Goal: Task Accomplishment & Management: Manage account settings

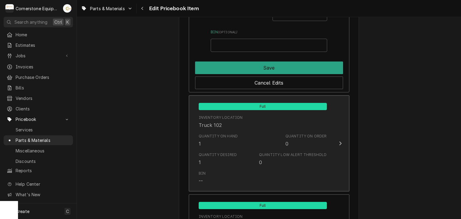
scroll to position [480, 0]
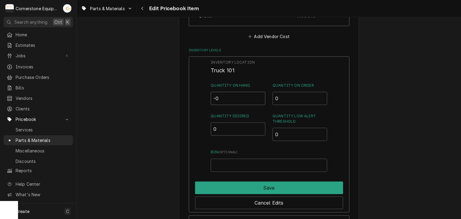
click at [237, 101] on input "-0" at bounding box center [238, 98] width 55 height 13
type input "-0"
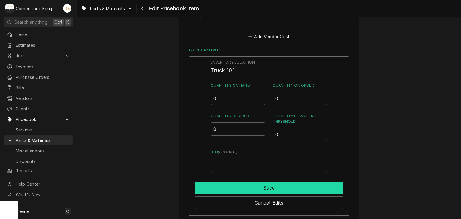
type input "0"
click at [246, 190] on button "Save" at bounding box center [269, 188] width 148 height 13
type textarea "x"
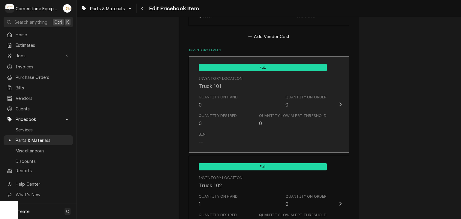
click at [232, 137] on div "Bin --" at bounding box center [263, 138] width 128 height 19
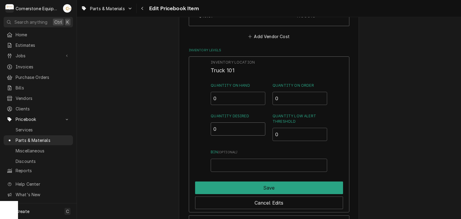
click at [231, 130] on input "0" at bounding box center [238, 128] width 55 height 13
type input "1"
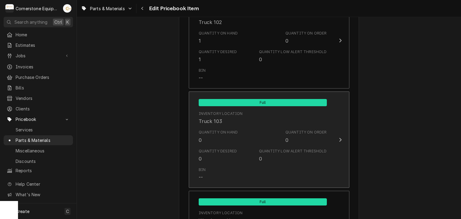
scroll to position [720, 0]
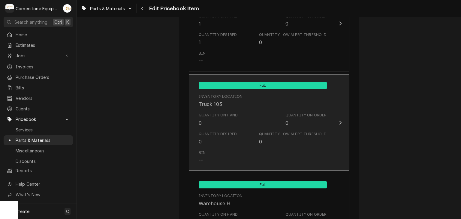
click at [228, 121] on div "Quantity on Hand 0" at bounding box center [218, 120] width 39 height 14
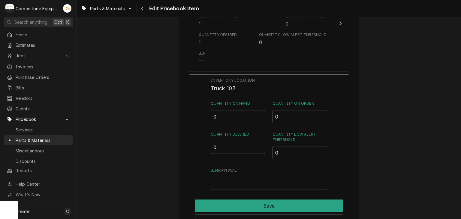
click at [232, 151] on input "0" at bounding box center [238, 147] width 55 height 13
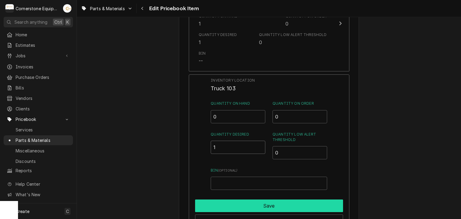
type input "1"
click at [249, 210] on button "Save" at bounding box center [269, 206] width 148 height 13
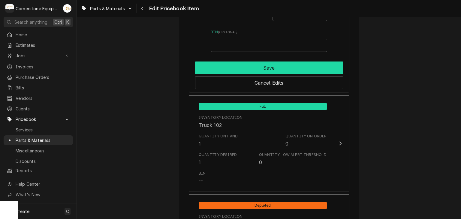
scroll to position [480, 0]
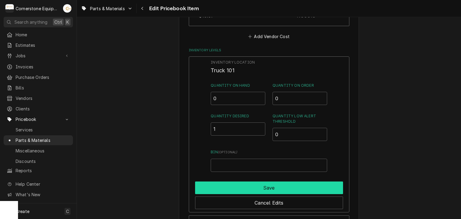
click at [272, 186] on button "Save" at bounding box center [269, 188] width 148 height 13
type textarea "x"
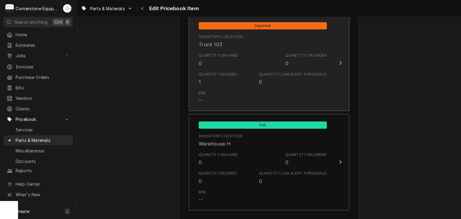
click at [264, 35] on div "Inventory Location Truck 103" at bounding box center [263, 41] width 128 height 19
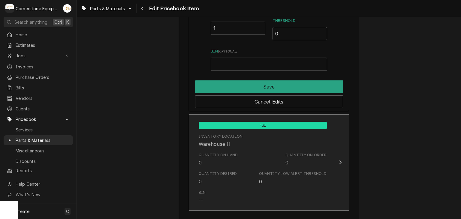
click at [275, 151] on div "Quantity on Hand 0 Quantity on Order 0" at bounding box center [263, 159] width 128 height 19
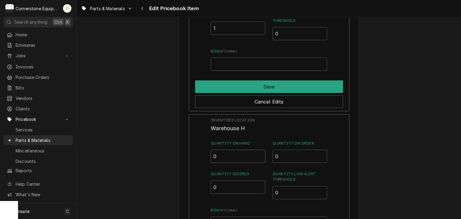
click at [242, 158] on input "0" at bounding box center [238, 156] width 55 height 13
click at [237, 181] on input "0" at bounding box center [238, 187] width 55 height 13
type input "2"
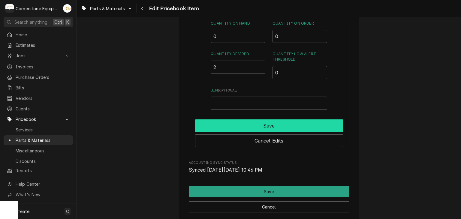
click at [275, 125] on button "Save" at bounding box center [269, 125] width 148 height 13
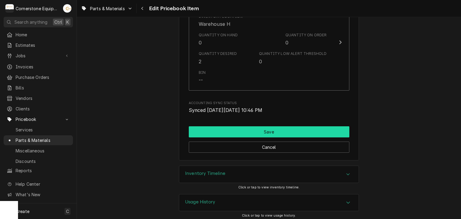
click at [271, 127] on button "Save" at bounding box center [269, 131] width 161 height 11
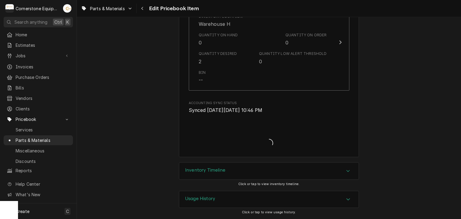
scroll to position [898, 0]
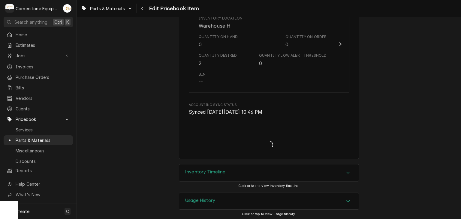
type textarea "x"
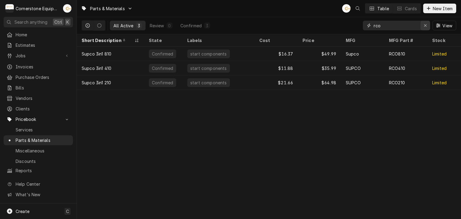
click at [424, 25] on icon "Erase input" at bounding box center [425, 25] width 3 height 4
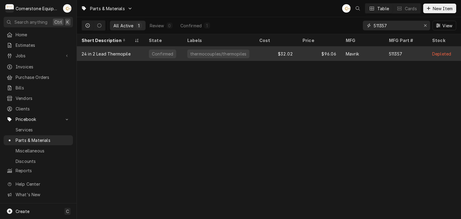
type input "511357"
click at [261, 52] on div "$32.02" at bounding box center [276, 54] width 43 height 14
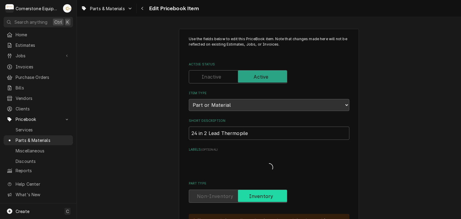
type textarea "x"
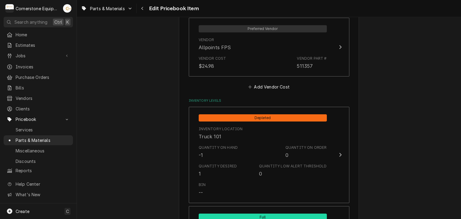
scroll to position [600, 0]
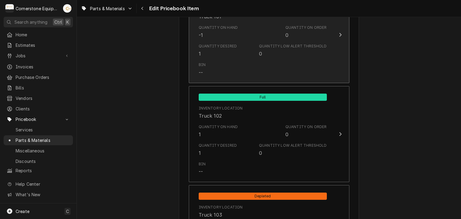
click at [231, 65] on div "Bin --" at bounding box center [263, 69] width 128 height 19
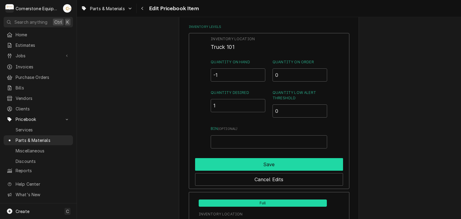
scroll to position [540, 0]
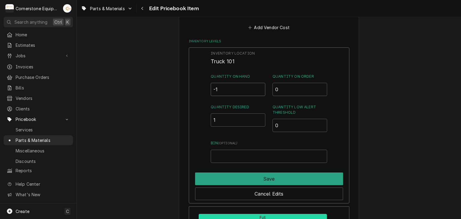
click at [232, 92] on input "-1" at bounding box center [238, 89] width 55 height 13
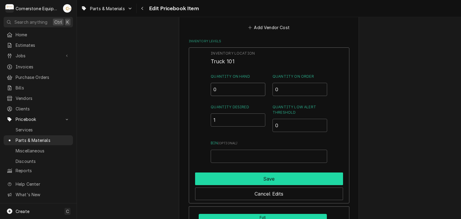
type input "0"
click at [216, 177] on button "Save" at bounding box center [269, 179] width 148 height 13
type textarea "x"
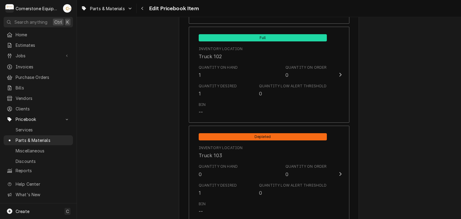
scroll to position [780, 0]
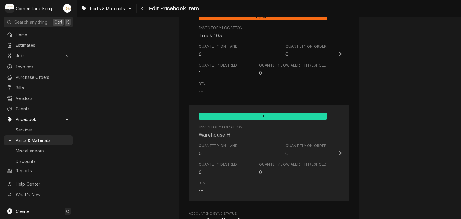
click at [229, 162] on div "Quantity Desired" at bounding box center [218, 164] width 38 height 5
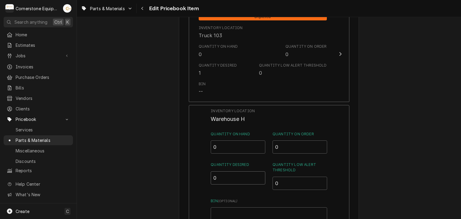
click at [243, 177] on input "0" at bounding box center [238, 177] width 55 height 13
type input "2"
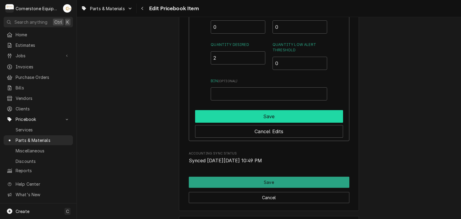
click at [244, 110] on button "Save" at bounding box center [269, 116] width 148 height 13
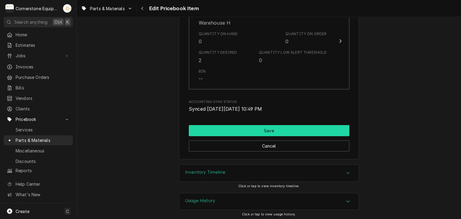
click at [247, 133] on button "Save" at bounding box center [269, 130] width 161 height 11
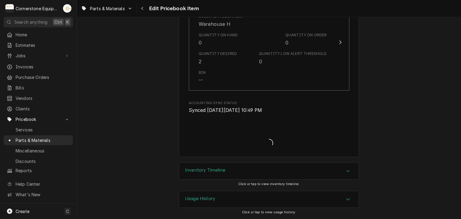
scroll to position [889, 0]
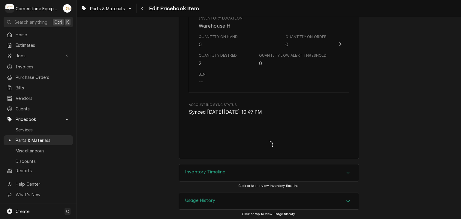
type textarea "x"
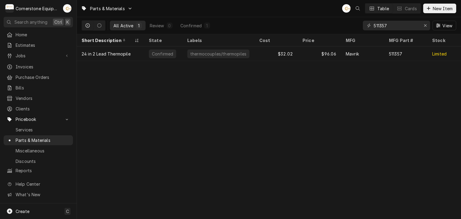
click at [395, 20] on div "511357 View" at bounding box center [409, 25] width 93 height 17
click at [394, 23] on input "511357" at bounding box center [396, 26] width 45 height 10
type input "5"
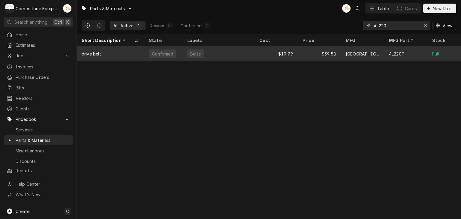
type input "4L220"
click at [360, 54] on div "Dayton" at bounding box center [363, 54] width 34 height 6
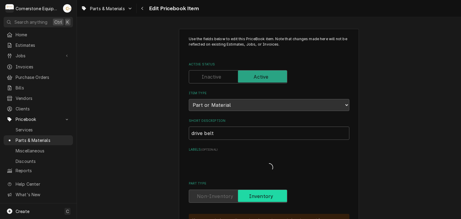
type textarea "x"
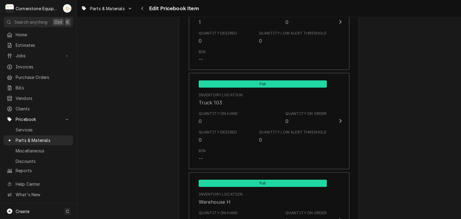
scroll to position [480, 0]
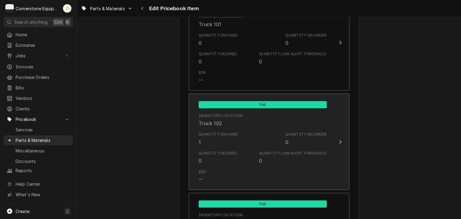
click at [262, 146] on div "Quantity on Hand 1 Quantity on Order 0" at bounding box center [263, 138] width 128 height 19
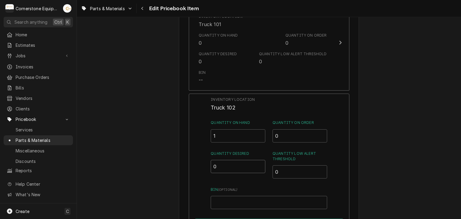
click at [221, 164] on input "0" at bounding box center [238, 166] width 55 height 13
type input "1"
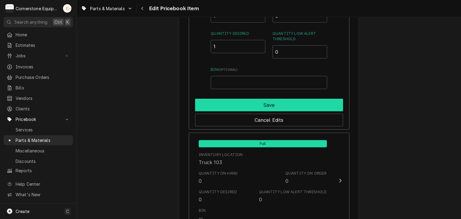
click at [237, 104] on button "Save" at bounding box center [269, 105] width 148 height 13
type textarea "x"
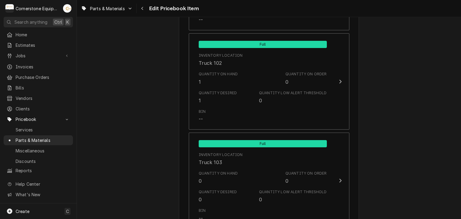
scroll to position [661, 0]
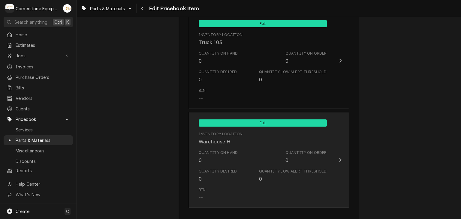
click at [221, 154] on div "Quantity on Hand 0" at bounding box center [218, 157] width 39 height 14
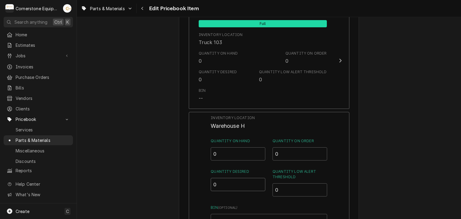
click at [222, 187] on input "0" at bounding box center [238, 184] width 55 height 13
type input "2"
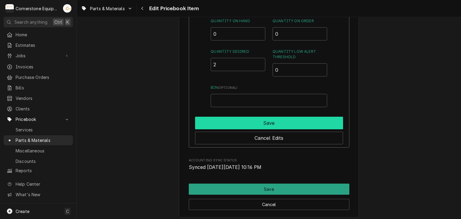
click at [243, 117] on button "Save" at bounding box center [269, 123] width 148 height 13
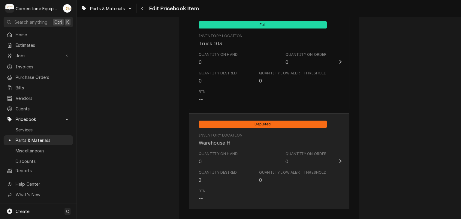
scroll to position [539, 0]
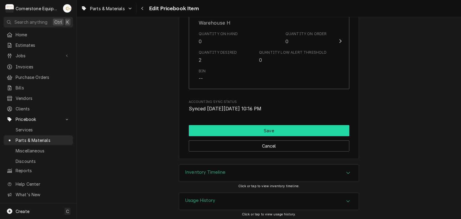
click at [245, 127] on button "Save" at bounding box center [269, 130] width 161 height 11
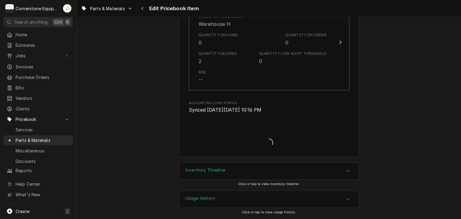
scroll to position [777, 0]
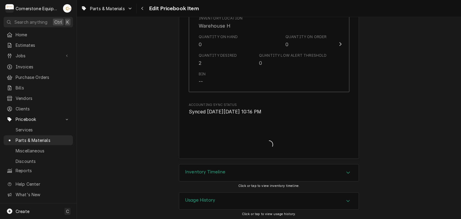
type textarea "x"
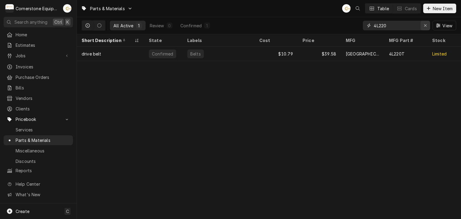
click at [424, 27] on icon "Erase input" at bounding box center [425, 25] width 3 height 4
click at [403, 28] on input "Dynamic Content Wrapper" at bounding box center [402, 26] width 56 height 10
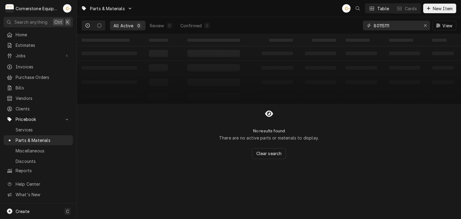
type input "80115111"
click at [426, 25] on icon "Erase input" at bounding box center [425, 25] width 3 height 4
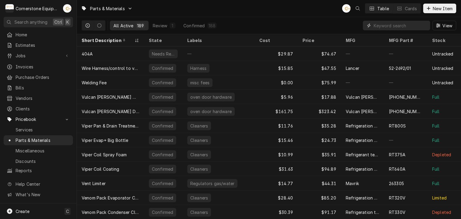
click at [404, 27] on input "Dynamic Content Wrapper" at bounding box center [400, 26] width 53 height 10
type input "5"
click at [400, 22] on input "Dynamic Content Wrapper" at bounding box center [400, 26] width 53 height 10
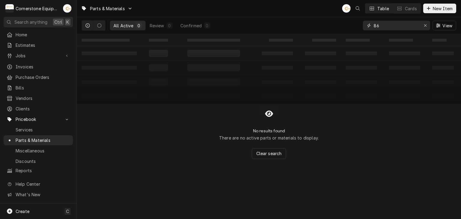
type input "8"
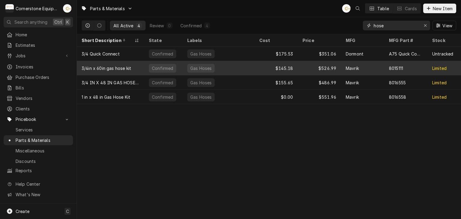
type input "hose"
click at [391, 70] on div "8015111" at bounding box center [405, 68] width 43 height 14
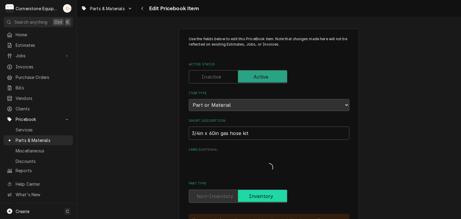
type textarea "x"
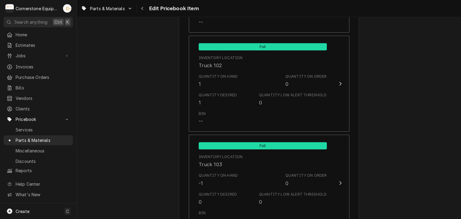
scroll to position [480, 0]
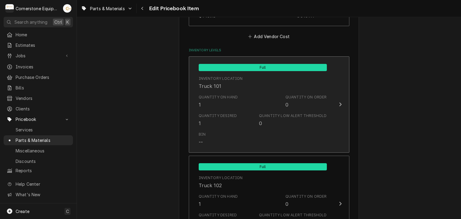
click at [312, 113] on div "Quantity Low Alert Threshold" at bounding box center [293, 115] width 68 height 5
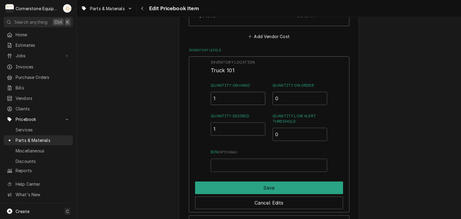
click at [213, 97] on input "1" at bounding box center [238, 98] width 55 height 13
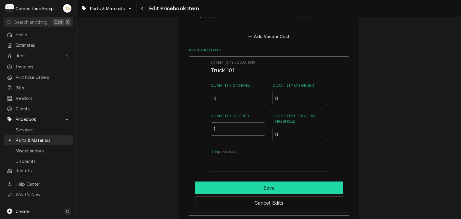
type input "0"
click at [244, 185] on button "Save" at bounding box center [269, 188] width 148 height 13
type textarea "x"
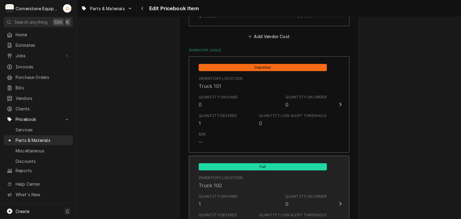
scroll to position [600, 0]
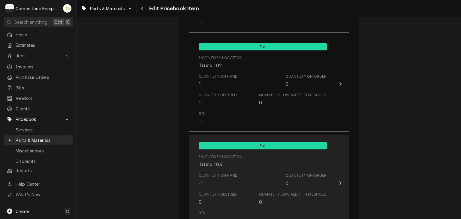
click at [240, 169] on div "Inventory Location Truck 103" at bounding box center [263, 161] width 128 height 19
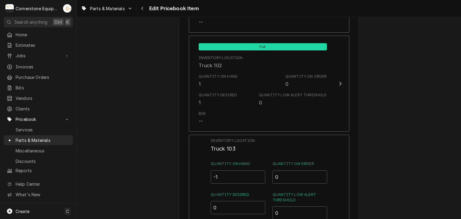
scroll to position [720, 0]
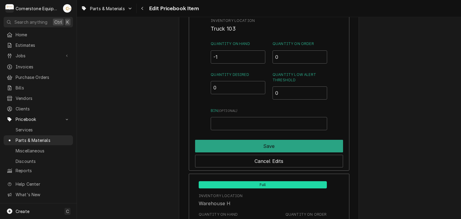
click at [232, 63] on div "Inventory Location Truck 103 Quantity on Hand -1 Quantity on Order 0 Quantity D…" at bounding box center [269, 74] width 116 height 112
click at [231, 56] on input "-1" at bounding box center [238, 56] width 55 height 13
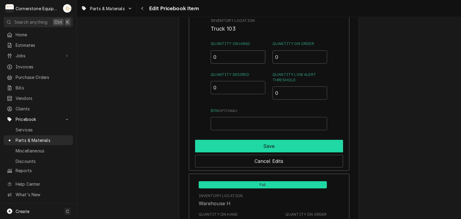
type input "0"
click at [241, 140] on button "Save" at bounding box center [269, 146] width 148 height 13
type textarea "x"
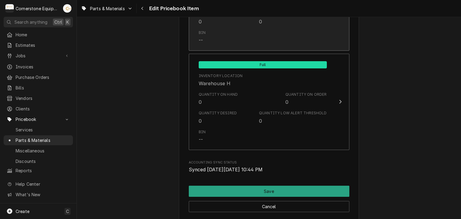
scroll to position [661, 0]
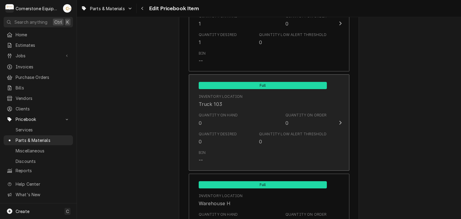
click at [233, 125] on div "Quantity on Hand 0 Quantity on Order 0" at bounding box center [263, 119] width 128 height 19
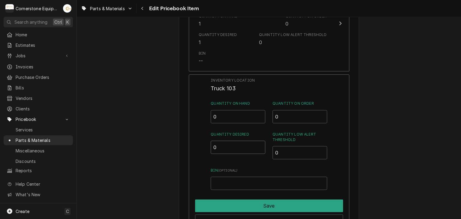
click at [234, 147] on input "0" at bounding box center [238, 147] width 55 height 13
type input "1"
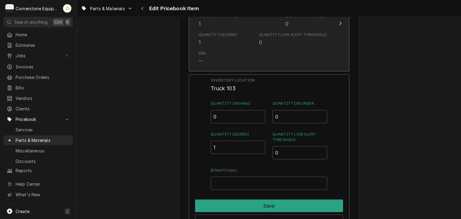
scroll to position [541, 0]
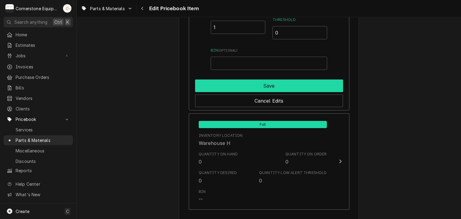
click at [256, 81] on button "Save" at bounding box center [269, 86] width 148 height 13
type textarea "x"
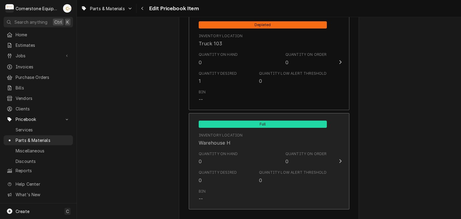
click at [252, 154] on div "Quantity on Hand 0 Quantity on Order 0" at bounding box center [263, 158] width 128 height 19
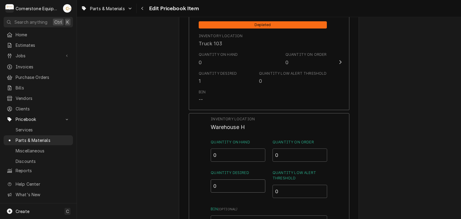
click at [229, 179] on input "0" at bounding box center [238, 185] width 55 height 13
type input "1"
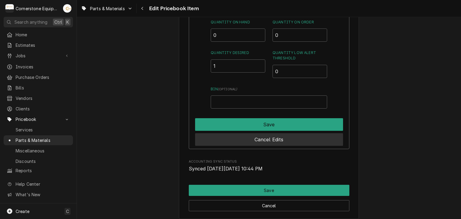
click at [243, 140] on button "Cancel Edits" at bounding box center [269, 139] width 148 height 13
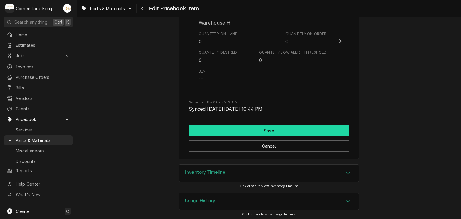
click at [249, 133] on button "Save" at bounding box center [269, 130] width 161 height 11
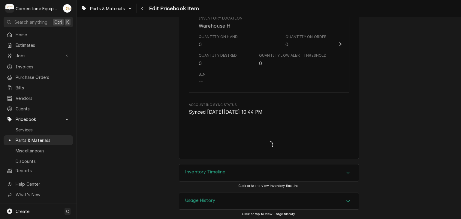
type textarea "x"
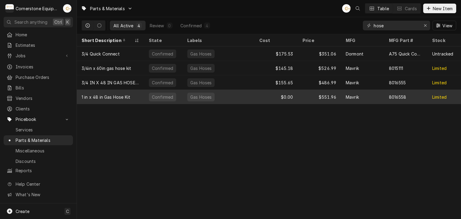
click at [265, 90] on div "$0.00" at bounding box center [276, 97] width 43 height 14
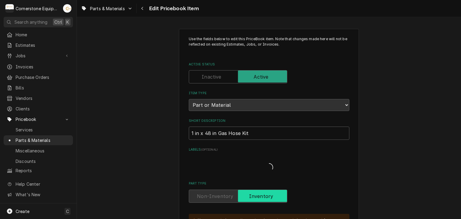
type textarea "x"
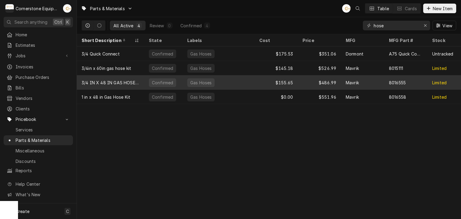
click at [123, 80] on div "3/4 IN X 48 IN GAS HOSE KIT" at bounding box center [111, 83] width 58 height 6
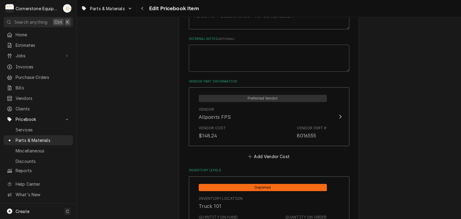
scroll to position [480, 0]
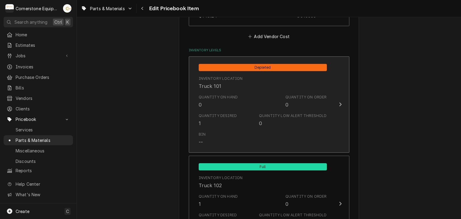
click at [217, 124] on div "Quantity Desired 1" at bounding box center [218, 120] width 38 height 14
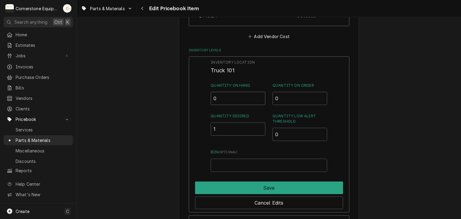
click at [222, 98] on input "0" at bounding box center [238, 98] width 55 height 13
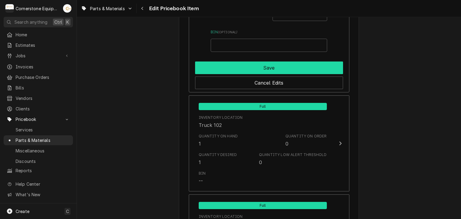
click at [222, 72] on button "Save" at bounding box center [269, 68] width 148 height 13
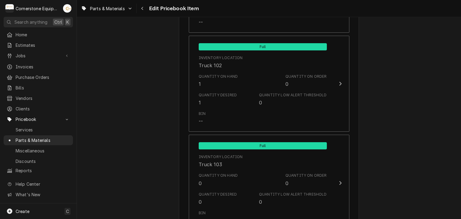
type textarea "x"
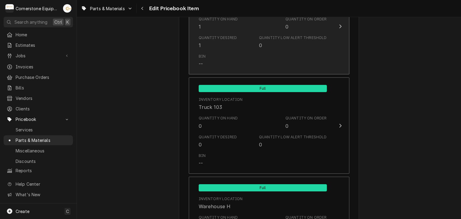
scroll to position [661, 0]
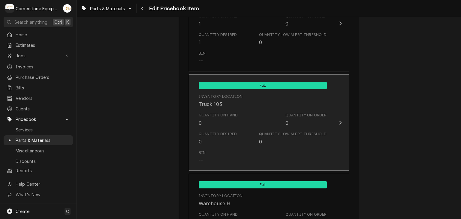
click at [217, 116] on div "Quantity on Hand" at bounding box center [218, 115] width 39 height 5
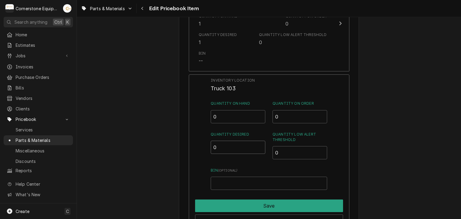
click at [218, 148] on input "0" at bounding box center [238, 147] width 55 height 13
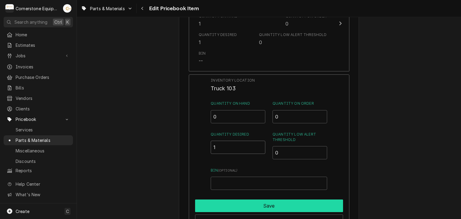
type input "1"
click at [226, 203] on button "Save" at bounding box center [269, 206] width 148 height 13
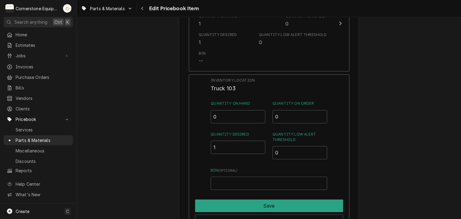
type textarea "x"
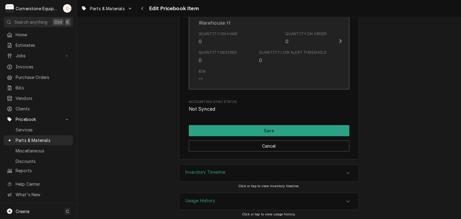
scroll to position [721, 0]
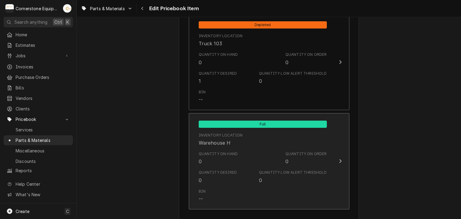
click at [231, 151] on div "Quantity on Hand" at bounding box center [218, 153] width 39 height 5
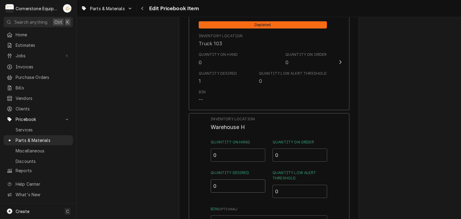
click at [223, 181] on input "0" at bounding box center [238, 185] width 55 height 13
type input "1"
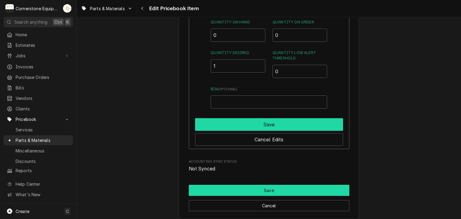
click at [243, 125] on button "Save" at bounding box center [269, 124] width 148 height 13
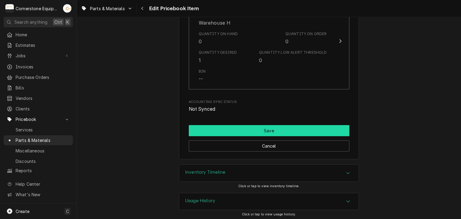
click at [216, 128] on button "Save" at bounding box center [269, 130] width 161 height 11
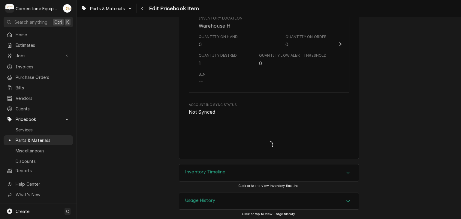
type textarea "x"
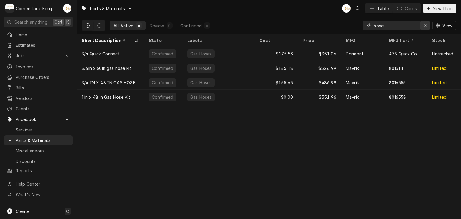
click at [424, 26] on icon "Erase input" at bounding box center [425, 25] width 3 height 4
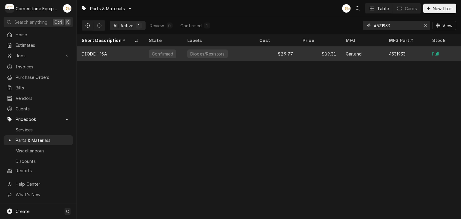
type input "4531933"
click at [252, 49] on div "Diodes/Resistors" at bounding box center [218, 54] width 72 height 14
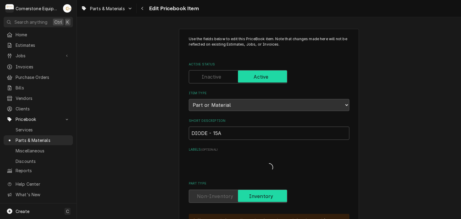
type textarea "x"
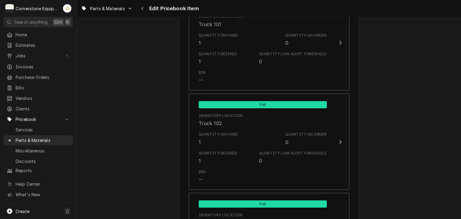
scroll to position [600, 0]
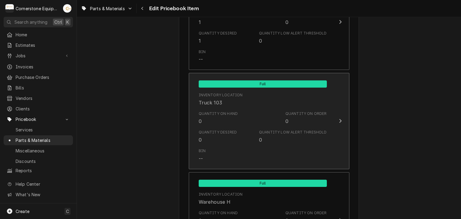
click at [207, 127] on div "Quantity Desired 0 Quantity Low Alert Threshold 0" at bounding box center [263, 136] width 128 height 19
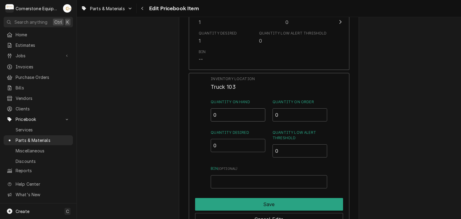
click at [223, 118] on input "0" at bounding box center [238, 114] width 55 height 13
type input "1"
click at [230, 142] on input "0" at bounding box center [238, 145] width 55 height 13
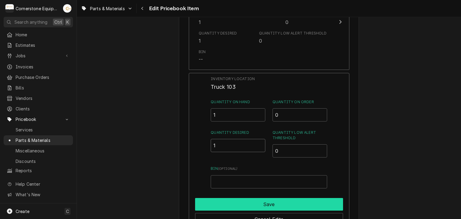
type input "1"
click at [250, 204] on button "Save" at bounding box center [269, 204] width 148 height 13
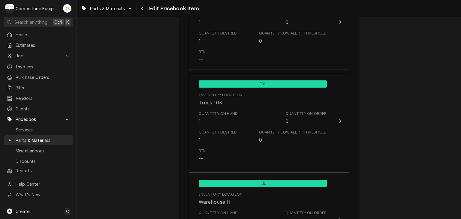
scroll to position [720, 0]
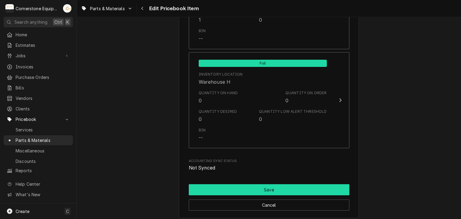
click at [266, 189] on button "Save" at bounding box center [269, 189] width 161 height 11
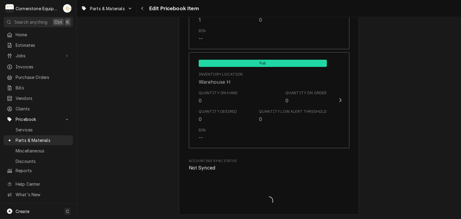
type textarea "x"
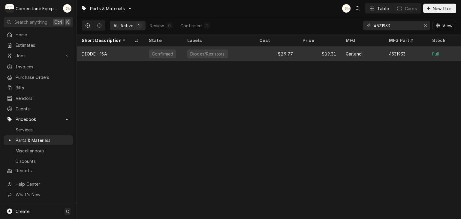
click at [329, 52] on div "$89.31" at bounding box center [319, 54] width 43 height 14
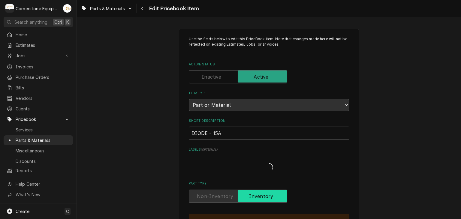
type textarea "x"
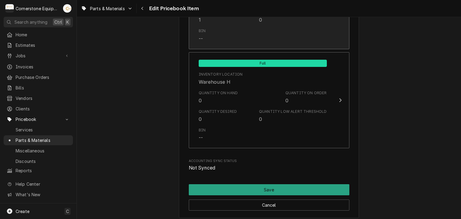
scroll to position [600, 0]
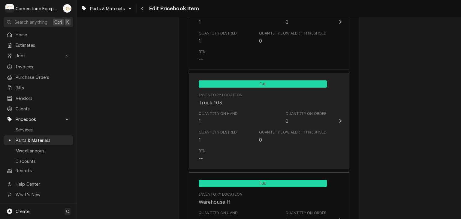
click at [282, 102] on div "Inventory Location Truck 103" at bounding box center [263, 99] width 128 height 19
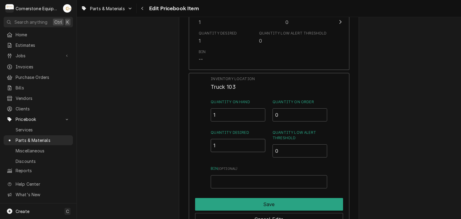
click at [222, 144] on input "1" at bounding box center [238, 145] width 55 height 13
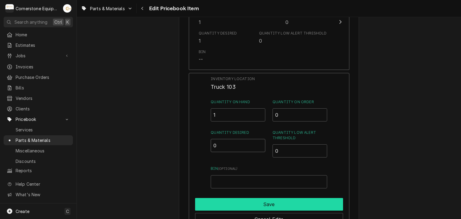
type input "0"
click at [238, 201] on button "Save" at bounding box center [269, 204] width 148 height 13
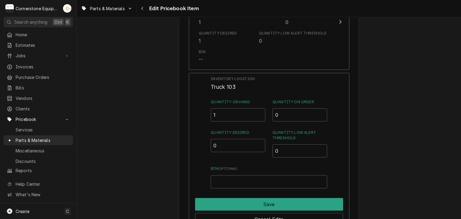
type textarea "x"
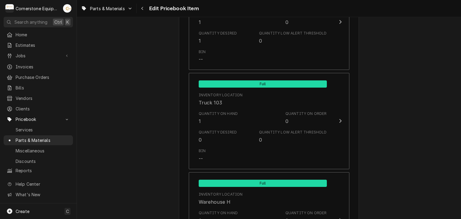
scroll to position [480, 0]
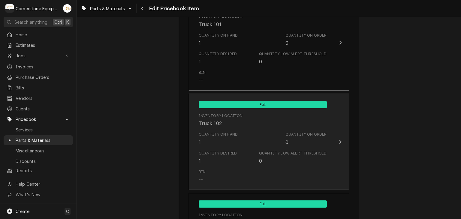
click at [242, 142] on div "Quantity on Hand 1 Quantity on Order 0" at bounding box center [263, 138] width 128 height 19
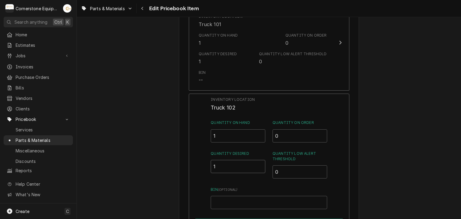
click at [252, 170] on input "1" at bounding box center [238, 166] width 55 height 13
type input "0"
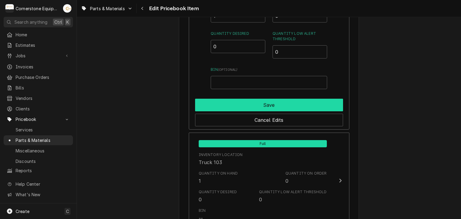
click at [231, 102] on button "Save" at bounding box center [269, 105] width 148 height 13
type textarea "x"
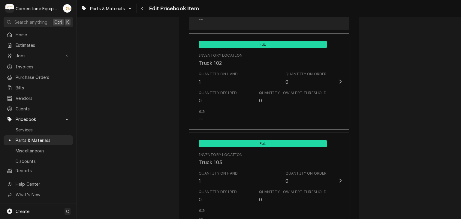
scroll to position [421, 0]
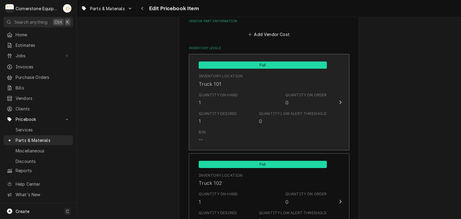
click at [239, 111] on div "Quantity Desired 1 Quantity Low Alert Threshold 0" at bounding box center [263, 118] width 128 height 19
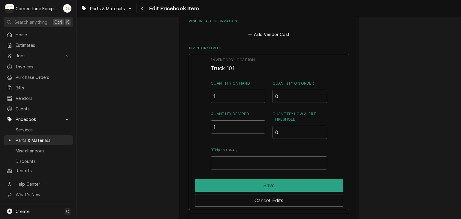
click at [244, 129] on input "1" at bounding box center [238, 126] width 55 height 13
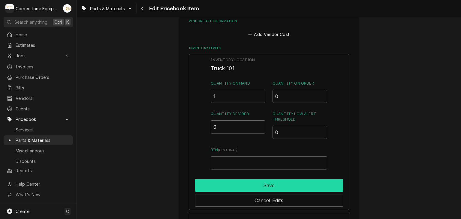
type input "0"
click at [204, 187] on button "Save" at bounding box center [269, 185] width 148 height 13
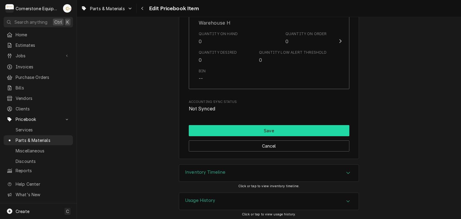
click at [227, 125] on button "Save" at bounding box center [269, 130] width 161 height 11
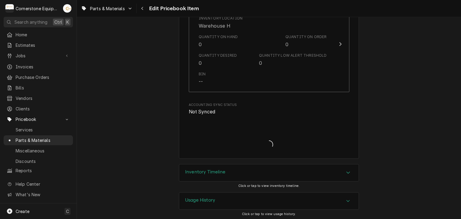
type textarea "x"
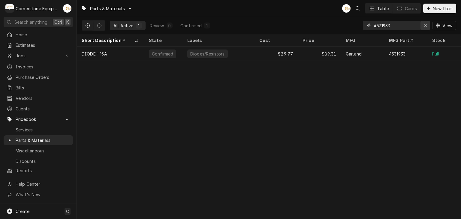
click at [429, 26] on button "Erase input" at bounding box center [426, 26] width 10 height 10
click at [407, 27] on input "Dynamic Content Wrapper" at bounding box center [402, 26] width 56 height 10
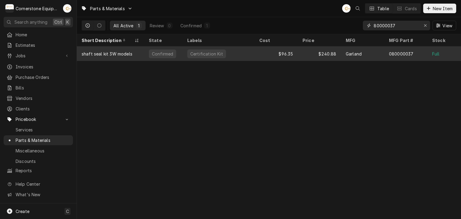
type input "80000037"
click at [361, 51] on div "Garland" at bounding box center [354, 54] width 16 height 6
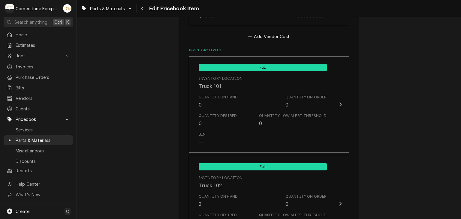
scroll to position [600, 0]
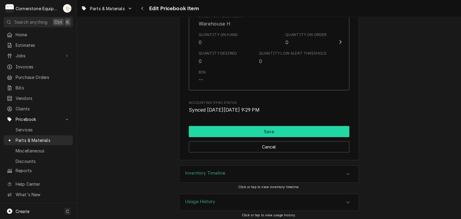
click at [275, 132] on button "Save" at bounding box center [269, 131] width 161 height 11
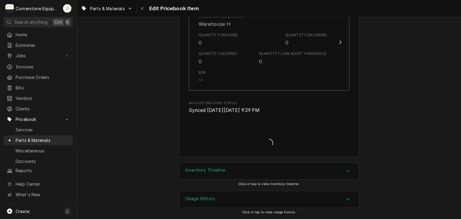
scroll to position [838, 0]
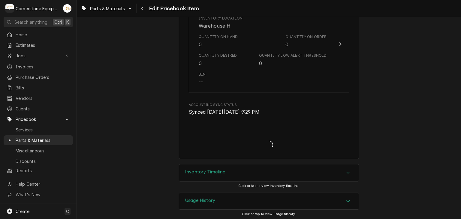
type textarea "x"
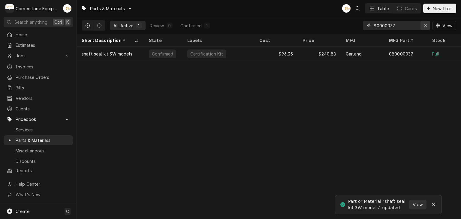
click at [424, 27] on icon "Erase input" at bounding box center [425, 25] width 3 height 4
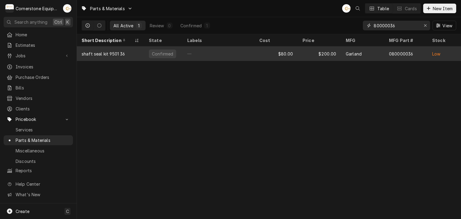
type input "80000036"
click at [246, 56] on div "—" at bounding box center [218, 54] width 72 height 14
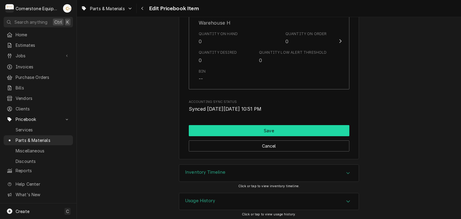
click at [258, 127] on button "Save" at bounding box center [269, 130] width 161 height 11
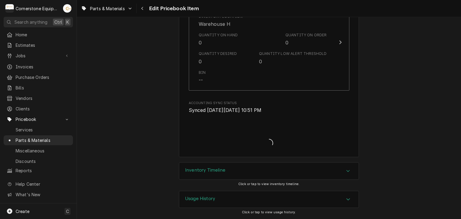
scroll to position [838, 0]
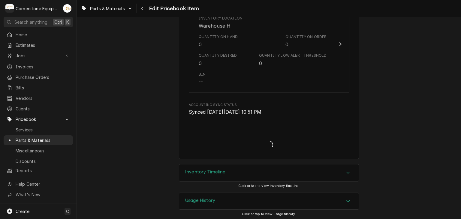
type textarea "x"
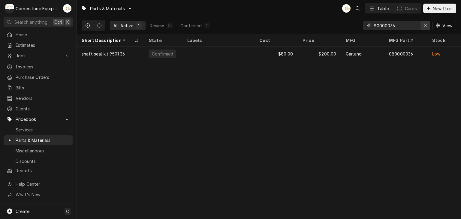
click at [425, 24] on icon "Erase input" at bounding box center [425, 25] width 3 height 4
click at [418, 25] on input "Dynamic Content Wrapper" at bounding box center [402, 26] width 56 height 10
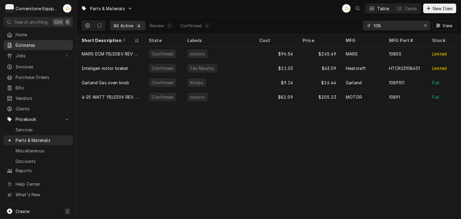
type input "108"
click at [37, 48] on link "Estimates" at bounding box center [38, 45] width 69 height 10
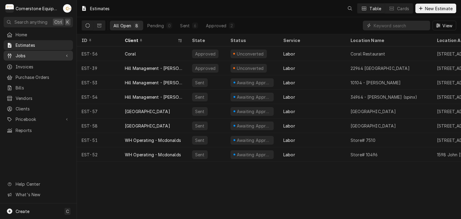
click at [33, 54] on span "Jobs" at bounding box center [38, 56] width 45 height 6
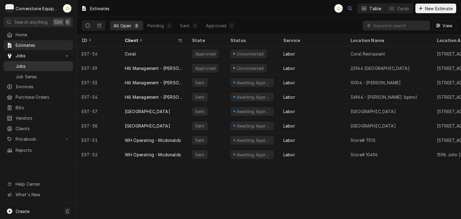
click at [27, 62] on div "Jobs" at bounding box center [38, 66] width 67 height 8
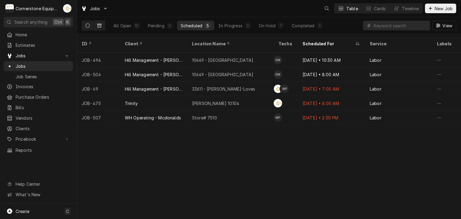
click at [101, 25] on icon "Dynamic Content Wrapper" at bounding box center [99, 26] width 4 height 4
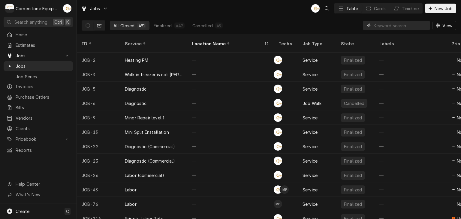
click at [407, 26] on input "Dynamic Content Wrapper" at bounding box center [400, 26] width 53 height 10
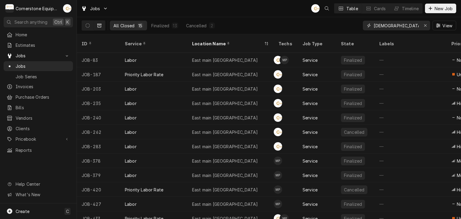
type input "[DEMOGRAPHIC_DATA]"
click at [294, 9] on div "Jobs AB Table Cards Timeline New Job" at bounding box center [269, 8] width 384 height 17
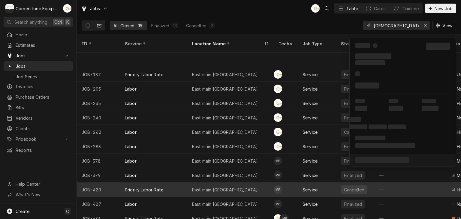
scroll to position [47, 0]
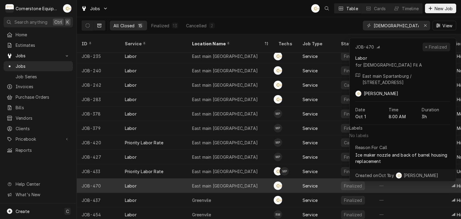
click at [215, 183] on div "East main Spartanburg" at bounding box center [225, 186] width 66 height 6
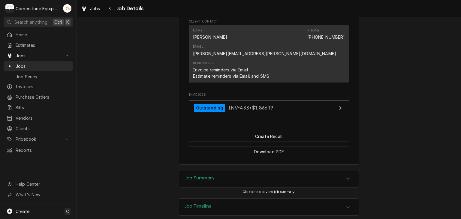
scroll to position [484, 0]
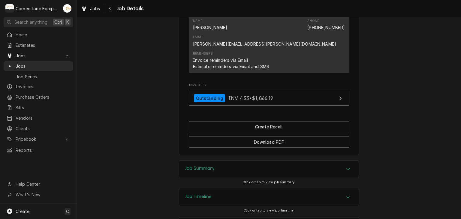
click at [222, 161] on div "Job Summary" at bounding box center [268, 169] width 179 height 17
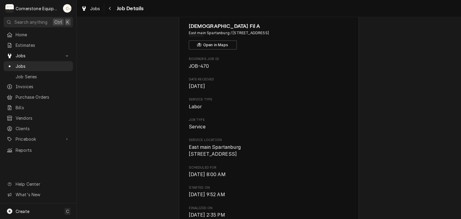
scroll to position [0, 0]
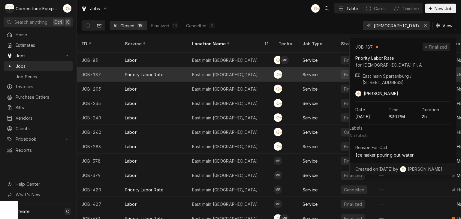
click at [234, 67] on div "East main Spartanburg" at bounding box center [230, 74] width 86 height 14
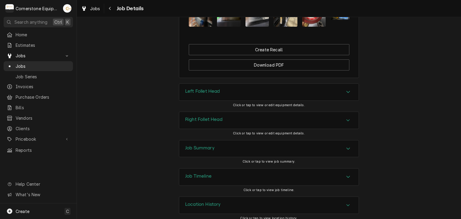
scroll to position [478, 0]
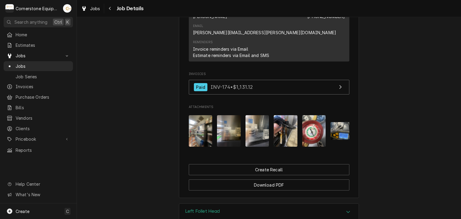
click at [208, 123] on img "Attachments" at bounding box center [201, 131] width 24 height 32
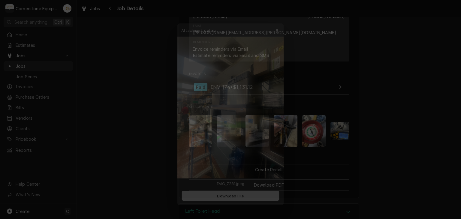
click at [343, 155] on div at bounding box center [230, 109] width 461 height 219
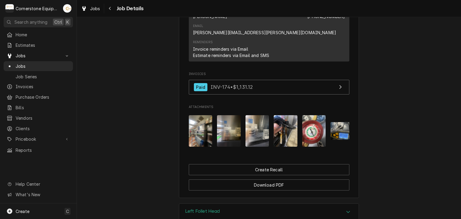
click at [217, 116] on img "Attachments" at bounding box center [229, 131] width 24 height 32
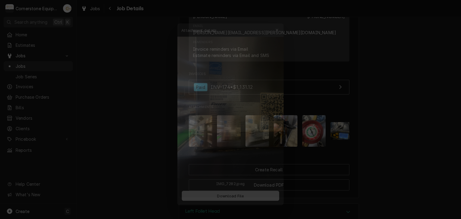
click at [322, 95] on div at bounding box center [230, 109] width 461 height 219
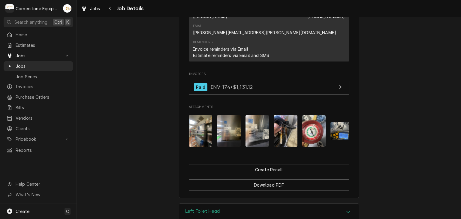
click at [257, 115] on img "Attachments" at bounding box center [258, 131] width 24 height 32
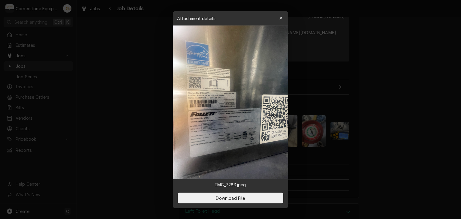
click at [169, 120] on div at bounding box center [230, 109] width 461 height 219
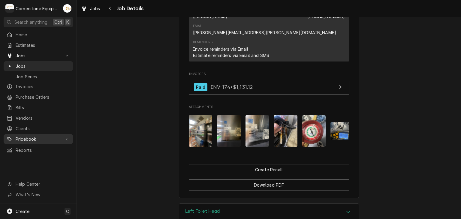
click at [46, 136] on span "Pricebook" at bounding box center [38, 139] width 45 height 6
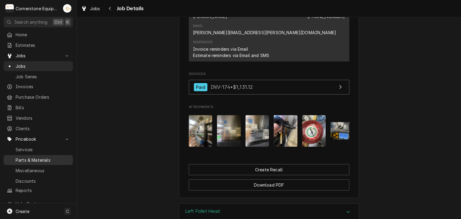
click at [50, 155] on link "Parts & Materials" at bounding box center [38, 160] width 69 height 10
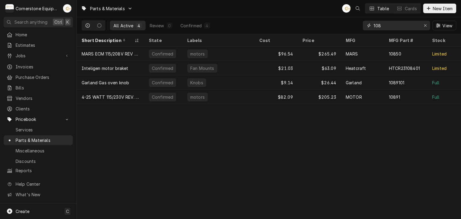
click at [389, 26] on input "108" at bounding box center [396, 26] width 45 height 10
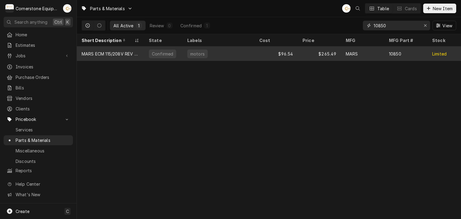
type input "10850"
click at [402, 56] on div "10850" at bounding box center [405, 54] width 43 height 14
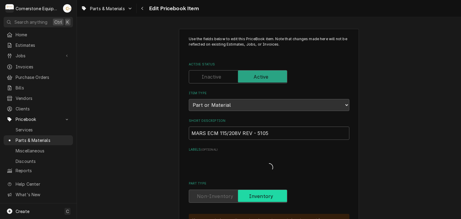
type textarea "x"
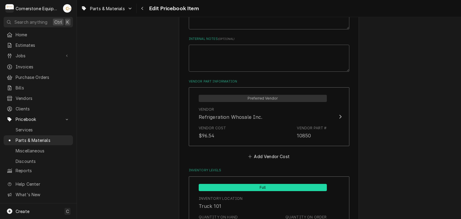
scroll to position [480, 0]
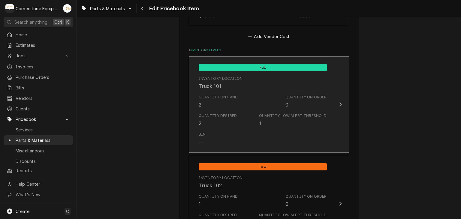
click at [212, 128] on div "Quantity Desired 2 Quantity Low Alert Threshold 1" at bounding box center [263, 120] width 128 height 19
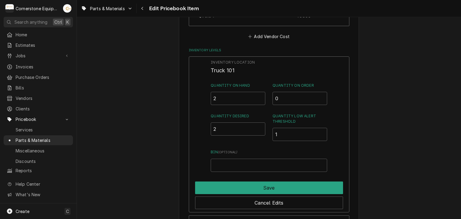
click at [138, 140] on div "Use the fields below to edit this PriceBook item. Note that changes made here w…" at bounding box center [269, 64] width 384 height 1042
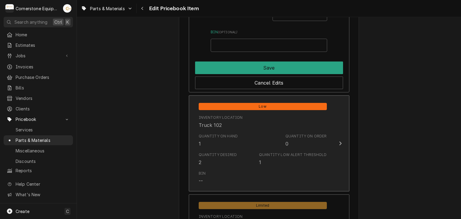
click at [208, 150] on div "Quantity Desired 2 Quantity Low Alert Threshold 1" at bounding box center [263, 159] width 128 height 19
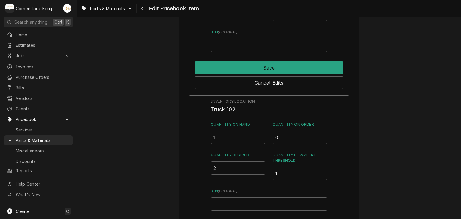
click at [230, 138] on input "1" at bounding box center [238, 137] width 55 height 13
type input "2"
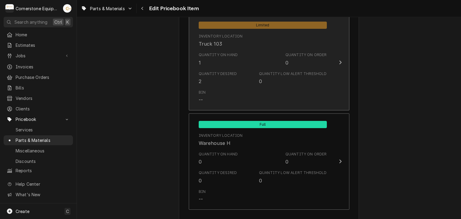
click at [219, 57] on div "Quantity on Hand 1" at bounding box center [218, 59] width 39 height 14
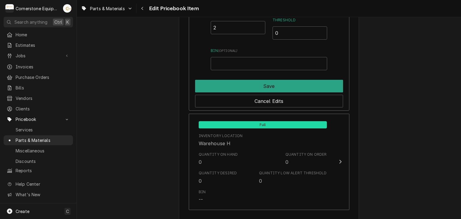
scroll to position [1020, 0]
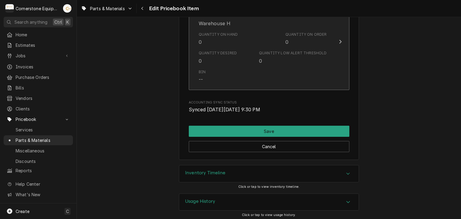
click at [225, 67] on div "Bin --" at bounding box center [263, 76] width 128 height 19
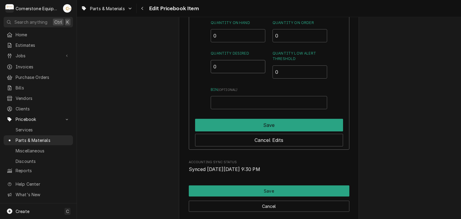
click at [229, 63] on input "0" at bounding box center [238, 66] width 55 height 13
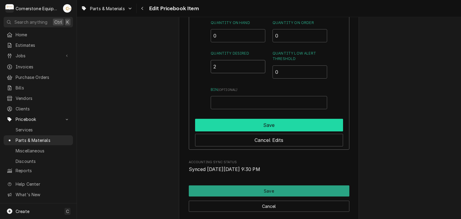
type input "2"
click at [248, 119] on button "Save" at bounding box center [269, 125] width 148 height 13
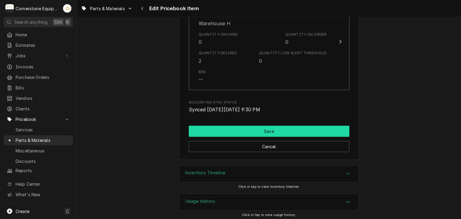
click at [247, 126] on button "Save" at bounding box center [269, 131] width 161 height 11
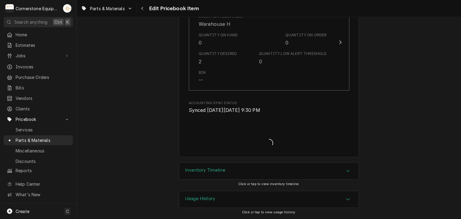
scroll to position [1017, 0]
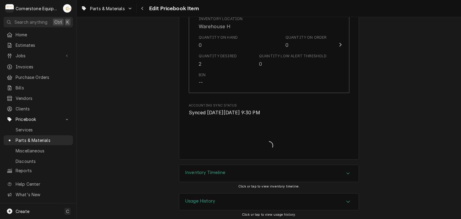
type textarea "x"
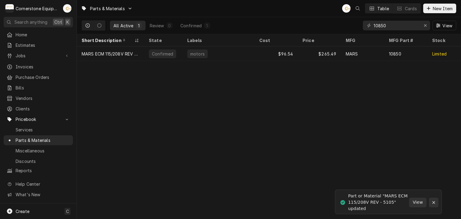
click at [434, 203] on icon "Notifications alt+T" at bounding box center [434, 203] width 4 height 4
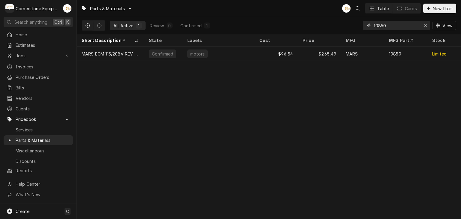
click at [429, 25] on button "Erase input" at bounding box center [426, 26] width 10 height 10
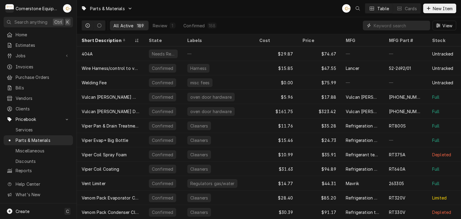
click at [405, 25] on input "Dynamic Content Wrapper" at bounding box center [400, 26] width 53 height 10
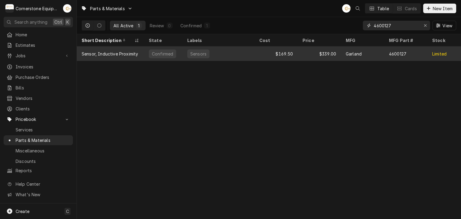
type input "4600127"
click at [268, 55] on div "$169.50" at bounding box center [276, 54] width 43 height 14
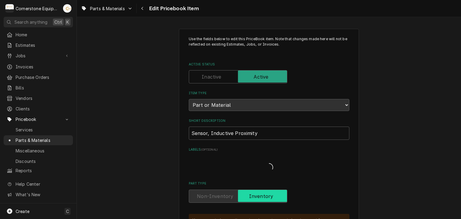
type textarea "x"
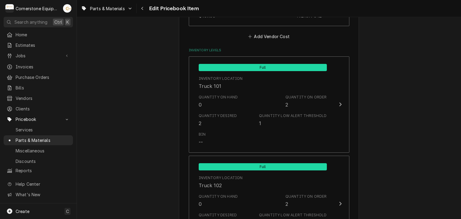
scroll to position [600, 0]
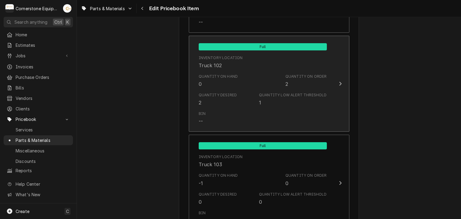
click at [247, 91] on div "Quantity Desired 2 Quantity Low Alert Threshold 1" at bounding box center [263, 99] width 128 height 19
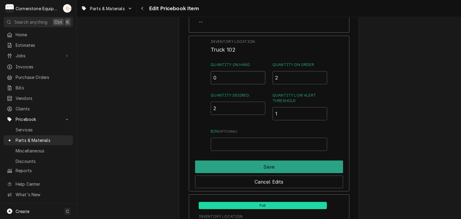
click at [237, 77] on input "0" at bounding box center [238, 77] width 55 height 13
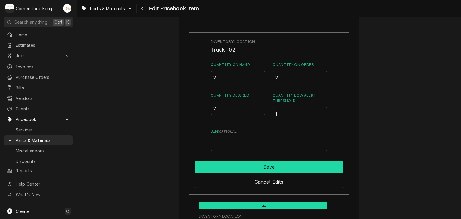
type input "2"
click at [259, 162] on button "Save" at bounding box center [269, 167] width 148 height 13
type textarea "x"
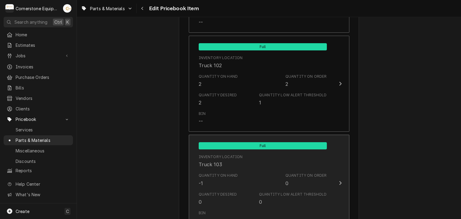
scroll to position [720, 0]
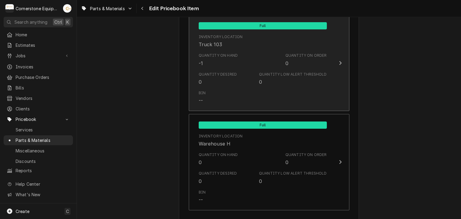
click at [243, 77] on div "Quantity Desired 0 Quantity Low Alert Threshold 0" at bounding box center [263, 78] width 128 height 19
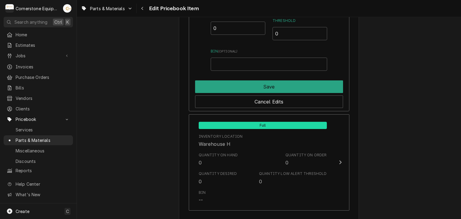
scroll to position [660, 0]
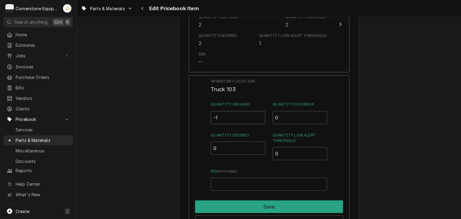
click at [229, 120] on input "-1" at bounding box center [238, 117] width 55 height 13
type input "0"
click at [215, 151] on input "0" at bounding box center [238, 148] width 55 height 13
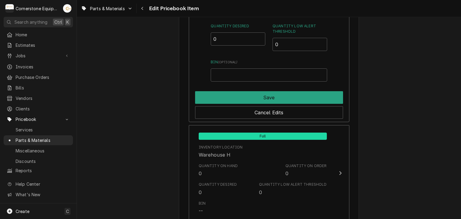
scroll to position [780, 0]
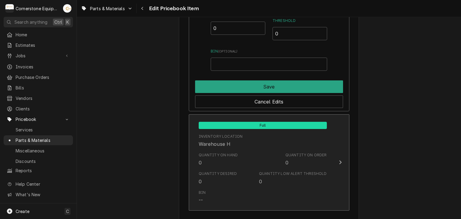
click at [227, 150] on div "Quantity on Hand 0 Quantity on Order 0" at bounding box center [263, 159] width 128 height 19
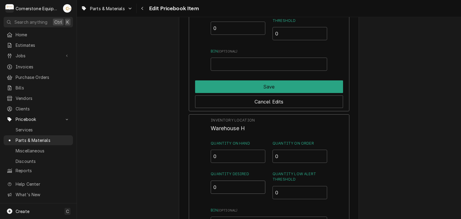
click at [237, 182] on input "0" at bounding box center [238, 187] width 55 height 13
type input "2"
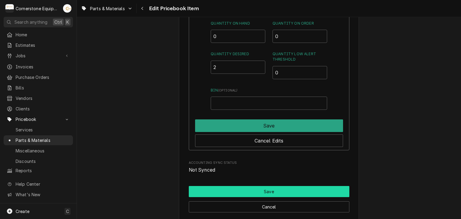
click at [239, 186] on button "Save" at bounding box center [269, 191] width 161 height 11
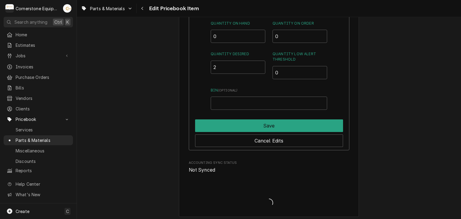
type textarea "x"
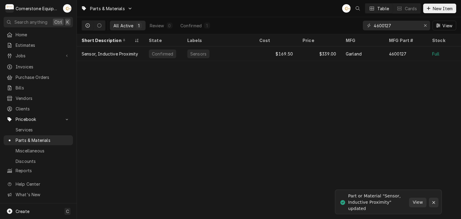
click at [436, 206] on button "Notifications alt+T" at bounding box center [434, 203] width 10 height 10
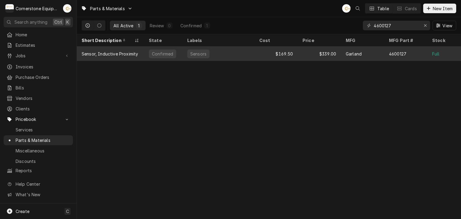
click at [184, 47] on div "Sensors" at bounding box center [218, 54] width 72 height 14
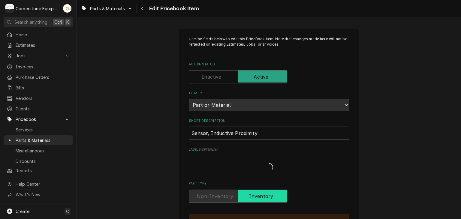
type textarea "x"
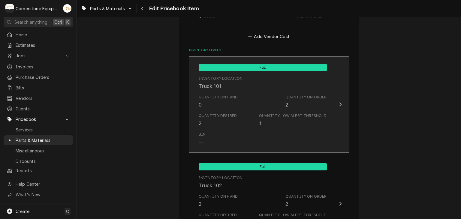
scroll to position [841, 0]
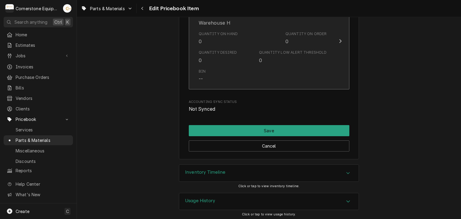
click at [203, 52] on div "Quantity Desired" at bounding box center [218, 52] width 38 height 5
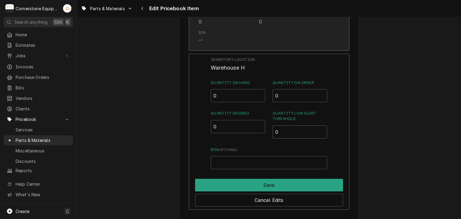
click at [226, 36] on div "Bin --" at bounding box center [263, 37] width 128 height 19
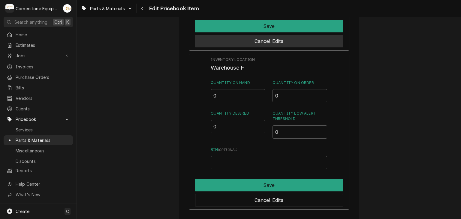
scroll to position [600, 0]
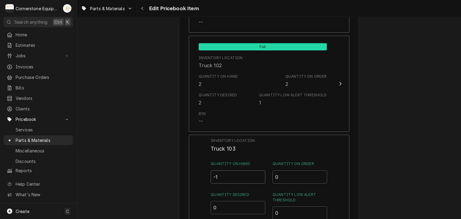
click at [230, 173] on input "-1" at bounding box center [238, 176] width 55 height 13
type input "0"
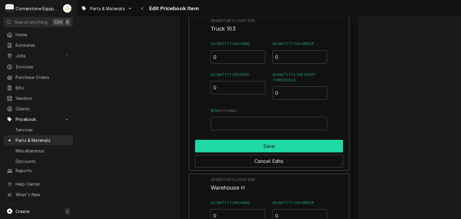
click at [239, 147] on button "Save" at bounding box center [269, 146] width 148 height 13
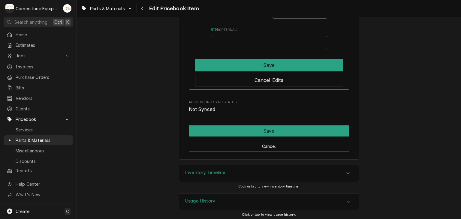
scroll to position [781, 0]
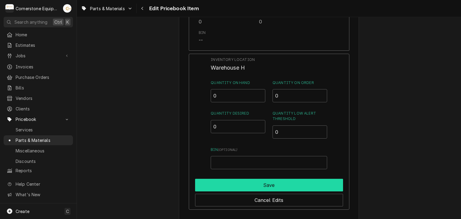
click at [264, 182] on button "Save" at bounding box center [269, 185] width 148 height 13
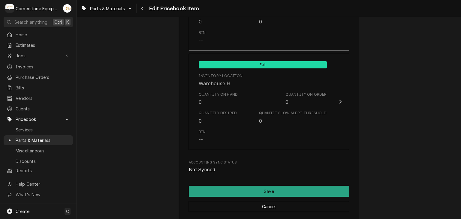
scroll to position [841, 0]
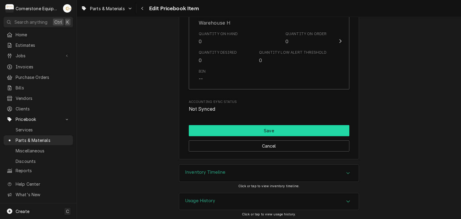
click at [258, 129] on button "Save" at bounding box center [269, 130] width 161 height 11
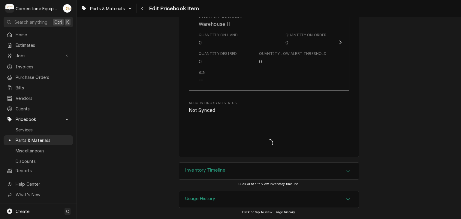
scroll to position [838, 0]
type textarea "x"
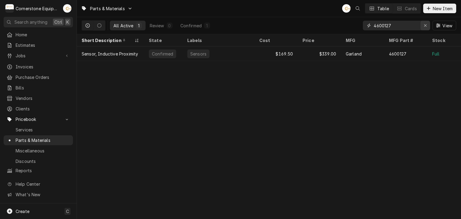
click at [424, 27] on icon "Erase input" at bounding box center [425, 25] width 3 height 4
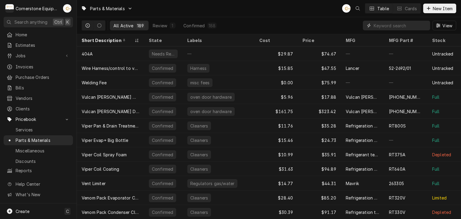
click at [394, 25] on input "Dynamic Content Wrapper" at bounding box center [400, 26] width 53 height 10
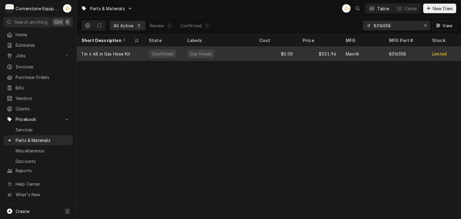
type input "8016558"
click at [331, 52] on div "$551.96" at bounding box center [319, 54] width 43 height 14
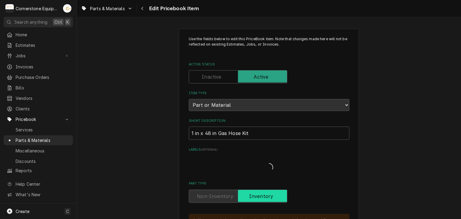
type textarea "x"
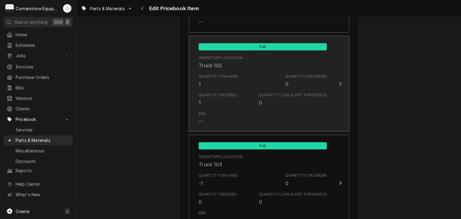
scroll to position [720, 0]
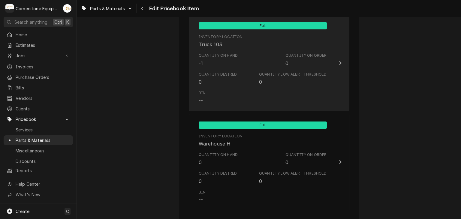
click at [265, 68] on div "Quantity on Hand -1 Quantity on Order 0" at bounding box center [263, 59] width 128 height 19
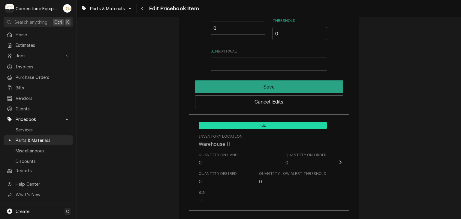
scroll to position [660, 0]
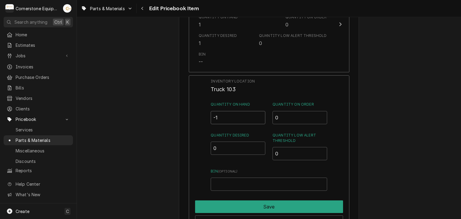
click at [226, 116] on input "-1" at bounding box center [238, 117] width 55 height 13
type input "0"
click at [228, 140] on div "Quantity Desired 0" at bounding box center [238, 147] width 55 height 28
click at [225, 148] on input "0" at bounding box center [238, 148] width 55 height 13
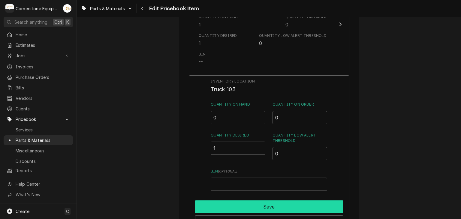
type input "1"
click at [257, 210] on button "Save" at bounding box center [269, 207] width 148 height 13
type textarea "x"
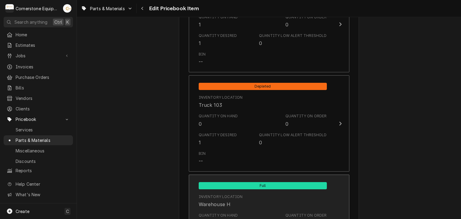
scroll to position [780, 0]
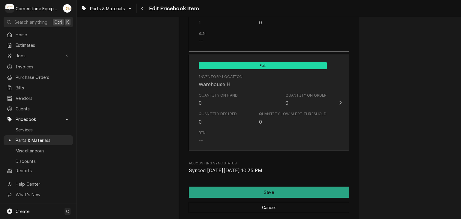
click at [252, 107] on div "Quantity on Hand 0 Quantity on Order 0" at bounding box center [263, 99] width 128 height 19
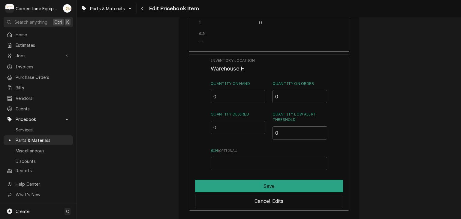
click at [226, 129] on input "0" at bounding box center [238, 127] width 55 height 13
type input "1"
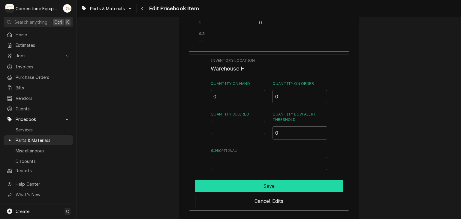
type input "0"
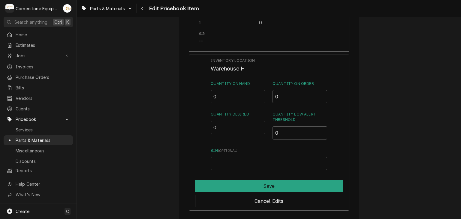
click at [238, 177] on div "Save" at bounding box center [269, 184] width 148 height 15
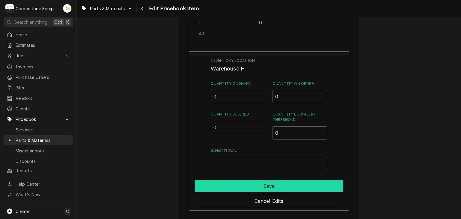
click at [236, 180] on button "Save" at bounding box center [269, 186] width 148 height 13
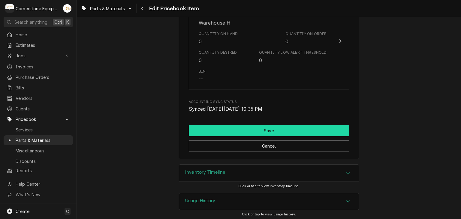
click at [264, 127] on button "Save" at bounding box center [269, 130] width 161 height 11
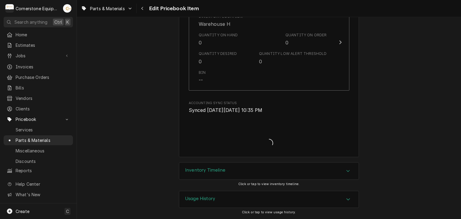
scroll to position [838, 0]
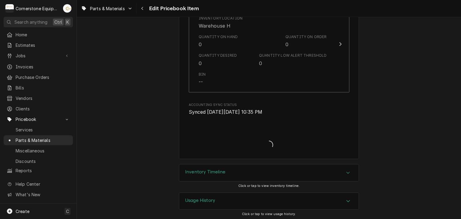
type textarea "x"
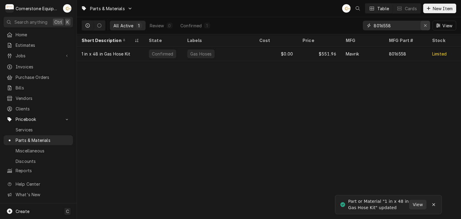
click at [428, 26] on button "Erase input" at bounding box center [426, 26] width 10 height 10
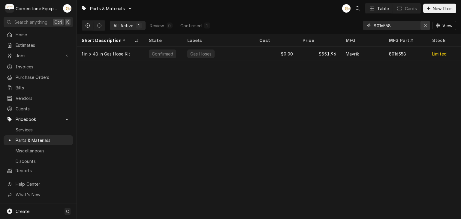
type input "8016558"
click at [429, 24] on button "Erase input" at bounding box center [426, 26] width 10 height 10
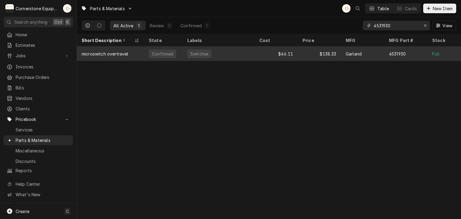
type input "4531930"
click at [293, 54] on div "$46.11" at bounding box center [276, 54] width 43 height 14
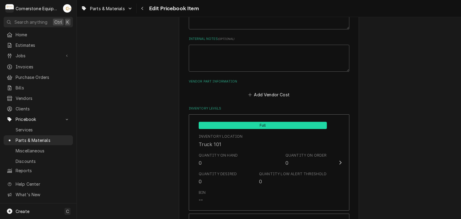
scroll to position [480, 0]
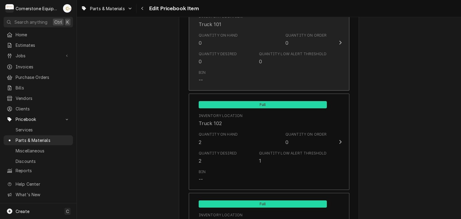
click at [241, 52] on div "Quantity Desired 0 Quantity Low Alert Threshold 0" at bounding box center [263, 58] width 128 height 19
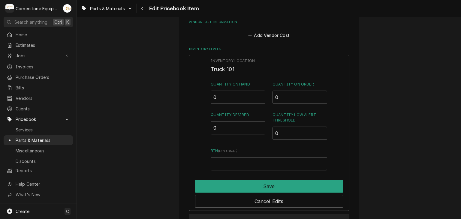
scroll to position [540, 0]
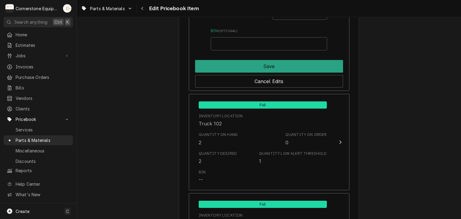
click at [245, 56] on div "Inventory Location Truck 101 Quantity on Hand 0 Quantity on Order 0 Quantity De…" at bounding box center [269, 13] width 161 height 156
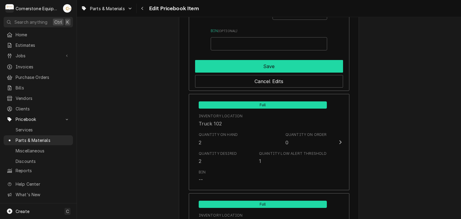
click at [242, 65] on button "Save" at bounding box center [269, 66] width 148 height 13
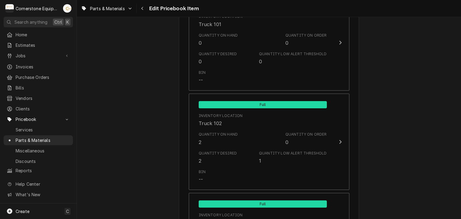
scroll to position [600, 0]
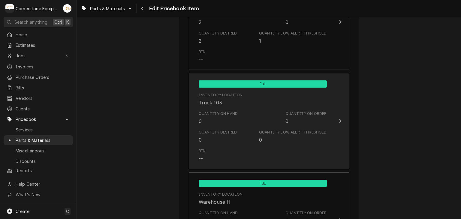
click at [236, 142] on div "Quantity Desired 0 Quantity Low Alert Threshold 0" at bounding box center [263, 136] width 128 height 19
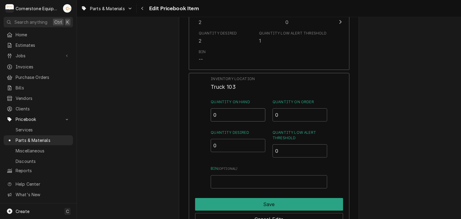
click at [229, 115] on input "0" at bounding box center [238, 114] width 55 height 13
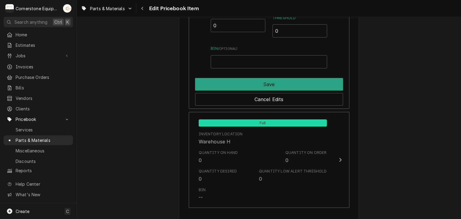
scroll to position [839, 0]
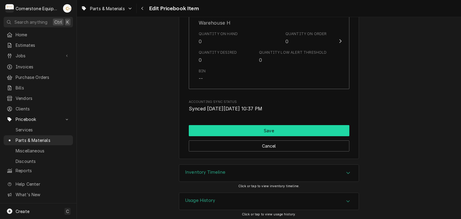
click at [222, 130] on button "Save" at bounding box center [269, 130] width 161 height 11
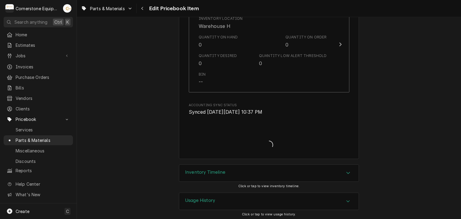
type textarea "x"
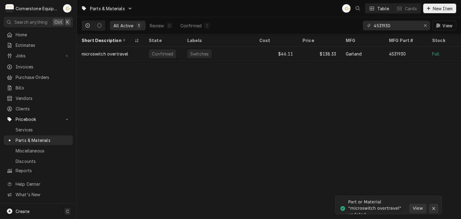
click at [437, 204] on button "Notifications alt+T" at bounding box center [434, 209] width 10 height 10
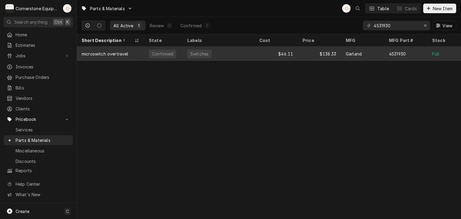
click at [362, 57] on div "Garland" at bounding box center [362, 54] width 43 height 14
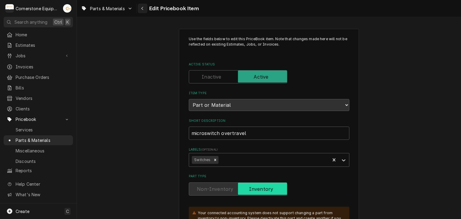
click at [143, 10] on icon "Navigate back" at bounding box center [142, 8] width 2 height 3
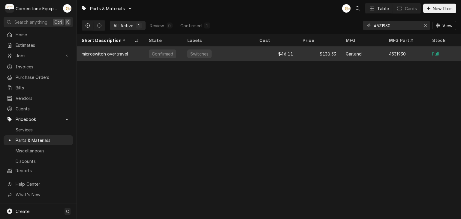
click at [195, 51] on div "Switches" at bounding box center [200, 54] width 20 height 6
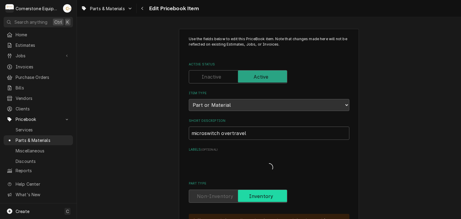
type textarea "x"
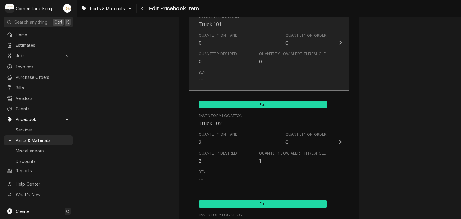
click at [237, 81] on div "Bin --" at bounding box center [263, 77] width 128 height 19
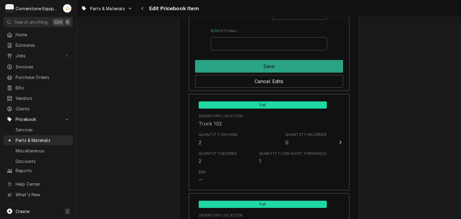
scroll to position [420, 0]
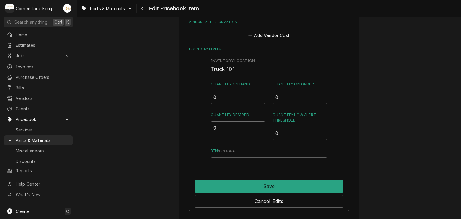
click at [237, 131] on input "0" at bounding box center [238, 127] width 55 height 13
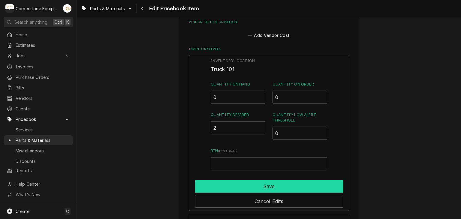
type input "2"
click at [264, 189] on button "Save" at bounding box center [269, 186] width 148 height 13
type textarea "x"
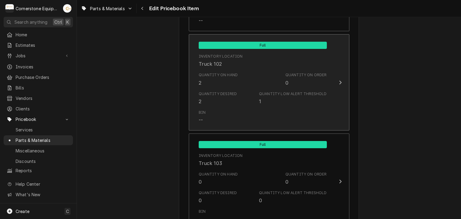
scroll to position [660, 0]
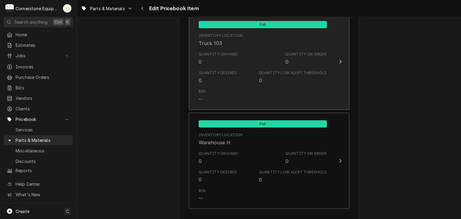
click at [266, 77] on div "Quantity Low Alert Threshold 0" at bounding box center [293, 77] width 68 height 14
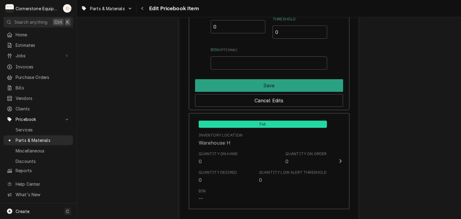
scroll to position [599, 0]
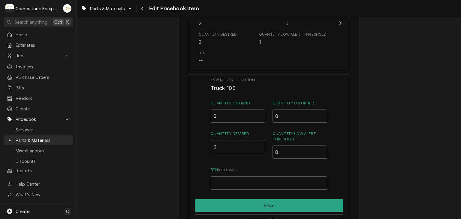
click at [228, 148] on input "0" at bounding box center [238, 146] width 55 height 13
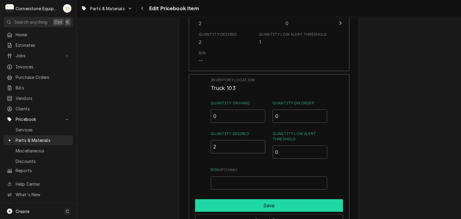
type input "2"
click at [269, 207] on button "Save" at bounding box center [269, 205] width 148 height 13
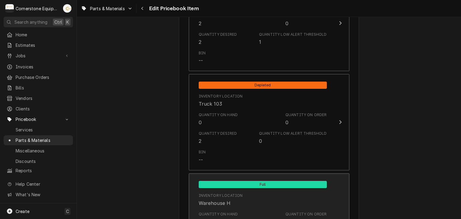
scroll to position [719, 0]
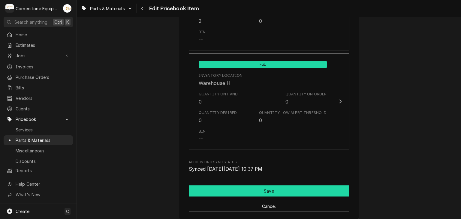
click at [264, 192] on button "Save" at bounding box center [269, 191] width 161 height 11
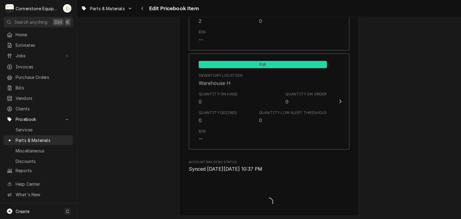
type textarea "x"
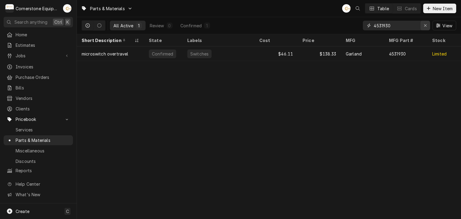
drag, startPoint x: 421, startPoint y: 26, endPoint x: 426, endPoint y: 26, distance: 4.8
click at [422, 26] on button "Erase input" at bounding box center [426, 26] width 10 height 10
click at [408, 26] on input "Dynamic Content Wrapper" at bounding box center [402, 26] width 56 height 10
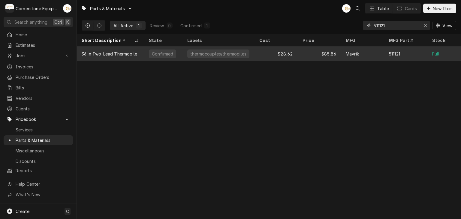
type input "511121"
click at [350, 58] on div "Mavrik" at bounding box center [362, 54] width 43 height 14
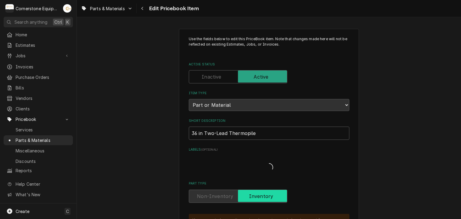
type textarea "x"
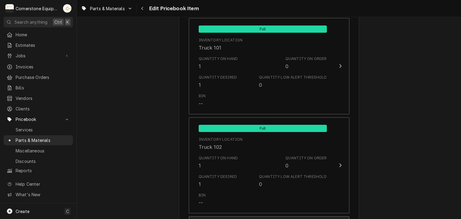
scroll to position [1561, 0]
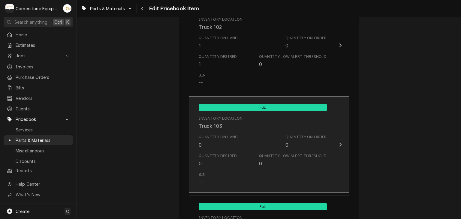
click at [225, 147] on div "Quantity on Hand 0" at bounding box center [218, 141] width 39 height 14
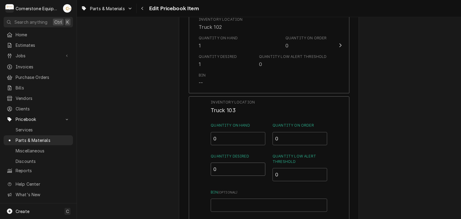
drag, startPoint x: 220, startPoint y: 167, endPoint x: 213, endPoint y: 174, distance: 10.2
click at [220, 168] on input "0" at bounding box center [238, 169] width 55 height 13
type input "1"
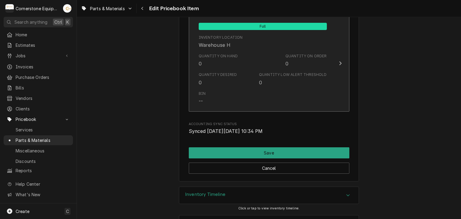
scroll to position [1681, 0]
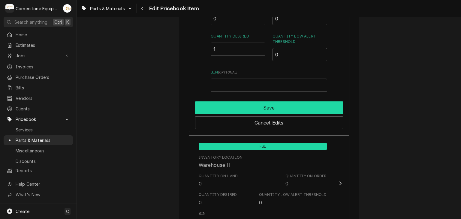
click at [255, 107] on button "Save" at bounding box center [269, 107] width 148 height 13
type textarea "x"
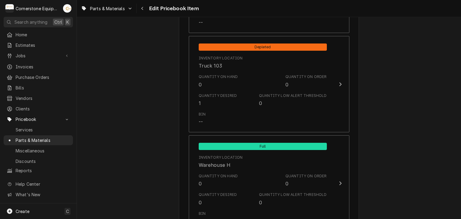
scroll to position [1741, 0]
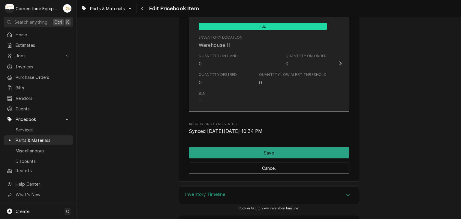
click at [254, 102] on div "Bin --" at bounding box center [263, 98] width 128 height 19
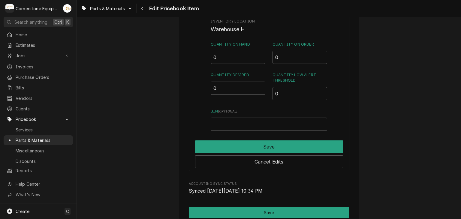
click at [240, 86] on input "0" at bounding box center [238, 88] width 55 height 13
type input "2"
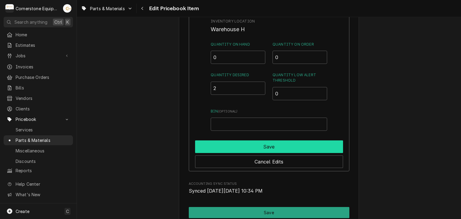
click at [269, 143] on button "Save" at bounding box center [269, 146] width 148 height 13
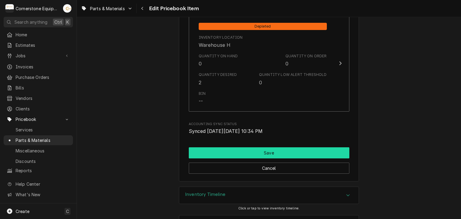
click at [205, 149] on button "Save" at bounding box center [269, 152] width 161 height 11
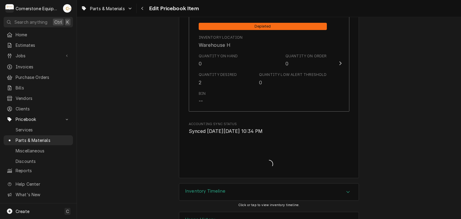
type textarea "x"
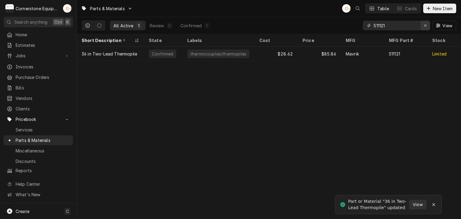
click at [423, 26] on div "Erase input" at bounding box center [425, 26] width 6 height 6
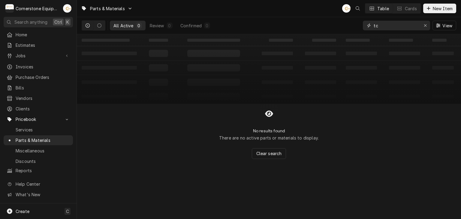
type input "t"
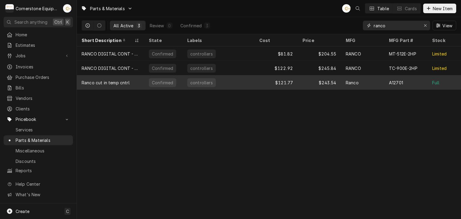
type input "ranco"
click at [128, 81] on div "Ranco cut in temp cntrl" at bounding box center [106, 83] width 48 height 6
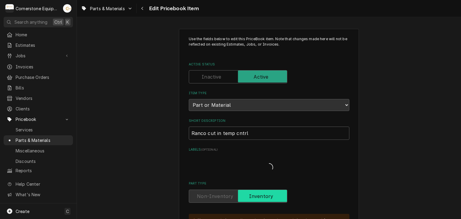
type textarea "x"
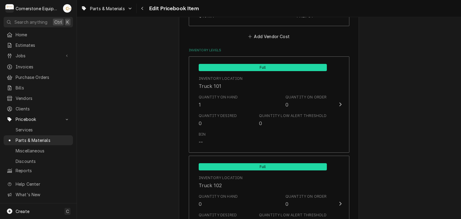
scroll to position [360, 0]
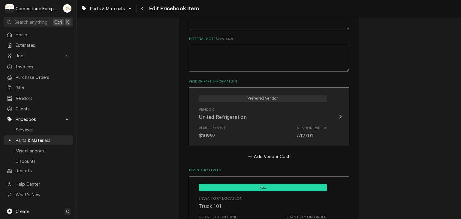
click at [245, 128] on div "Vendor Cost $109.97 Vendor Part # A12701" at bounding box center [263, 132] width 128 height 19
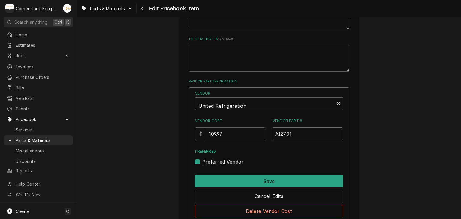
drag, startPoint x: 295, startPoint y: 129, endPoint x: 271, endPoint y: 136, distance: 25.4
click at [273, 136] on input "A12701" at bounding box center [308, 133] width 71 height 13
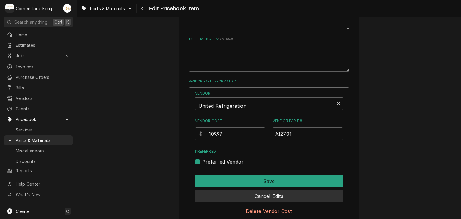
click at [282, 197] on button "Cancel Edits" at bounding box center [269, 196] width 148 height 13
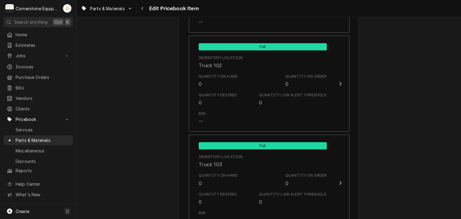
scroll to position [480, 0]
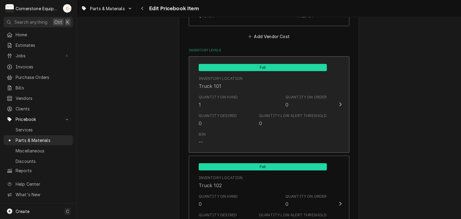
click at [271, 111] on div "Quantity Desired 0 Quantity Low Alert Threshold 0" at bounding box center [263, 120] width 128 height 19
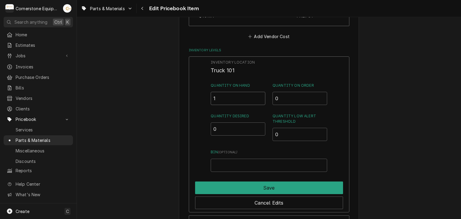
click at [225, 94] on input "1" at bounding box center [238, 98] width 55 height 13
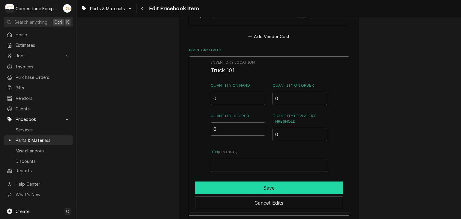
type input "0"
click at [248, 192] on button "Save" at bounding box center [269, 188] width 148 height 13
type textarea "x"
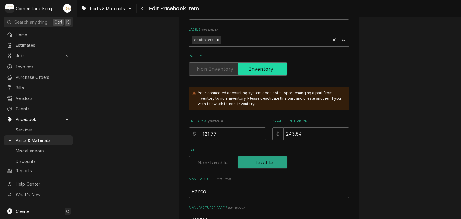
scroll to position [0, 0]
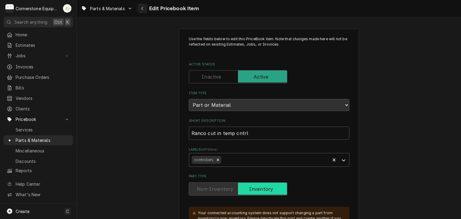
click at [140, 9] on div "Navigate back" at bounding box center [143, 8] width 6 height 6
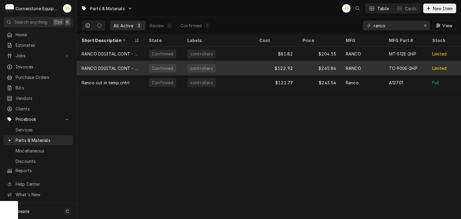
click at [137, 68] on div "RANCO DIGITAL CONT - LOW TEMP" at bounding box center [111, 68] width 58 height 6
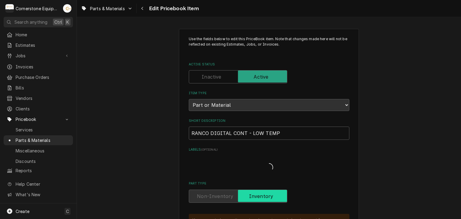
type textarea "x"
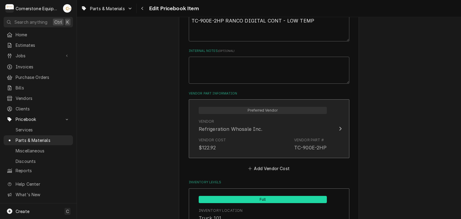
scroll to position [480, 0]
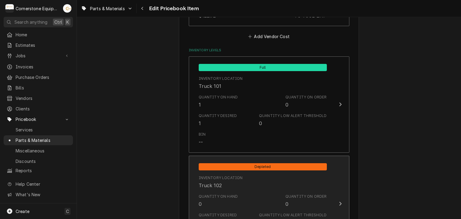
click at [237, 185] on div "Inventory Location Truck 102" at bounding box center [221, 182] width 44 height 14
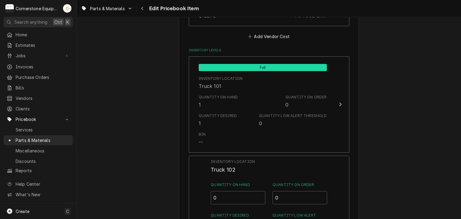
scroll to position [600, 0]
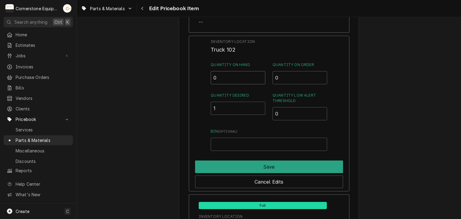
click at [218, 75] on input "0" at bounding box center [238, 77] width 55 height 13
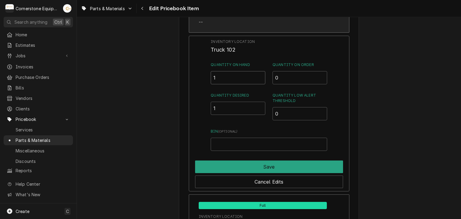
type input "1"
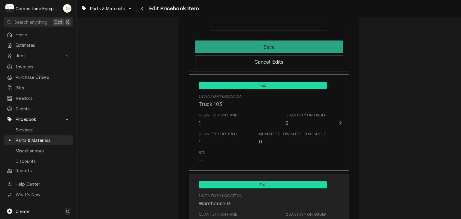
scroll to position [840, 0]
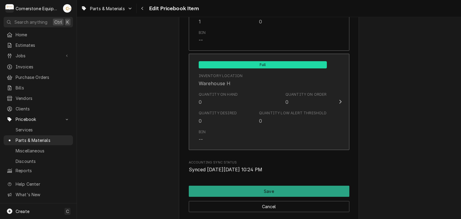
click at [274, 122] on div "Quantity Low Alert Threshold 0" at bounding box center [293, 117] width 68 height 14
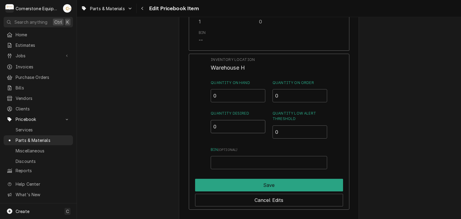
click at [232, 130] on input "0" at bounding box center [238, 126] width 55 height 13
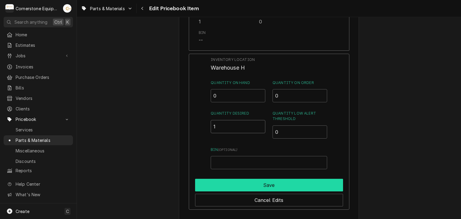
type input "1"
click at [262, 183] on button "Save" at bounding box center [269, 185] width 148 height 13
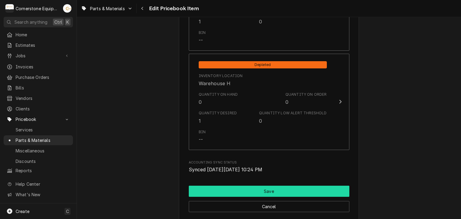
click at [267, 188] on button "Save" at bounding box center [269, 191] width 161 height 11
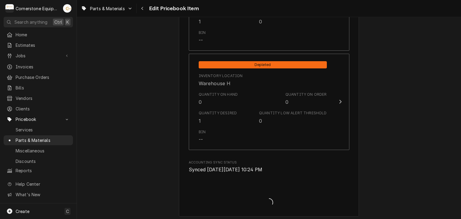
type textarea "x"
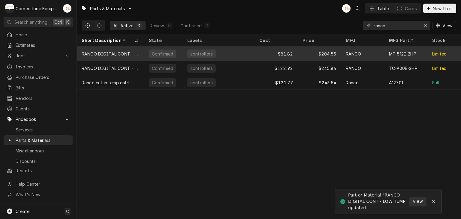
click at [222, 55] on div "controllers" at bounding box center [218, 54] width 72 height 14
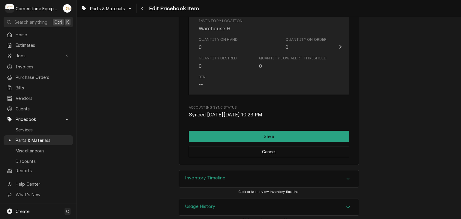
scroll to position [840, 0]
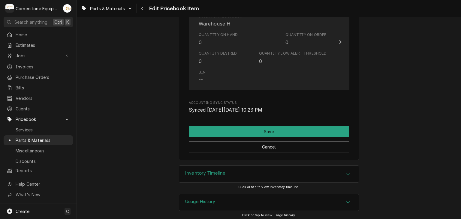
click at [242, 77] on div "Bin --" at bounding box center [263, 76] width 128 height 19
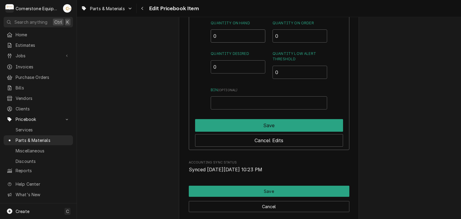
click at [235, 41] on input "0" at bounding box center [238, 35] width 55 height 13
click at [222, 66] on input "0" at bounding box center [238, 66] width 55 height 13
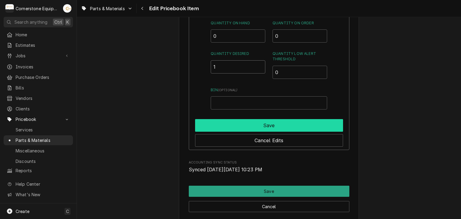
type input "1"
click at [215, 120] on button "Save" at bounding box center [269, 125] width 148 height 13
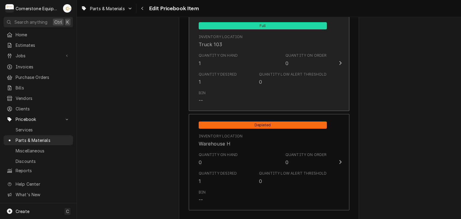
scroll to position [841, 0]
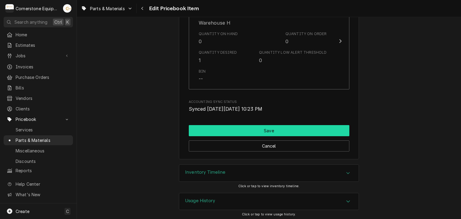
click at [226, 128] on button "Save" at bounding box center [269, 130] width 161 height 11
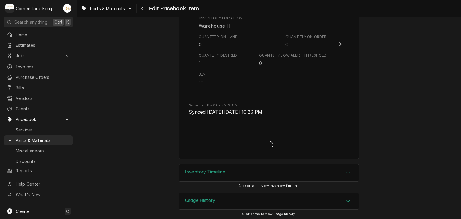
type textarea "x"
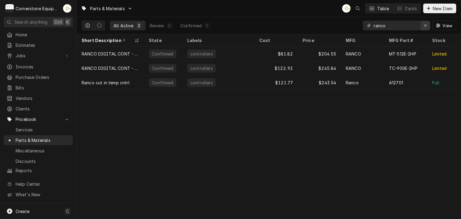
click at [426, 26] on icon "Erase input" at bounding box center [425, 25] width 3 height 4
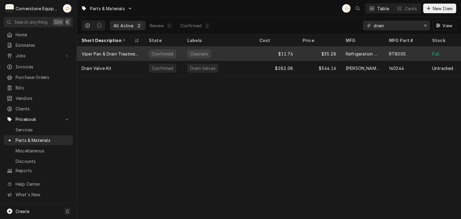
type input "drain"
click at [213, 48] on div "Cleaners" at bounding box center [218, 54] width 72 height 14
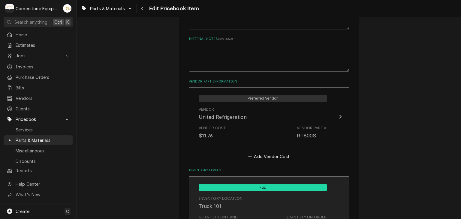
scroll to position [480, 0]
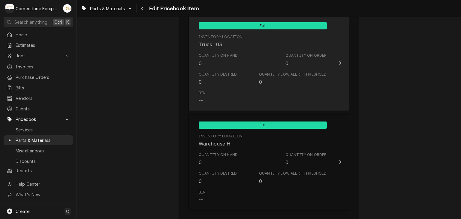
click at [253, 76] on div "Quantity Desired 0 Quantity Low Alert Threshold 0" at bounding box center [263, 78] width 128 height 19
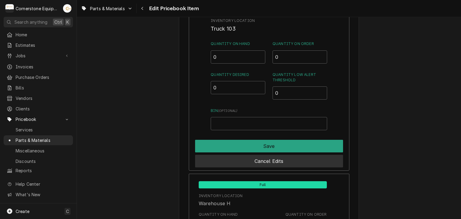
scroll to position [780, 0]
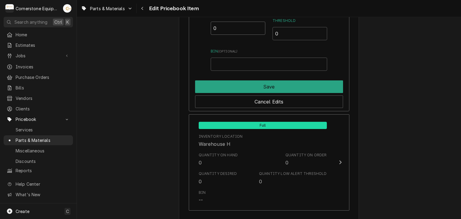
click at [229, 30] on input "0" at bounding box center [238, 28] width 55 height 13
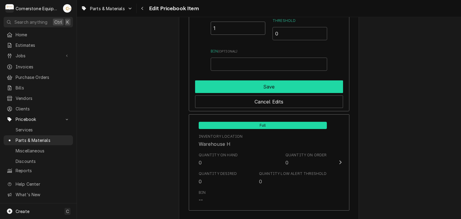
type input "1"
click at [245, 83] on button "Save" at bounding box center [269, 86] width 148 height 13
type textarea "x"
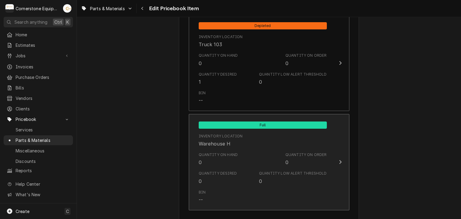
click at [231, 141] on div "Inventory Location Warehouse H" at bounding box center [221, 141] width 44 height 14
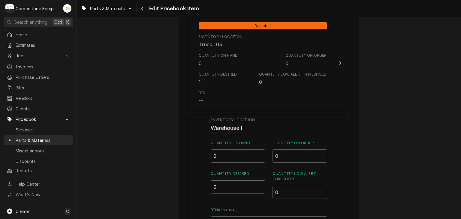
click at [220, 188] on input "0" at bounding box center [238, 186] width 55 height 13
type input "2"
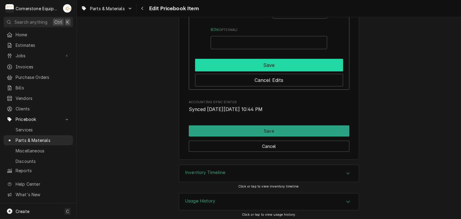
click at [236, 60] on button "Save" at bounding box center [269, 65] width 148 height 13
type textarea "x"
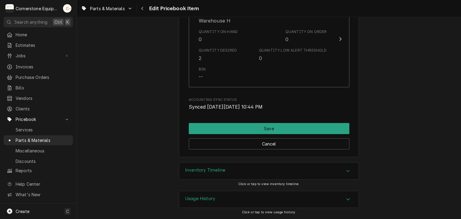
scroll to position [841, 0]
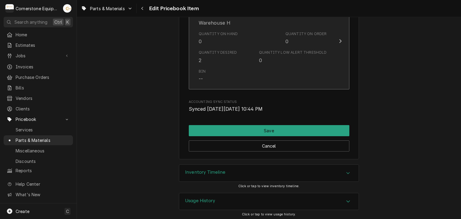
click at [236, 60] on div "Quantity Desired 2 Quantity Low Alert Threshold 0" at bounding box center [263, 56] width 128 height 19
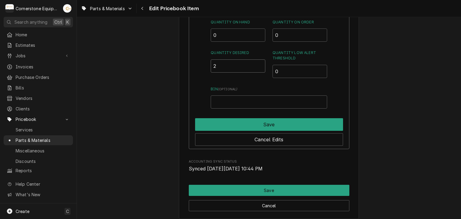
click at [236, 64] on input "2" at bounding box center [238, 65] width 55 height 13
type input "0"
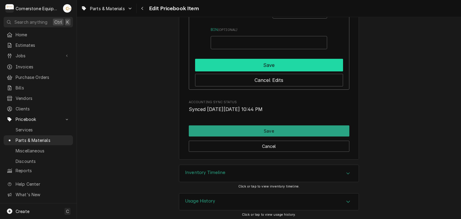
click at [254, 63] on button "Save" at bounding box center [269, 65] width 148 height 13
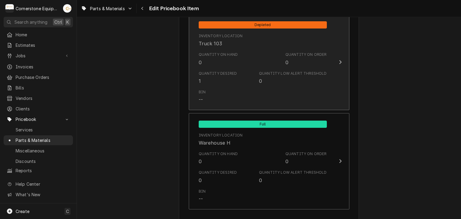
scroll to position [601, 0]
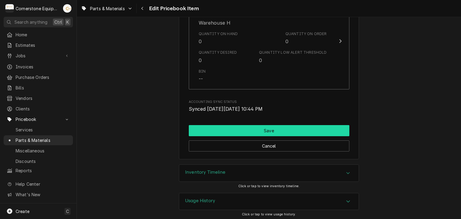
click at [243, 128] on button "Save" at bounding box center [269, 130] width 161 height 11
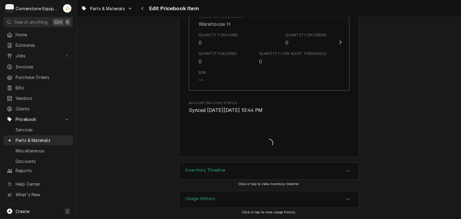
scroll to position [838, 0]
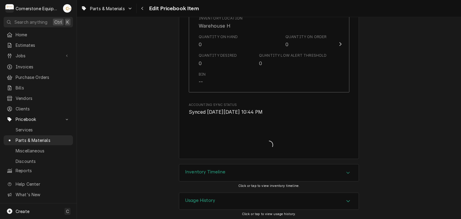
type textarea "x"
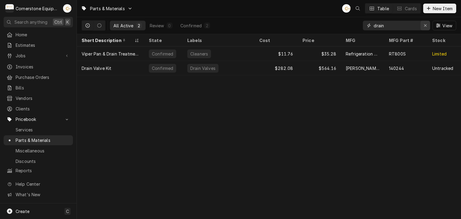
drag, startPoint x: 409, startPoint y: 26, endPoint x: 424, endPoint y: 27, distance: 15.3
click at [410, 26] on input "drain" at bounding box center [396, 26] width 45 height 10
click at [425, 26] on icon "Erase input" at bounding box center [425, 25] width 2 height 2
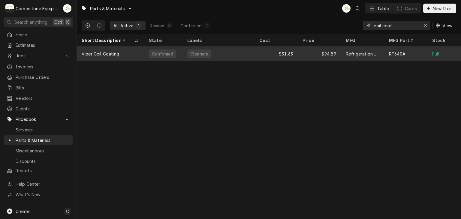
type input "coil coat"
click at [143, 55] on div "Viper Coil Coating" at bounding box center [110, 54] width 67 height 14
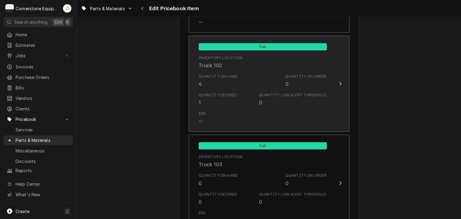
scroll to position [720, 0]
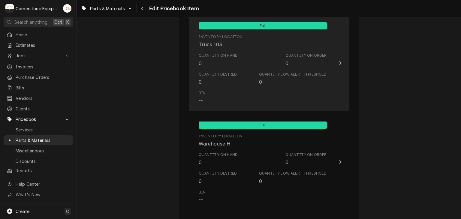
click at [225, 80] on div "Quantity Desired 0" at bounding box center [218, 79] width 38 height 14
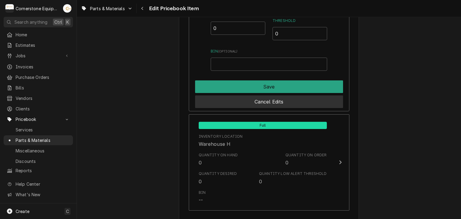
click at [227, 100] on button "Cancel Edits" at bounding box center [269, 101] width 148 height 13
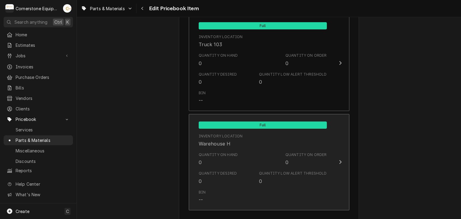
click at [222, 140] on div "Warehouse H" at bounding box center [215, 143] width 32 height 7
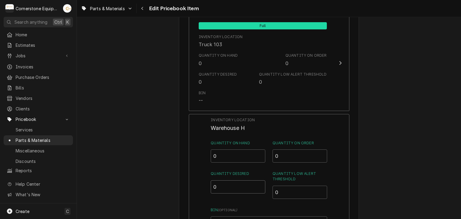
click at [222, 186] on input "0" at bounding box center [238, 186] width 55 height 13
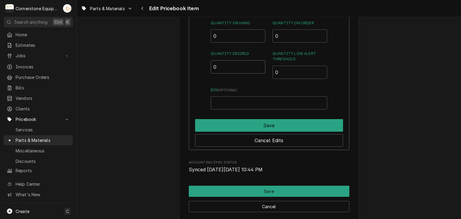
click at [231, 66] on input "0" at bounding box center [238, 66] width 55 height 13
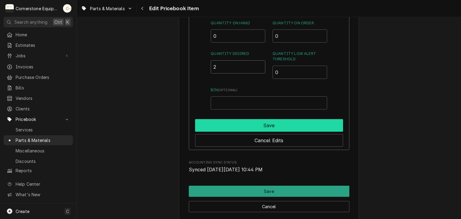
type input "2"
click at [276, 126] on button "Save" at bounding box center [269, 125] width 148 height 13
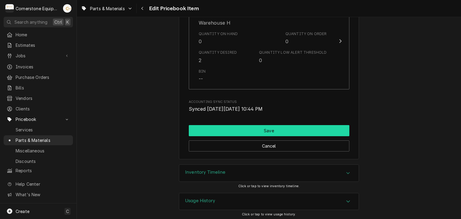
click at [219, 133] on button "Save" at bounding box center [269, 130] width 161 height 11
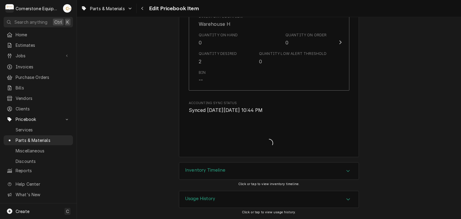
scroll to position [838, 0]
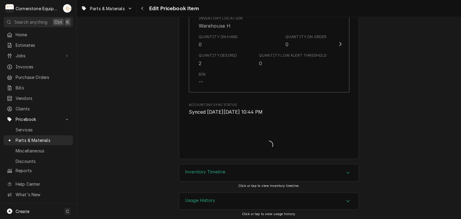
type textarea "x"
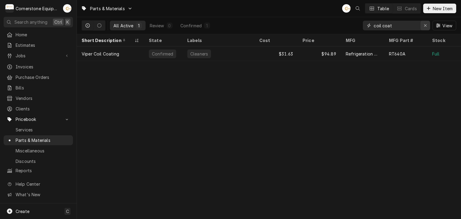
click at [424, 25] on icon "Erase input" at bounding box center [425, 25] width 3 height 4
drag, startPoint x: 409, startPoint y: 26, endPoint x: 401, endPoint y: 26, distance: 7.5
click at [408, 26] on input "Dynamic Content Wrapper" at bounding box center [402, 26] width 56 height 10
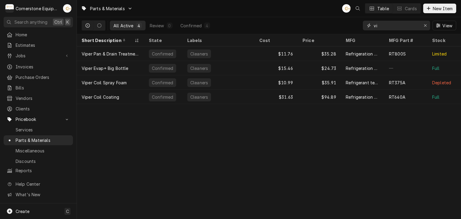
type input "v"
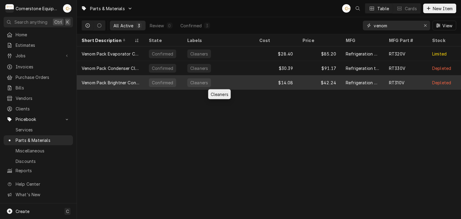
type input "venom"
click at [213, 85] on div "Cleaners" at bounding box center [218, 82] width 72 height 14
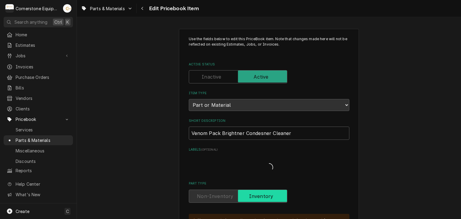
type textarea "x"
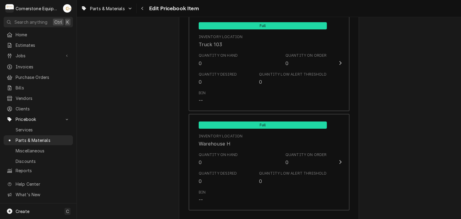
scroll to position [600, 0]
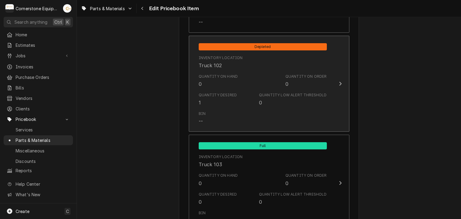
click at [238, 94] on div "Quantity Desired 1 Quantity Low Alert Threshold 0" at bounding box center [263, 99] width 128 height 19
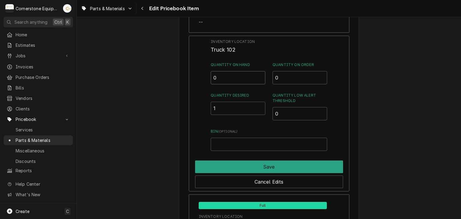
click at [234, 77] on input "0" at bounding box center [238, 77] width 55 height 13
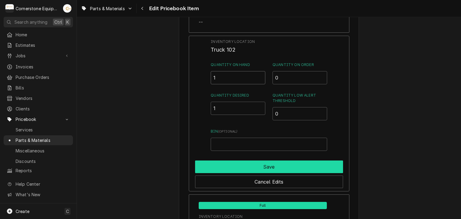
type input "1"
click at [230, 161] on button "Save" at bounding box center [269, 167] width 148 height 13
type textarea "x"
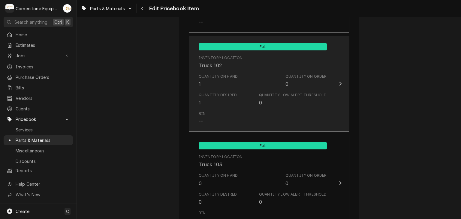
scroll to position [480, 0]
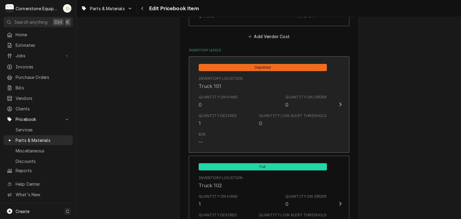
click at [234, 118] on div "Quantity Desired 1 Quantity Low Alert Threshold 0" at bounding box center [263, 120] width 128 height 19
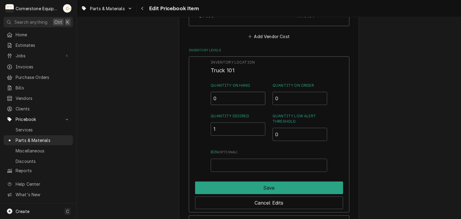
click at [233, 101] on input "0" at bounding box center [238, 98] width 55 height 13
type input "1"
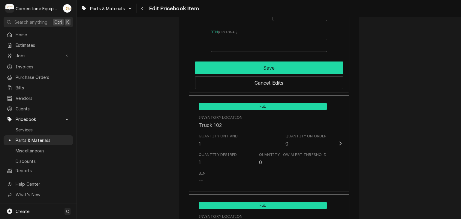
click at [262, 66] on button "Save" at bounding box center [269, 68] width 148 height 13
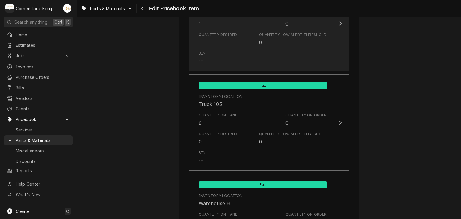
scroll to position [781, 0]
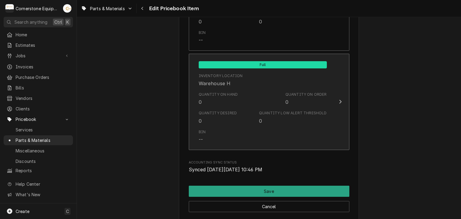
click at [262, 121] on div "0" at bounding box center [260, 120] width 3 height 7
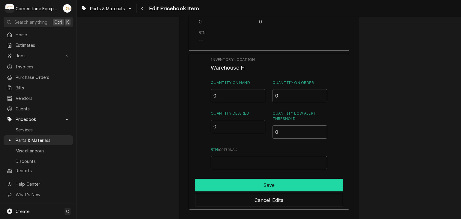
click at [271, 179] on button "Save" at bounding box center [269, 185] width 148 height 13
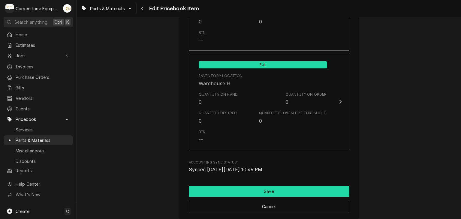
click at [270, 192] on button "Save" at bounding box center [269, 191] width 161 height 11
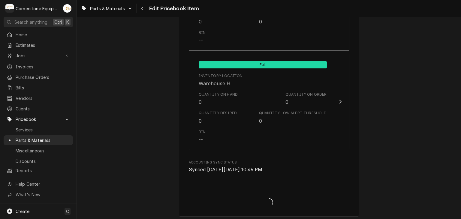
type textarea "x"
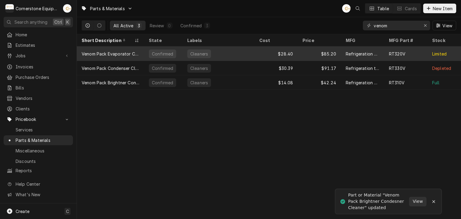
click at [121, 59] on div "Venom Pack Evaporator Cleaner" at bounding box center [110, 54] width 67 height 14
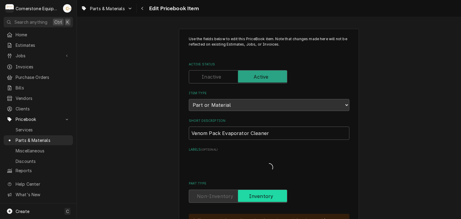
type textarea "x"
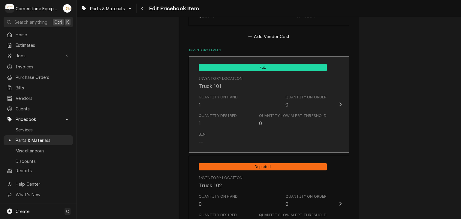
scroll to position [600, 0]
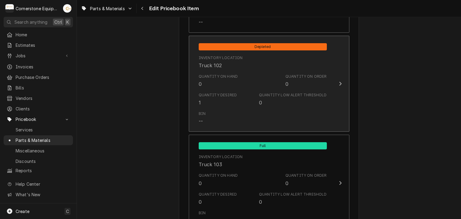
click at [213, 74] on div "Quantity on Hand" at bounding box center [218, 76] width 39 height 5
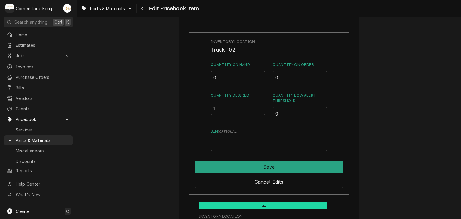
click at [235, 79] on input "0" at bounding box center [238, 77] width 55 height 13
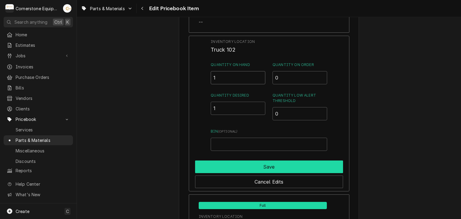
type input "1"
click at [229, 161] on button "Save" at bounding box center [269, 167] width 148 height 13
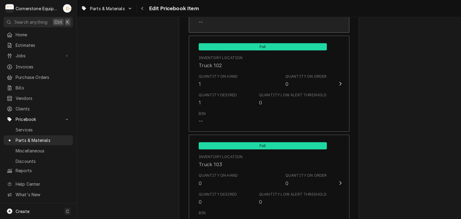
scroll to position [720, 0]
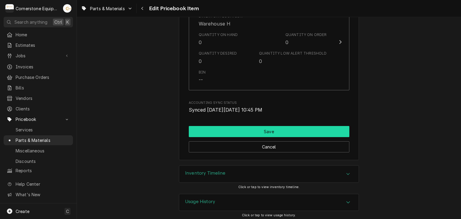
click at [234, 128] on button "Save" at bounding box center [269, 131] width 161 height 11
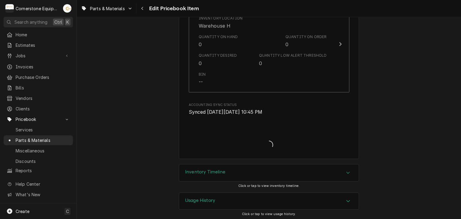
type textarea "x"
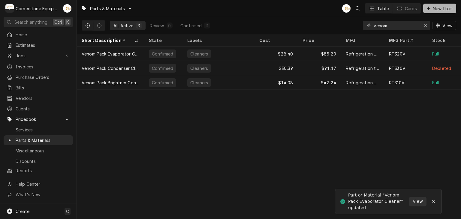
click at [435, 11] on span "New Item" at bounding box center [443, 8] width 22 height 6
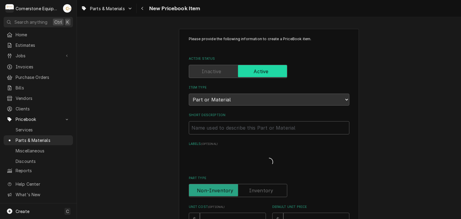
type textarea "x"
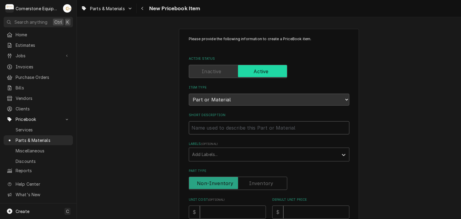
click at [227, 130] on input "Short Description" at bounding box center [269, 127] width 161 height 13
click at [142, 5] on button "Navigate back" at bounding box center [143, 9] width 10 height 10
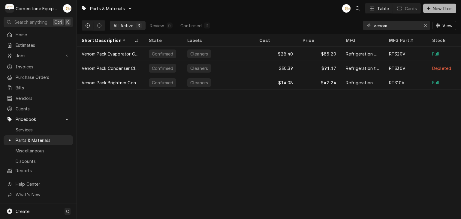
click at [450, 9] on span "New Item" at bounding box center [443, 8] width 22 height 6
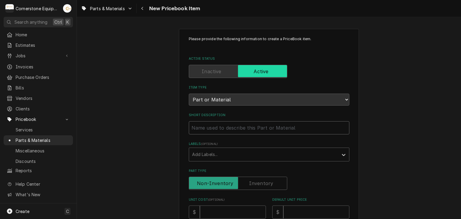
click at [224, 128] on input "Short Description" at bounding box center [269, 127] width 161 height 13
type textarea "x"
type input "V"
type textarea "x"
type input "Ve"
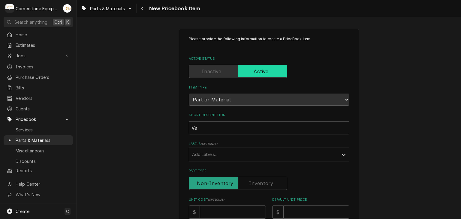
type textarea "x"
type input "Ven"
type textarea "x"
type input "Venom"
type textarea "x"
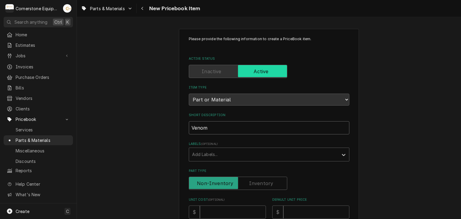
type input "Venom"
type textarea "x"
type input "Venom P"
type textarea "x"
type input "Venom Pa"
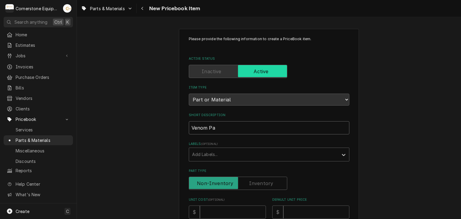
type textarea "x"
type input "Venom Pac"
type textarea "x"
type input "Venom Pack"
type textarea "x"
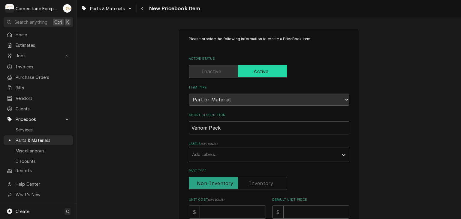
type input "Venom Pack"
type textarea "x"
type input "Venom Pack a"
type textarea "x"
type input "Venom Pack al"
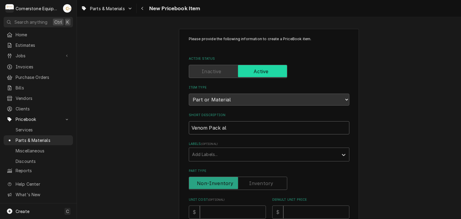
type textarea "x"
type input "Venom Pack all"
type textarea "x"
type input "Venom Pack all"
type textarea "x"
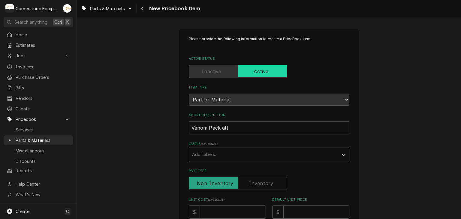
type input "Venom Pack all"
type textarea "x"
type input "Venom Pack al"
type textarea "x"
type input "Venom Pack a"
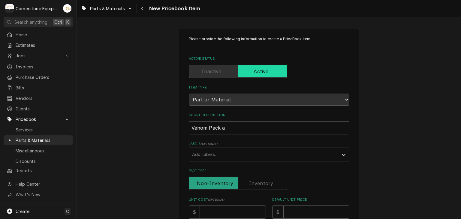
type textarea "x"
type input "Venom Pack"
type textarea "x"
type input "Venom Pack A"
type textarea "x"
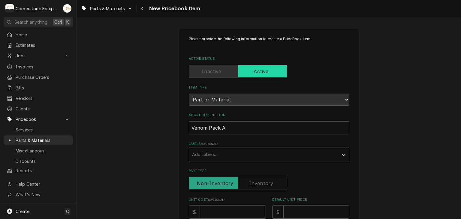
type input "Venom Pack Al"
type textarea "x"
type input "Venom Pack All"
type textarea "x"
type input "Venom Pack All"
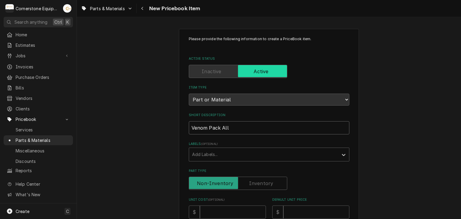
type textarea "x"
type input "Venom Pack All P"
type textarea "x"
type input "Venom Pack All Pu"
type textarea "x"
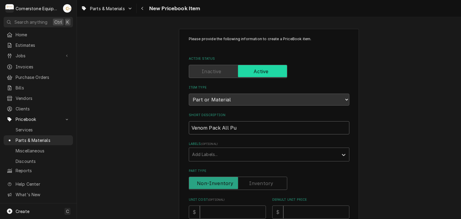
type input "Venom Pack All Pur"
type textarea "x"
type input "Venom Pack All Purp"
type textarea "x"
type input "Venom Pack All Purpo"
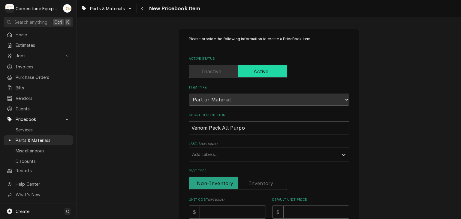
type textarea "x"
type input "Venom Pack All Purpos"
type textarea "x"
type input "Venom Pack All Purpose"
type textarea "x"
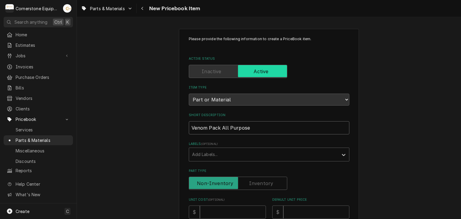
type input "Venom Pack All Purpose"
type textarea "x"
type input "Venom Pack All Purpose C"
type textarea "x"
type input "Venom Pack All Purpose"
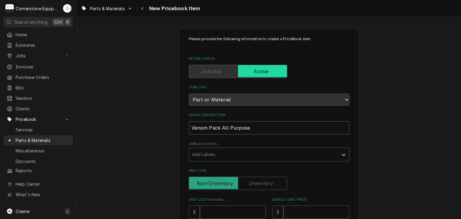
type textarea "x"
type input "Venom Pack All Purpose C"
type textarea "x"
type input "Venom Pack All Purpose Cl"
type textarea "x"
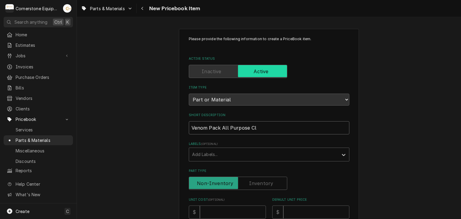
type input "Venom Pack All Purpose Cle"
type textarea "x"
type input "Venom Pack All Purpose Clea"
type textarea "x"
type input "Venom Pack All Purpose Clean"
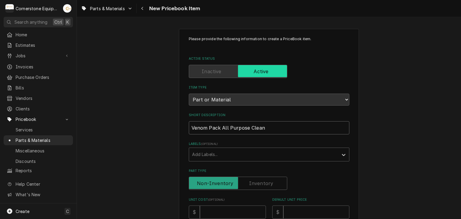
type textarea "x"
type input "Venom Pack All Purpose Cleane"
type textarea "x"
type input "Venom Pack All Purpose Cleaner"
click at [252, 150] on div "Labels" at bounding box center [263, 154] width 143 height 11
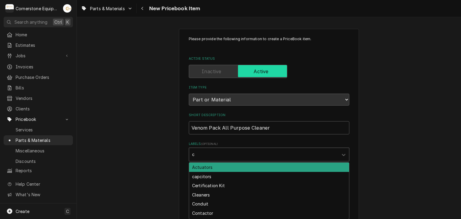
type input "cl"
type textarea "x"
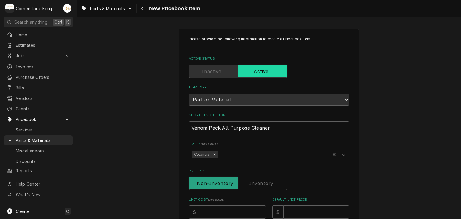
scroll to position [120, 0]
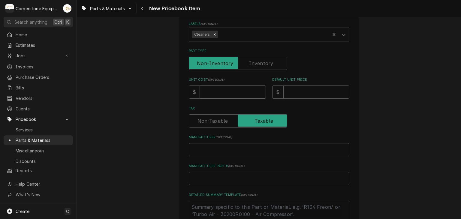
click at [223, 95] on input "Unit Cost ( optional )" at bounding box center [233, 92] width 66 height 13
type textarea "x"
type input "2"
type textarea "x"
type input "22"
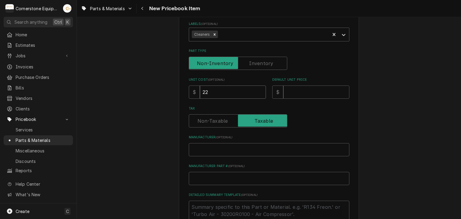
type textarea "x"
type input "22.3"
type textarea "x"
type input "22.36"
click at [298, 88] on input "Default Unit Price" at bounding box center [316, 92] width 66 height 13
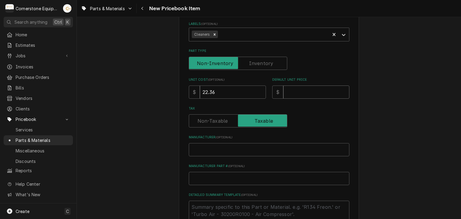
type textarea "x"
type input "6"
type textarea "x"
type input "67"
type textarea "x"
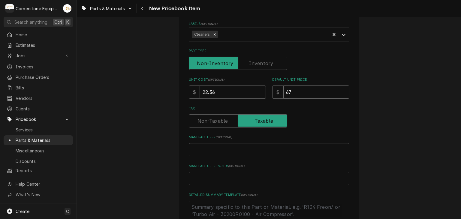
type input "67.0"
type textarea "x"
type input "67.08"
click at [217, 147] on input "Manufacturer ( optional )" at bounding box center [269, 149] width 161 height 13
type textarea "x"
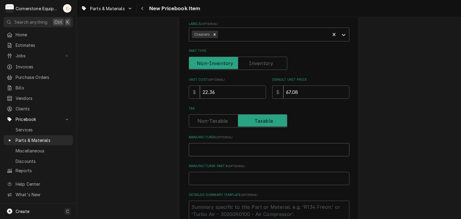
type input "R"
type textarea "x"
type input "Re"
type textarea "x"
type input "Ref"
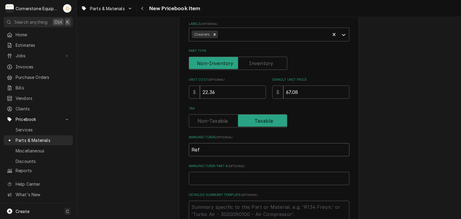
type textarea "x"
type input "Refi"
type textarea "x"
type input "Ref"
type textarea "x"
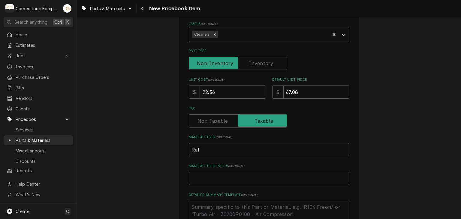
type input "Refr"
type textarea "x"
type input "Refri"
type textarea "x"
type input "Refrig"
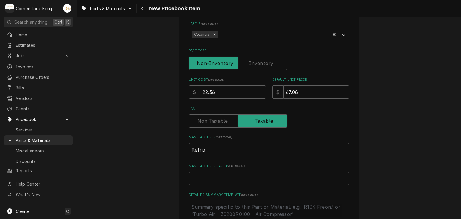
type textarea "x"
type input "Refrigeer"
type textarea "x"
type input "Refrigeera"
type textarea "x"
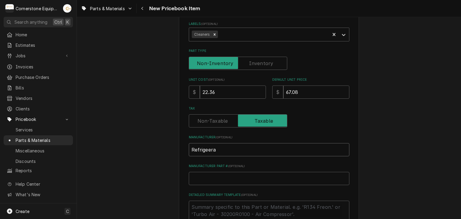
type input "Refrigeerat"
type textarea "x"
type input "Refrigeerati"
type textarea "x"
type input "Refrigeeratio"
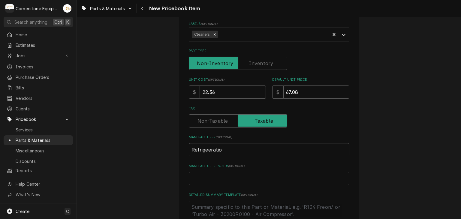
type textarea "x"
type input "Refrigeeration"
type textarea "x"
type input "Refrigeeration"
type textarea "x"
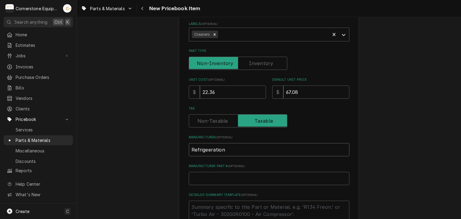
type input "Refrigeeration T"
type textarea "x"
type input "Refrigeeration Te"
type textarea "x"
type input "Refrigeeration Tec"
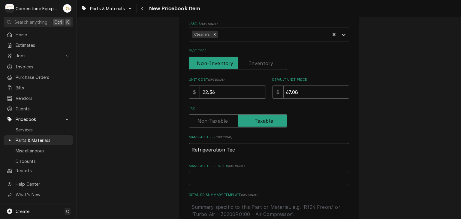
type textarea "x"
type input "Refrigeeration Tech"
type textarea "x"
type input "Refrigeeration Techm"
type textarea "x"
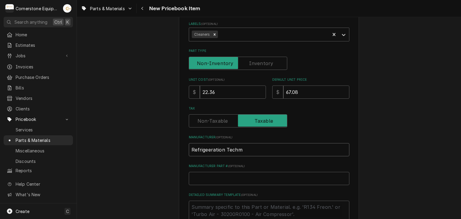
type input "Refrigeeration Techmo"
type textarea "x"
type input "Refrigeeration Techm"
type textarea "x"
type input "Refrigeeration Techmn"
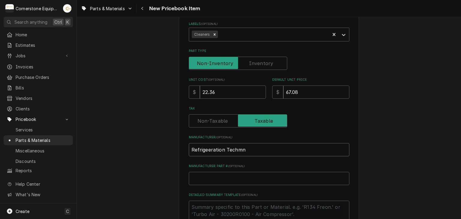
type textarea "x"
type input "Refrigeeration Techmno"
type textarea "x"
type input "Refrigeeration Techmn"
type textarea "x"
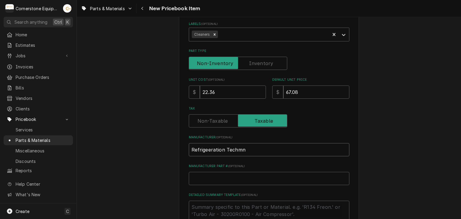
type input "Refrigeeration Techm"
type textarea "x"
type input "Refrigeeration Tech"
type textarea "x"
type input "Refrigeeration Techn"
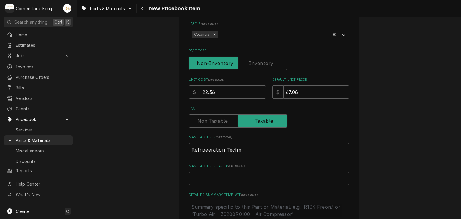
type textarea "x"
type input "Refrigeeration Techno"
type textarea "x"
type input "Refrigeeration Technol"
type textarea "x"
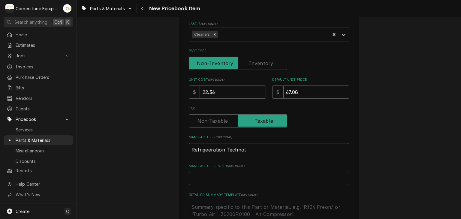
type input "Refrigeeration Technolo"
type textarea "x"
type input "Refrigeeration Technolog"
type textarea "x"
type input "Refrigeeration Technologi"
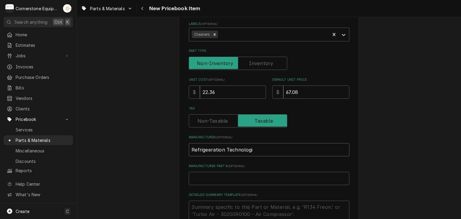
type textarea "x"
type input "Refrigeeration Technologie"
type textarea "x"
type input "Refrigeeration Technologies"
type textarea "x"
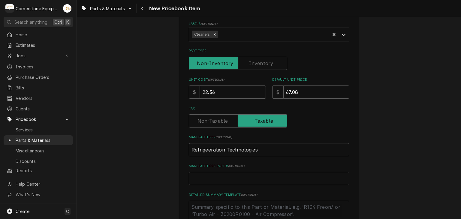
type input "Refrigeeration Technologies"
type textarea "x"
type input "Refrigeration Technologies"
click at [214, 176] on input "Manufacturer Part # ( optional )" at bounding box center [269, 178] width 161 height 13
paste input "RT340V"
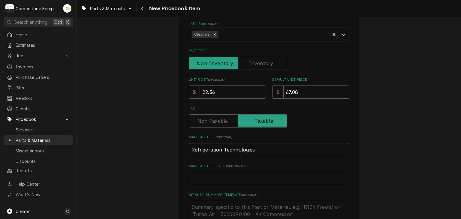
type textarea "x"
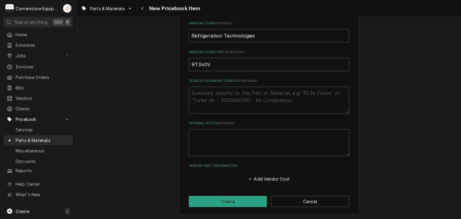
type input "RT340V"
click at [225, 90] on textarea "Detailed Summary Template ( optional )" at bounding box center [269, 100] width 161 height 27
type textarea "x"
type textarea "A"
type textarea "x"
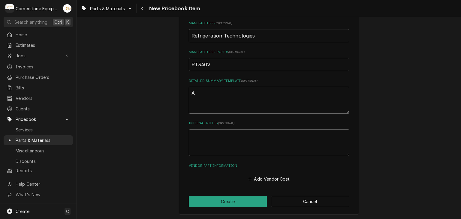
type textarea "Al"
type textarea "x"
type textarea "All"
type textarea "x"
type textarea "All"
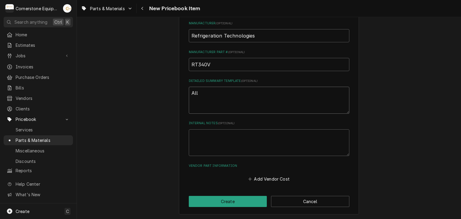
type textarea "x"
type textarea "All p"
type textarea "x"
type textarea "All pu"
type textarea "x"
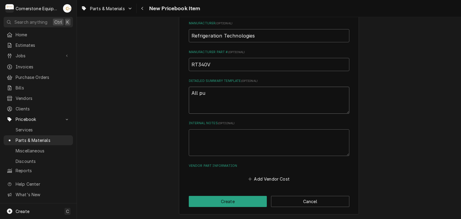
type textarea "All pur"
type textarea "x"
type textarea "All purp"
type textarea "x"
type textarea "All purps"
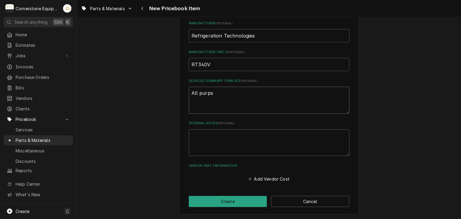
type textarea "x"
type textarea "All purpso"
type textarea "x"
type textarea "All purpsoe"
type textarea "x"
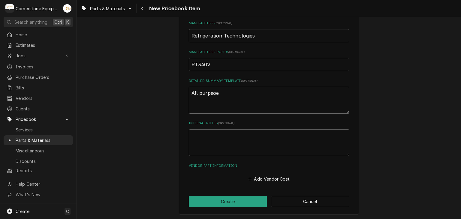
type textarea "All purpsoe"
type textarea "x"
type textarea "All purpsoe C"
type textarea "x"
click at [264, 182] on div "Add Vendor Cost" at bounding box center [269, 178] width 161 height 12
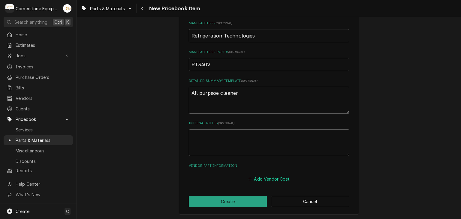
click at [264, 179] on button "Add Vendor Cost" at bounding box center [269, 179] width 44 height 8
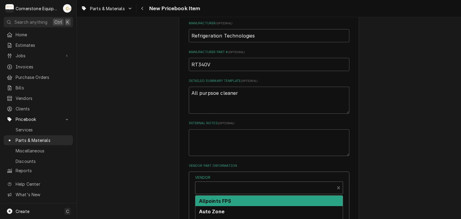
click at [232, 188] on div "Vendor" at bounding box center [264, 190] width 133 height 14
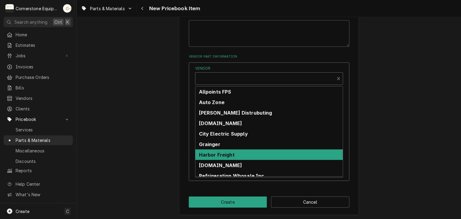
scroll to position [25, 0]
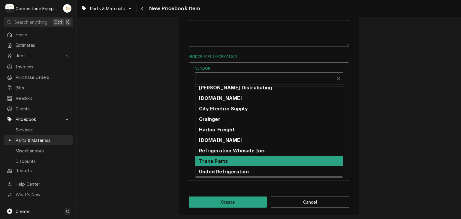
drag, startPoint x: 119, startPoint y: 117, endPoint x: 132, endPoint y: 118, distance: 13.2
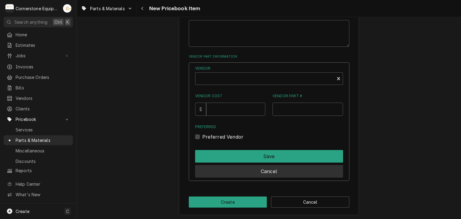
click at [244, 167] on button "Cancel" at bounding box center [269, 171] width 148 height 13
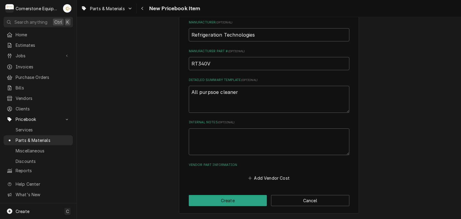
scroll to position [234, 0]
click at [237, 198] on button "Create" at bounding box center [228, 201] width 78 height 11
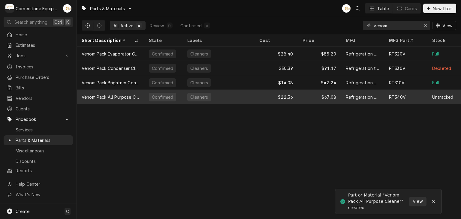
click at [141, 95] on div "Venom Pack All Purpose Cleaner" at bounding box center [110, 97] width 67 height 14
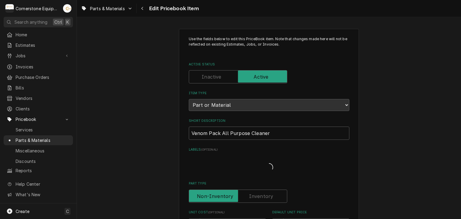
type textarea "x"
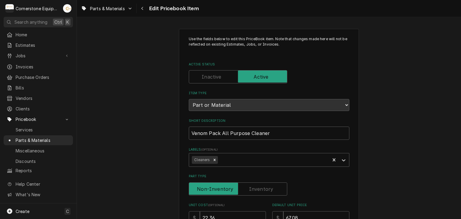
scroll to position [120, 0]
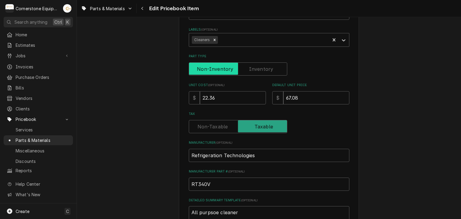
click at [265, 75] on input "Part Type" at bounding box center [238, 68] width 93 height 13
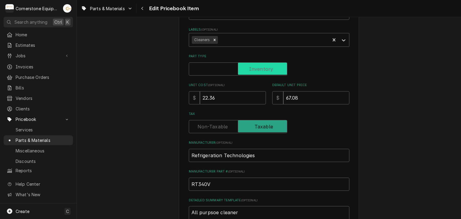
checkbox input "true"
type textarea "x"
click at [265, 71] on label "Part Type" at bounding box center [238, 68] width 98 height 13
click at [265, 71] on input "Part Type" at bounding box center [238, 68] width 93 height 13
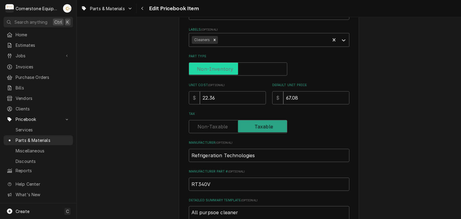
checkbox input "false"
type textarea "x"
click at [265, 71] on label "Part Type" at bounding box center [238, 68] width 98 height 13
click at [265, 71] on input "Part Type" at bounding box center [238, 68] width 93 height 13
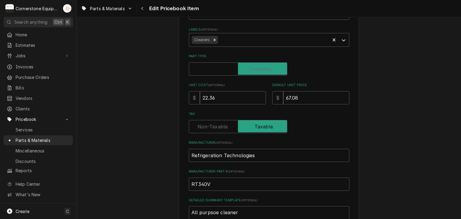
checkbox input "true"
type textarea "x"
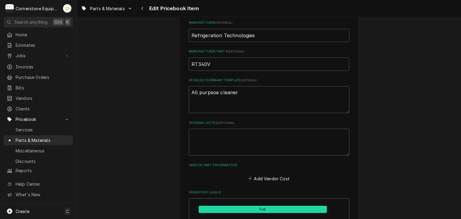
scroll to position [360, 0]
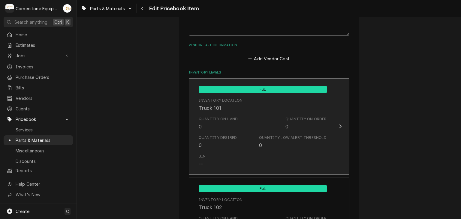
click at [225, 114] on div "Quantity on Hand 0 Quantity on Order 0" at bounding box center [263, 123] width 128 height 19
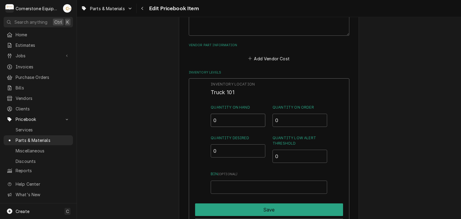
click at [223, 126] on input "0" at bounding box center [238, 120] width 55 height 13
type input "1"
click at [227, 158] on div "Quantity Desired 0" at bounding box center [238, 149] width 55 height 28
click at [228, 148] on input "0" at bounding box center [238, 150] width 55 height 13
type input "1"
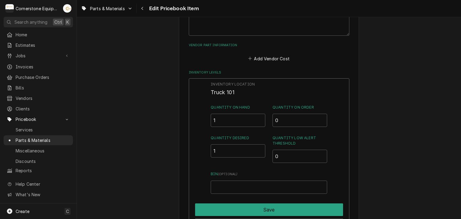
drag, startPoint x: 223, startPoint y: 196, endPoint x: 223, endPoint y: 202, distance: 6.0
click at [223, 196] on div "Inventory Location Truck 101 Quantity on Hand 1 Quantity on Order 0 Quantity De…" at bounding box center [269, 156] width 161 height 156
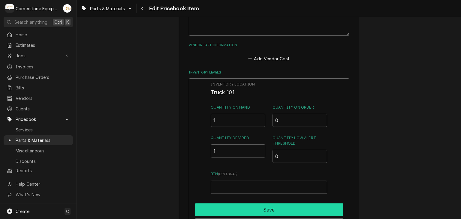
click at [223, 204] on button "Save" at bounding box center [269, 210] width 148 height 13
type textarea "x"
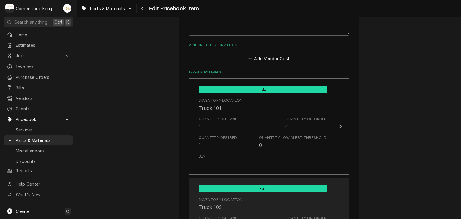
scroll to position [480, 0]
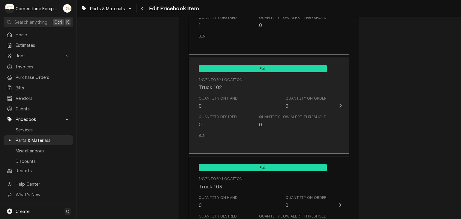
click at [232, 137] on div "Bin --" at bounding box center [263, 140] width 128 height 19
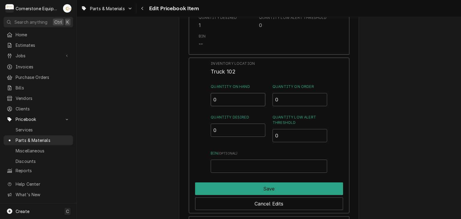
click at [228, 102] on input "0" at bounding box center [238, 99] width 55 height 13
type input "1"
click at [228, 128] on input "0" at bounding box center [238, 130] width 55 height 13
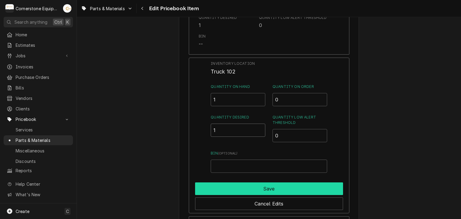
type input "1"
click at [246, 184] on button "Save" at bounding box center [269, 188] width 148 height 13
type textarea "x"
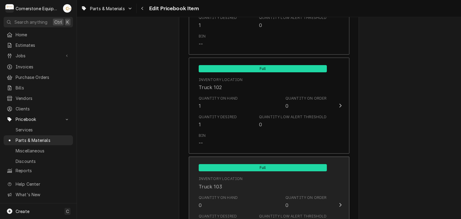
scroll to position [600, 0]
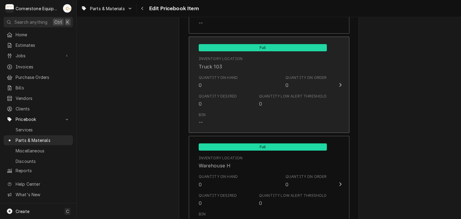
click at [252, 107] on div "Quantity Desired 0 Quantity Low Alert Threshold 0" at bounding box center [263, 100] width 128 height 19
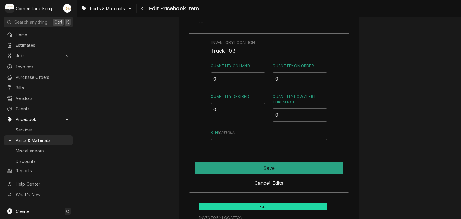
click at [233, 86] on div "Inventory Location Truck 103 Quantity on Hand 0 Quantity on Order 0 Quantity De…" at bounding box center [269, 96] width 116 height 112
click at [229, 75] on input "0" at bounding box center [238, 78] width 55 height 13
click at [242, 106] on input "0" at bounding box center [238, 109] width 55 height 13
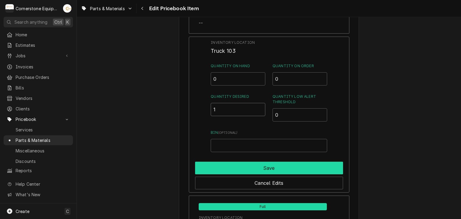
type input "1"
click at [234, 162] on button "Save" at bounding box center [269, 168] width 148 height 13
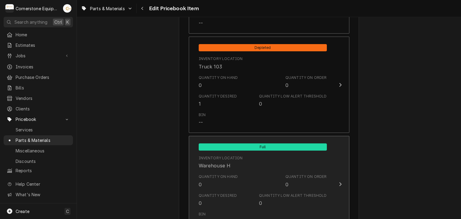
click at [250, 174] on div "Quantity on Hand 0 Quantity on Order 0" at bounding box center [263, 181] width 128 height 19
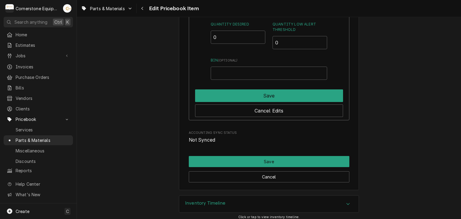
scroll to position [803, 0]
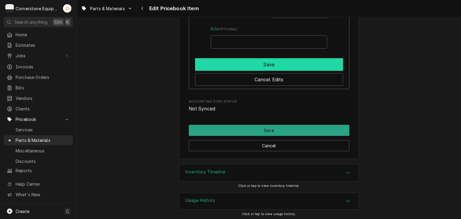
click at [253, 64] on button "Save" at bounding box center [269, 64] width 148 height 13
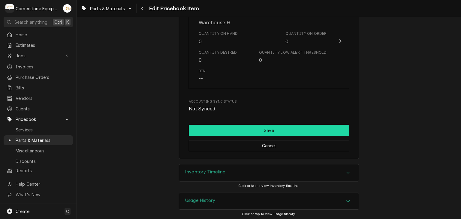
click at [245, 125] on button "Save" at bounding box center [269, 130] width 161 height 11
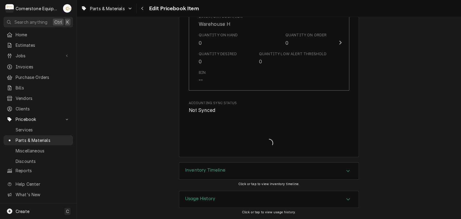
scroll to position [741, 0]
type textarea "x"
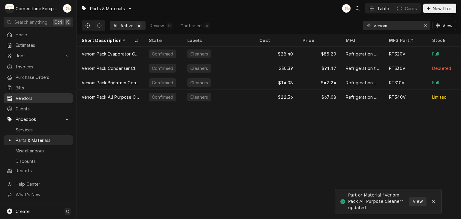
click at [34, 95] on span "Vendors" at bounding box center [43, 98] width 54 height 6
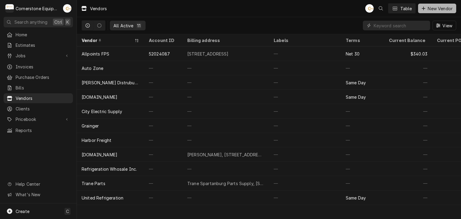
click at [432, 4] on button "New Vendor" at bounding box center [437, 9] width 38 height 10
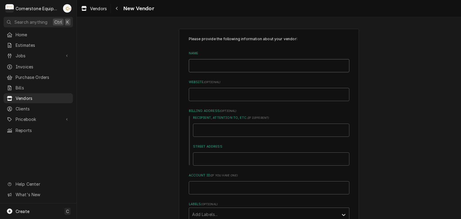
click at [196, 68] on input "Name" at bounding box center [269, 65] width 161 height 13
type textarea "x"
type input "y"
type textarea "x"
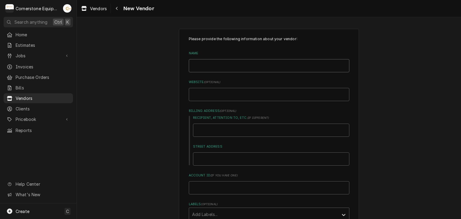
type input "Y"
type textarea "x"
type input "Yt"
type textarea "x"
type input "Y"
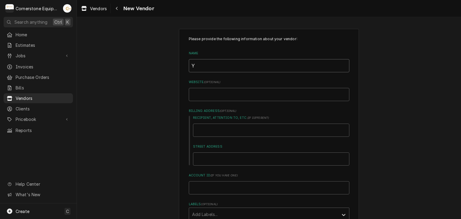
type textarea "x"
type input "T"
type textarea "x"
type input "Tr"
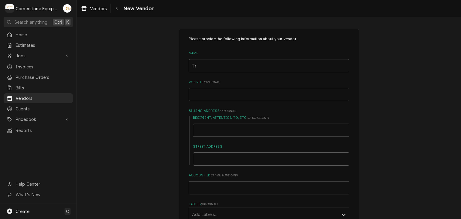
type textarea "x"
type input "Tru"
type textarea "x"
type input "Tru"
type textarea "x"
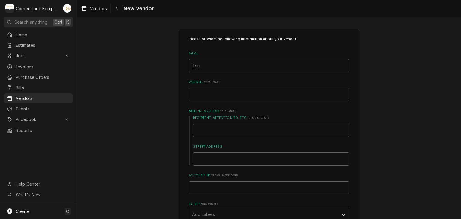
type input "Tru T"
type textarea "x"
type input "Tru Te"
type textarea "x"
type input "Tru Tec"
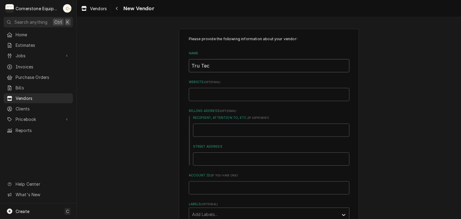
type textarea "x"
type input "Tru Tech"
type textarea "x"
type input "Tru Tech"
type textarea "x"
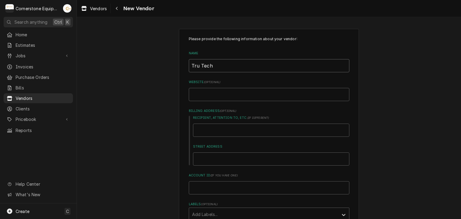
type input "Tru Tech T"
type textarea "x"
type input "Tru Tech To"
type textarea "x"
type input "Tru Tech Too"
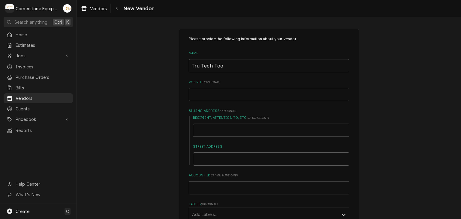
type textarea "x"
type input "Tru Tech Tool"
type textarea "x"
type input "Tru Tech Tools"
type textarea "x"
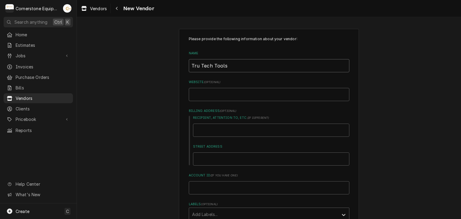
type input "Tru Tech Tools"
click at [202, 98] on input "Website ( optional )" at bounding box center [269, 94] width 161 height 13
paste input "https://trutechtools.com/"
type textarea "x"
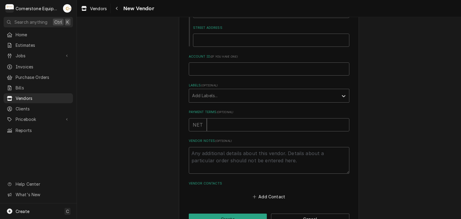
scroll to position [120, 0]
type input "https://trutechtools.com/"
click at [216, 129] on input "Payment Terms ( optional )" at bounding box center [278, 123] width 143 height 13
type textarea "x"
type input "3"
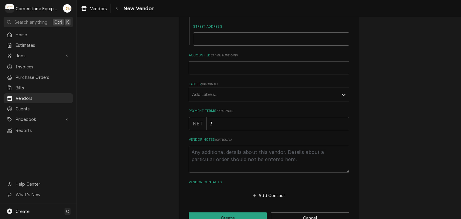
type textarea "x"
type input "30"
click at [234, 95] on div "Labels" at bounding box center [263, 94] width 143 height 11
click at [214, 125] on input "30" at bounding box center [278, 123] width 143 height 13
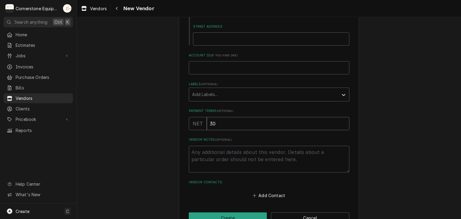
type textarea "x"
type input "3"
type textarea "x"
click at [250, 214] on button "Create" at bounding box center [228, 218] width 78 height 11
type textarea "x"
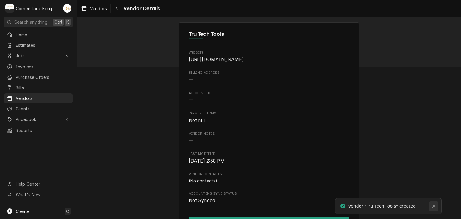
click at [432, 206] on icon "Notifications alt+T" at bounding box center [434, 206] width 4 height 4
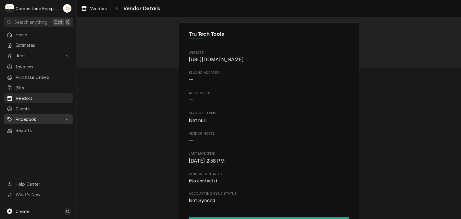
click at [34, 116] on span "Pricebook" at bounding box center [38, 119] width 45 height 6
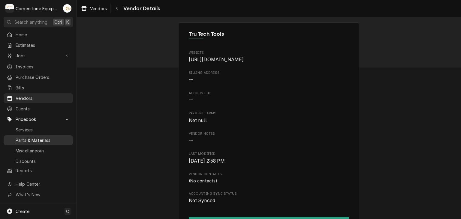
click at [42, 137] on span "Parts & Materials" at bounding box center [43, 140] width 54 height 6
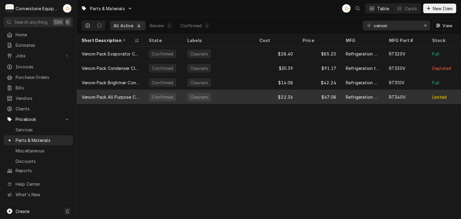
click at [155, 99] on div "Confirmed" at bounding box center [162, 97] width 27 height 9
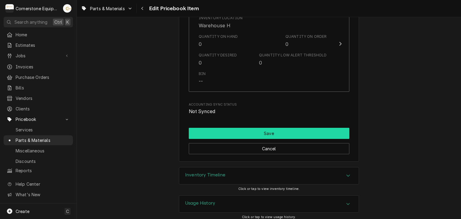
scroll to position [780, 0]
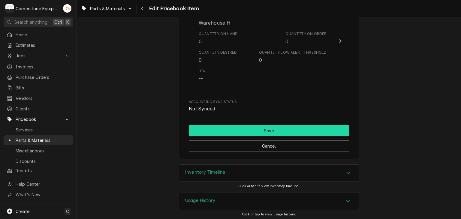
click at [255, 128] on button "Save" at bounding box center [269, 130] width 161 height 11
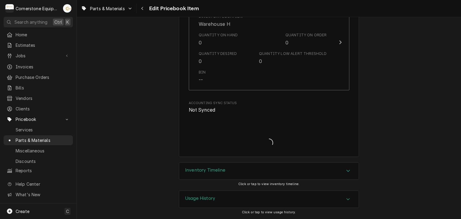
scroll to position [777, 0]
type textarea "x"
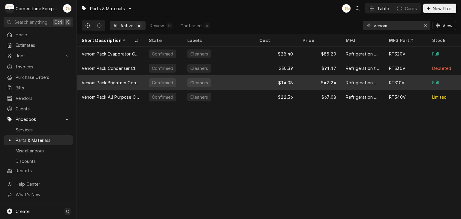
click at [193, 81] on div "Cleaners" at bounding box center [199, 83] width 19 height 6
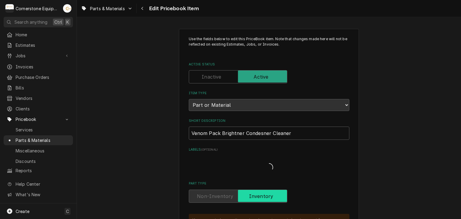
type textarea "x"
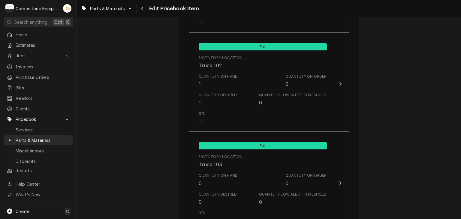
scroll to position [720, 0]
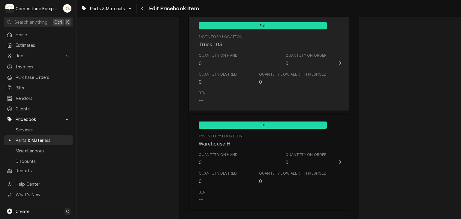
click at [213, 83] on div "Quantity Desired 0" at bounding box center [218, 79] width 38 height 14
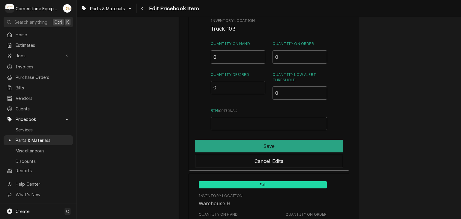
scroll to position [780, 0]
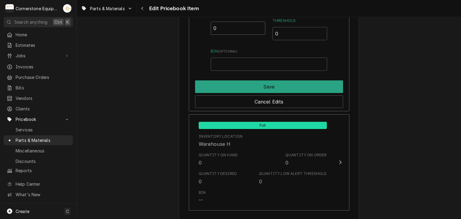
click at [231, 30] on input "0" at bounding box center [238, 28] width 55 height 13
type input "1"
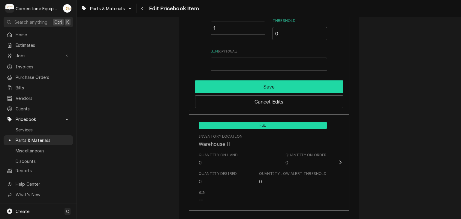
click at [309, 82] on button "Save" at bounding box center [269, 86] width 148 height 13
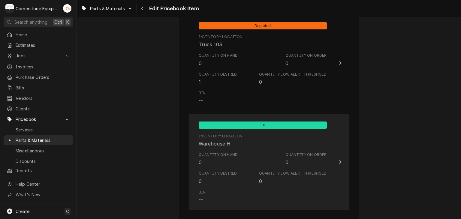
scroll to position [840, 0]
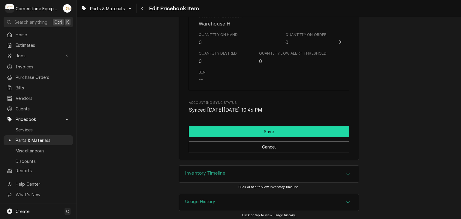
click at [295, 132] on button "Save" at bounding box center [269, 131] width 161 height 11
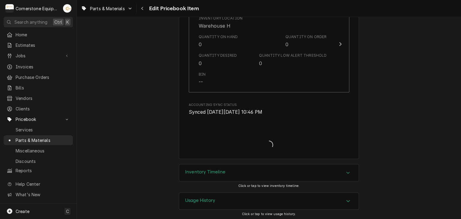
type textarea "x"
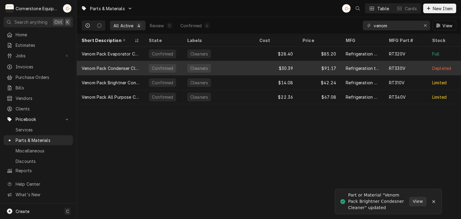
click at [125, 66] on div "Venom Pack Condenser Cleaner" at bounding box center [111, 68] width 58 height 6
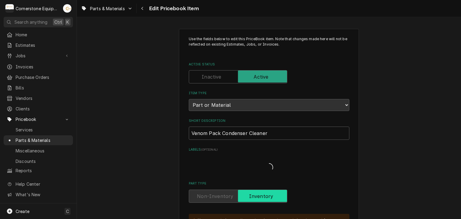
type textarea "x"
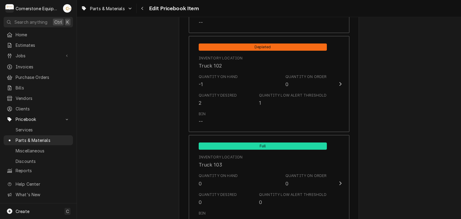
scroll to position [600, 0]
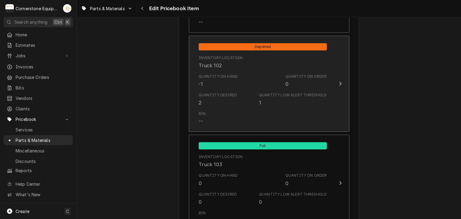
click at [282, 99] on div "Quantity Low Alert Threshold 1" at bounding box center [293, 99] width 68 height 14
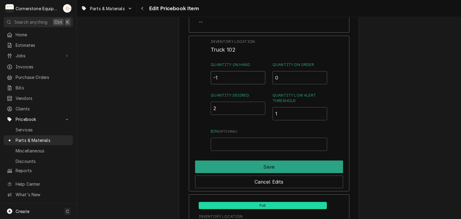
click at [231, 83] on input "-1" at bounding box center [238, 77] width 55 height 13
type input "1"
click at [220, 98] on div "Quantity Desired 2" at bounding box center [238, 107] width 55 height 28
click at [219, 107] on input "2" at bounding box center [238, 108] width 55 height 13
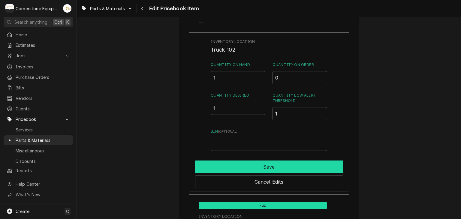
type input "1"
click at [249, 165] on button "Save" at bounding box center [269, 167] width 148 height 13
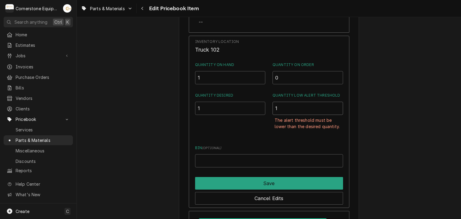
click at [297, 108] on input "1" at bounding box center [308, 108] width 71 height 13
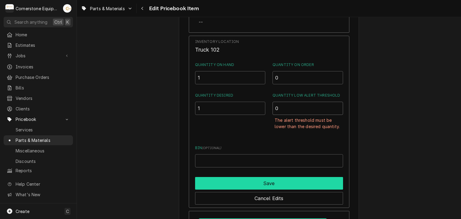
type input "0"
click at [288, 182] on button "Save" at bounding box center [269, 183] width 148 height 13
type textarea "x"
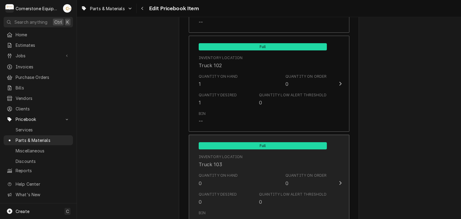
scroll to position [480, 0]
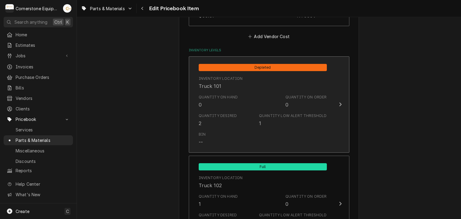
click at [304, 131] on div "Bin --" at bounding box center [263, 138] width 128 height 19
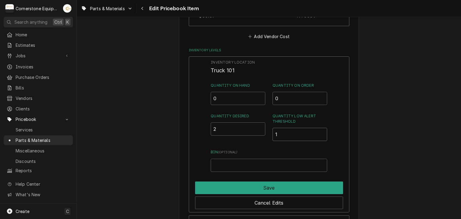
click at [291, 128] on input "1" at bounding box center [300, 134] width 55 height 13
type input "0"
click at [240, 129] on input "2" at bounding box center [238, 128] width 55 height 13
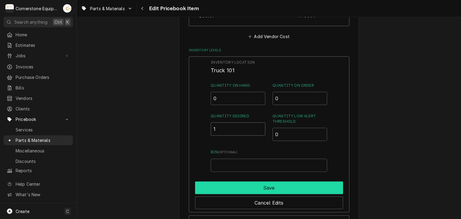
type input "1"
click at [262, 190] on button "Save" at bounding box center [269, 188] width 148 height 13
type textarea "x"
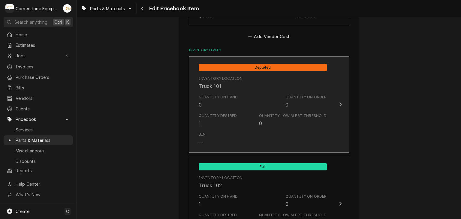
click at [220, 91] on div "Inventory Location Truck 101" at bounding box center [263, 83] width 128 height 19
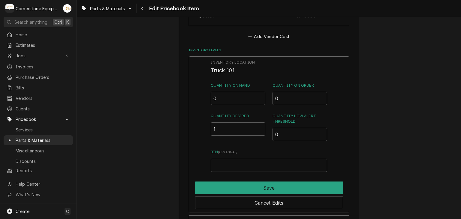
click at [218, 103] on input "0" at bounding box center [238, 98] width 55 height 13
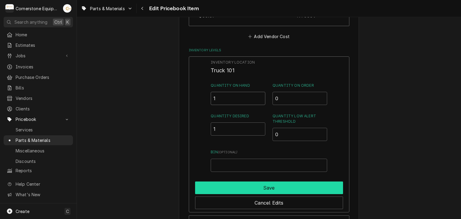
type input "1"
click at [274, 186] on button "Save" at bounding box center [269, 188] width 148 height 13
type textarea "x"
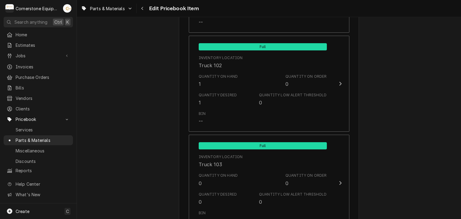
scroll to position [720, 0]
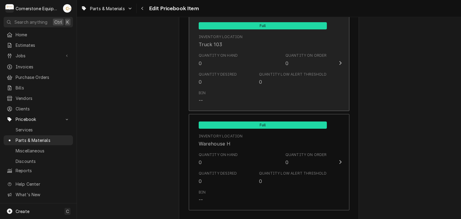
click at [276, 95] on div "Bin --" at bounding box center [263, 97] width 128 height 19
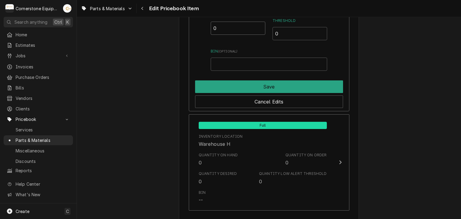
click at [232, 32] on input "0" at bounding box center [238, 28] width 55 height 13
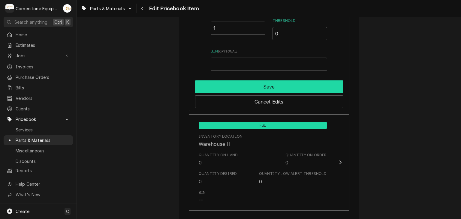
type input "1"
click at [242, 81] on button "Save" at bounding box center [269, 86] width 148 height 13
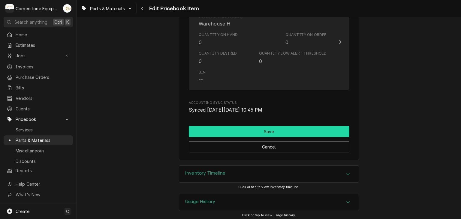
click at [282, 126] on button "Save" at bounding box center [269, 131] width 161 height 11
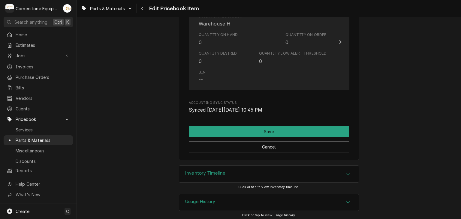
scroll to position [838, 0]
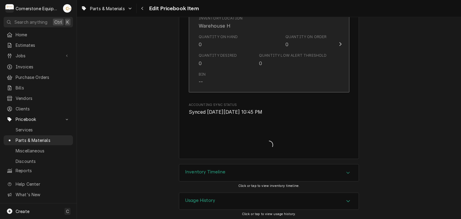
type textarea "x"
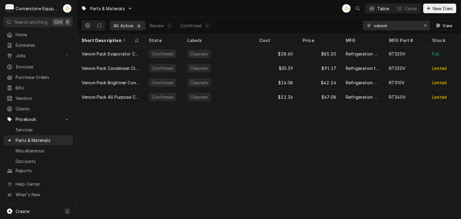
click at [398, 25] on input "venom" at bounding box center [396, 26] width 45 height 10
type input "v"
click at [394, 26] on input "viper" at bounding box center [396, 26] width 45 height 10
type input "v"
type input "h"
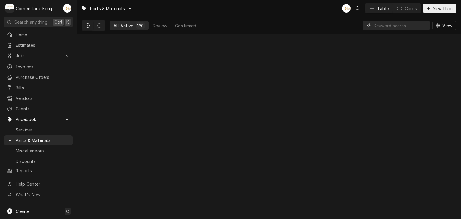
type input "e"
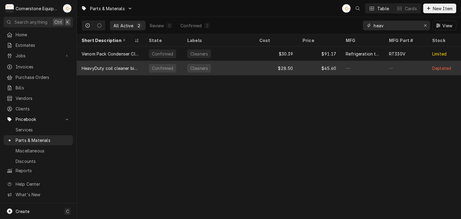
type input "heav"
click at [111, 71] on div "HeavyDuty coil cleaner big bottle" at bounding box center [110, 68] width 67 height 14
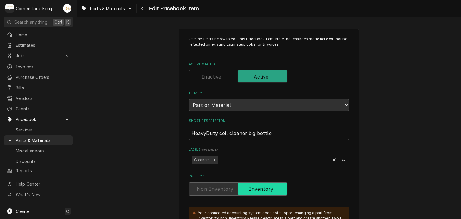
click at [189, 136] on input "HeavyDuty coil cleaner big bottle" at bounding box center [269, 133] width 161 height 13
type textarea "x"
type input "VHeavyDuty coil cleaner big bottle"
type textarea "x"
type input "ViHeavyDuty coil cleaner big bottle"
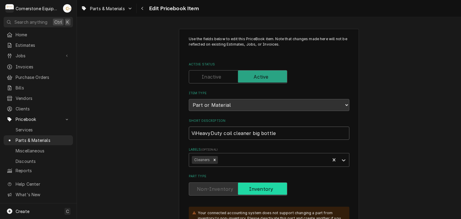
type textarea "x"
type input "VipHeavyDuty coil cleaner big bottle"
type textarea "x"
type input "ViperHeavyDuty coil cleaner big bottle"
type textarea "x"
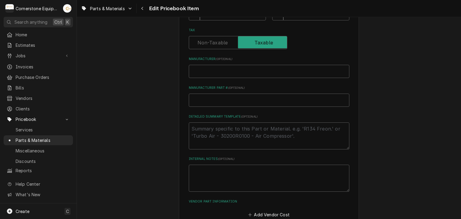
scroll to position [480, 0]
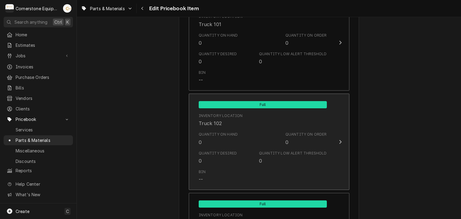
type input "Viper HeavyDuty coil cleaner big bottle"
click at [216, 133] on div "Quantity on Hand" at bounding box center [218, 134] width 39 height 5
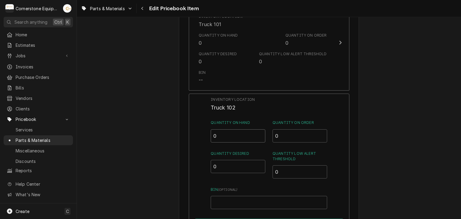
click at [227, 130] on input "0" at bounding box center [238, 135] width 55 height 13
type input "0"
type input "1"
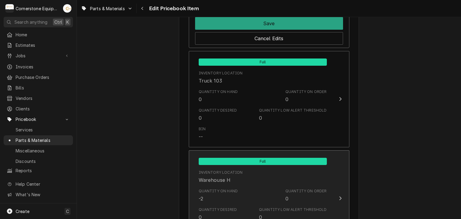
scroll to position [720, 0]
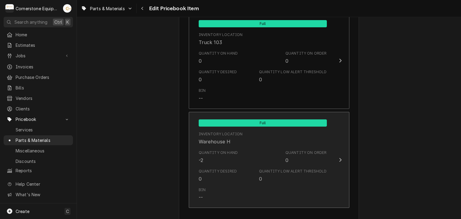
click at [234, 148] on div "Quantity on Hand -2 Quantity on Order 0" at bounding box center [263, 157] width 128 height 19
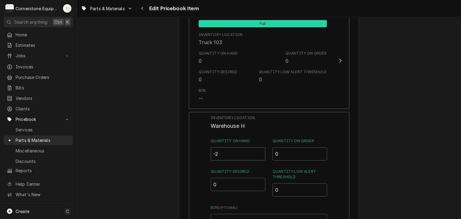
click at [233, 158] on input "-2" at bounding box center [238, 153] width 55 height 13
type input "0"
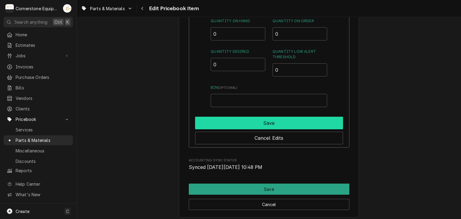
click at [245, 120] on button "Save" at bounding box center [269, 123] width 148 height 13
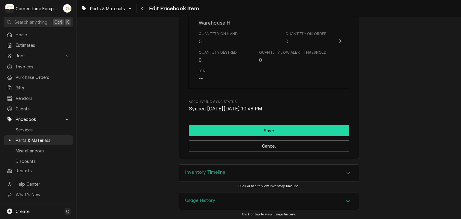
click at [245, 129] on button "Save" at bounding box center [269, 130] width 161 height 11
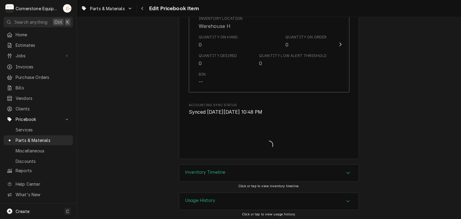
type textarea "x"
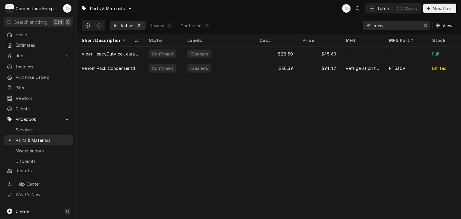
click at [401, 24] on input "heav" at bounding box center [396, 26] width 45 height 10
type input "h"
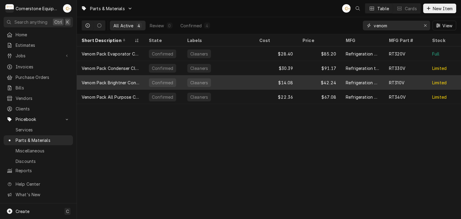
type input "venom"
click at [135, 82] on div "Venom Pack Brightner Condesner Cleaner" at bounding box center [111, 83] width 58 height 6
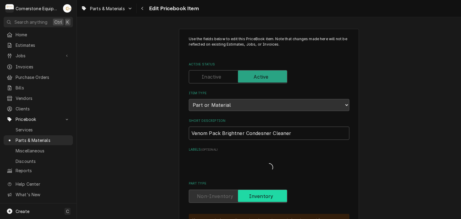
type textarea "x"
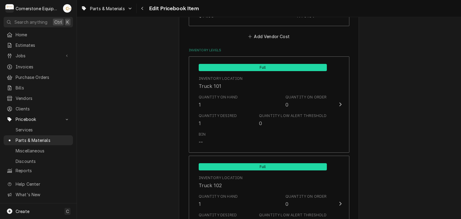
scroll to position [600, 0]
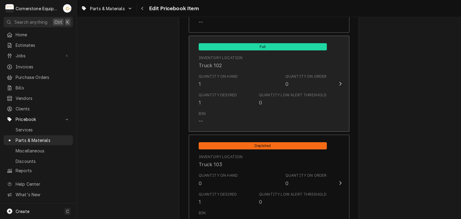
click at [243, 111] on div "Bin --" at bounding box center [263, 118] width 128 height 19
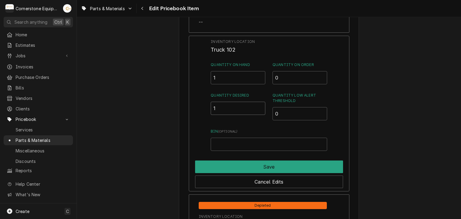
click at [230, 110] on input "1" at bounding box center [238, 108] width 55 height 13
click at [234, 82] on input "1" at bounding box center [238, 77] width 55 height 13
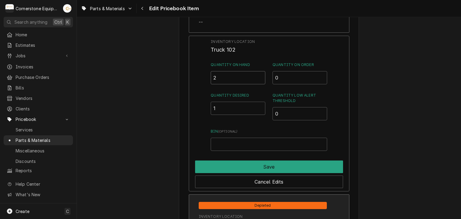
type input "2"
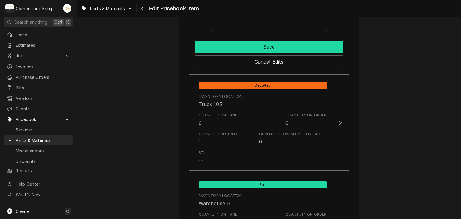
click at [265, 47] on button "Save" at bounding box center [269, 47] width 148 height 13
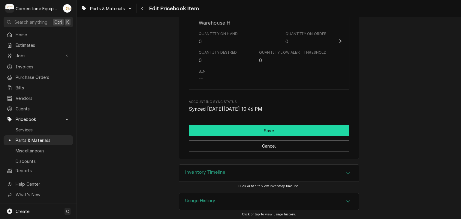
click at [252, 129] on button "Save" at bounding box center [269, 130] width 161 height 11
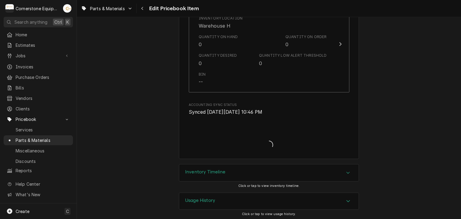
type textarea "x"
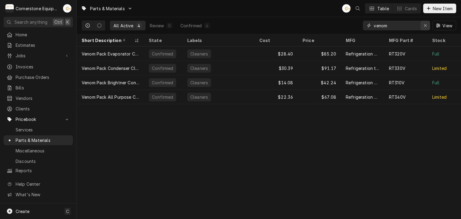
click at [426, 26] on icon "Erase input" at bounding box center [425, 25] width 3 height 4
click at [407, 26] on input "Dynamic Content Wrapper" at bounding box center [402, 26] width 56 height 10
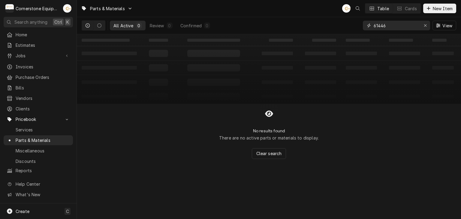
drag, startPoint x: 373, startPoint y: 25, endPoint x: 366, endPoint y: 23, distance: 6.5
click at [366, 23] on div "61446" at bounding box center [396, 26] width 67 height 10
click at [386, 26] on input "61446" at bounding box center [396, 26] width 45 height 10
type input "6"
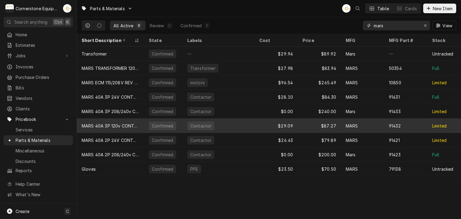
type input "mars"
click at [128, 123] on div "MARS 40A 3P 120v CONTACTOR" at bounding box center [111, 126] width 58 height 6
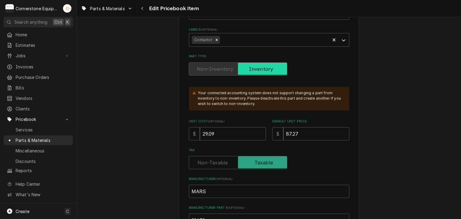
scroll to position [240, 0]
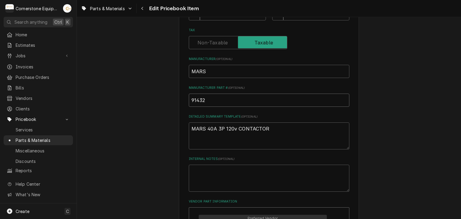
drag, startPoint x: 203, startPoint y: 101, endPoint x: 175, endPoint y: 98, distance: 28.0
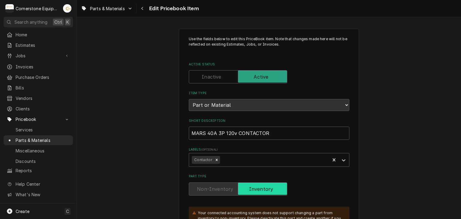
click at [143, 0] on div "Parts & Materials Edit Pricebook Item" at bounding box center [269, 8] width 384 height 17
click at [145, 7] on div "Navigate back" at bounding box center [143, 8] width 6 height 6
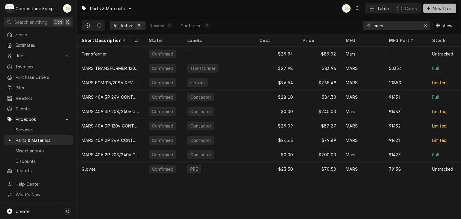
click at [435, 12] on button "New Item" at bounding box center [439, 9] width 33 height 10
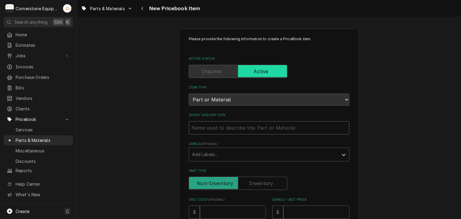
click at [215, 121] on input "Short Description" at bounding box center [269, 127] width 161 height 13
click at [145, 11] on div "Navigate back" at bounding box center [143, 8] width 6 height 6
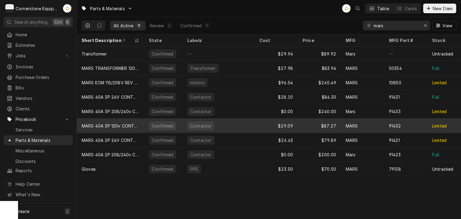
click at [131, 125] on div "MARS 40A 3P 120v CONTACTOR" at bounding box center [111, 126] width 58 height 6
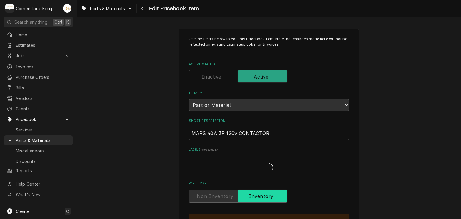
type textarea "x"
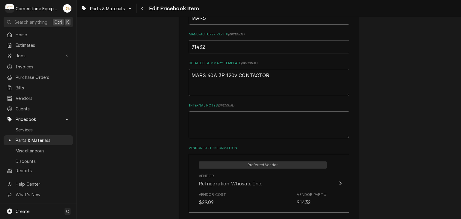
scroll to position [360, 0]
